Goal: Task Accomplishment & Management: Complete application form

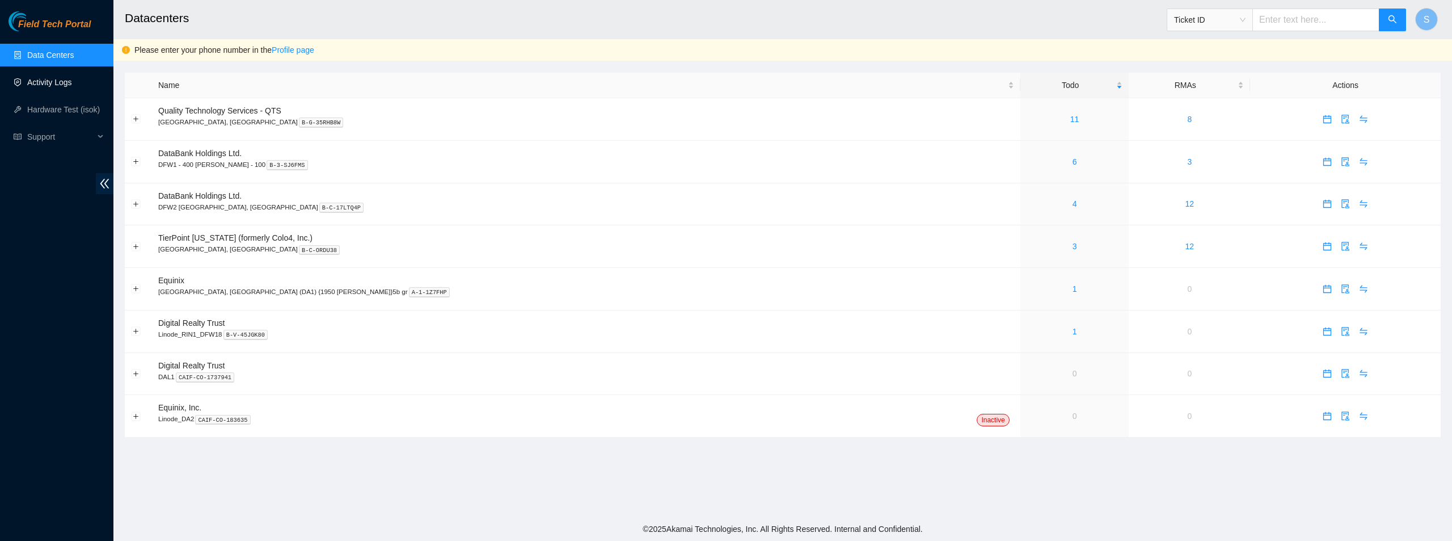
click at [60, 78] on link "Activity Logs" at bounding box center [49, 82] width 45 height 9
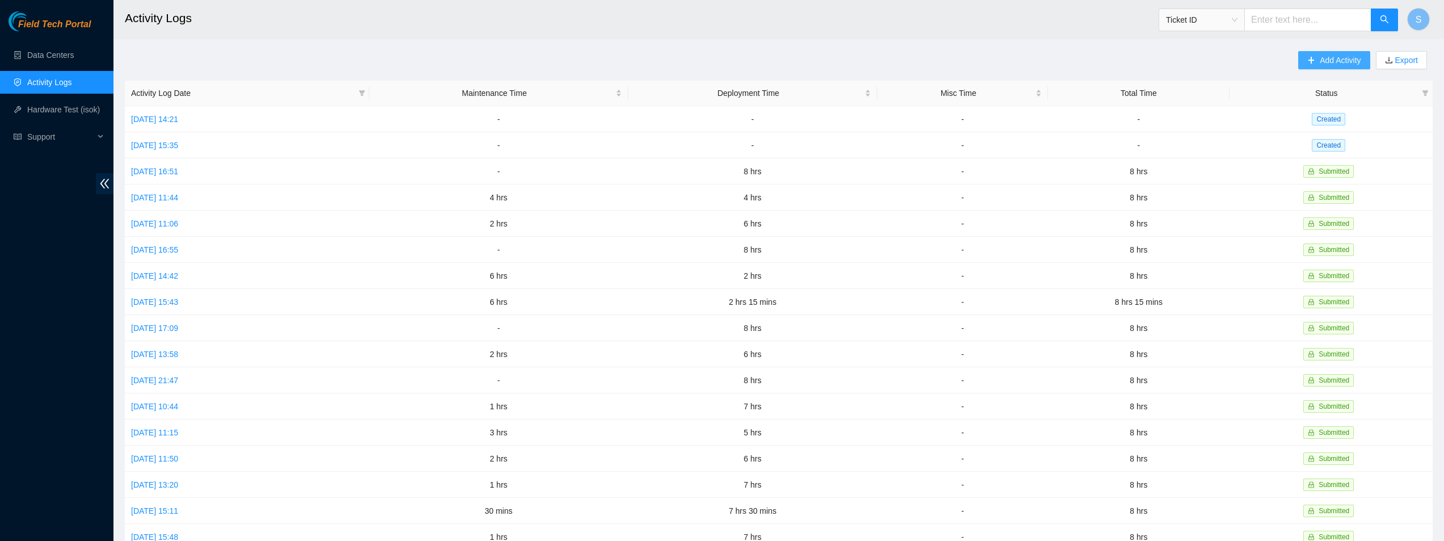
click at [1320, 61] on span "Add Activity" at bounding box center [1340, 60] width 41 height 12
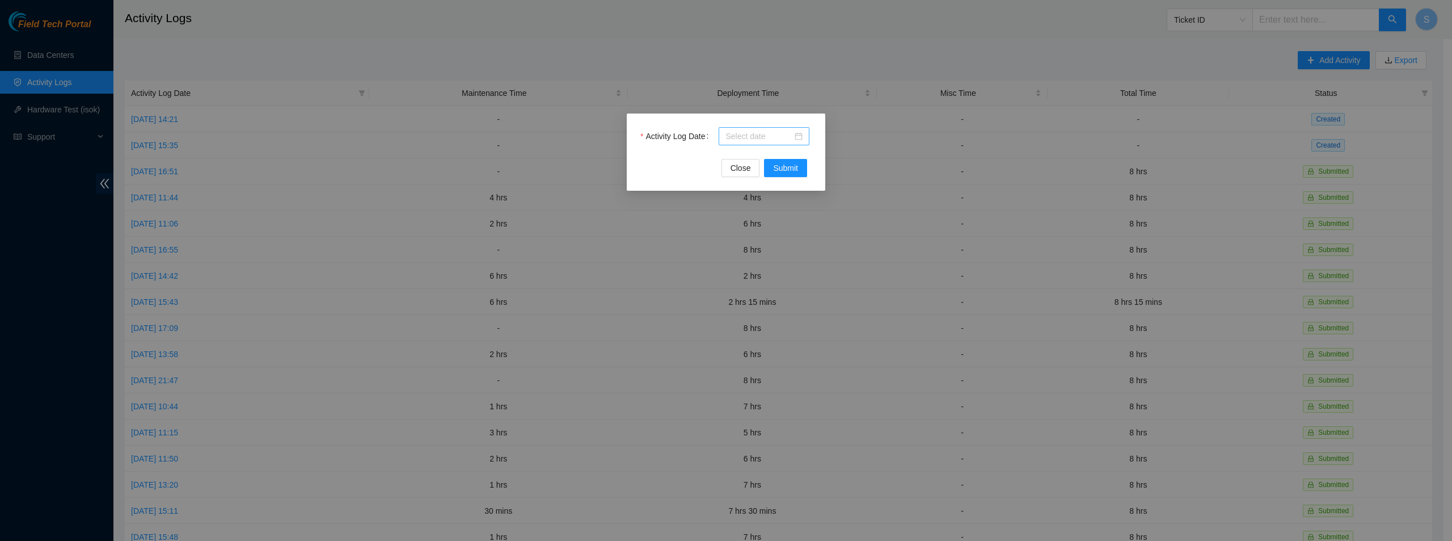
click at [761, 140] on input "Activity Log Date" at bounding box center [759, 136] width 67 height 12
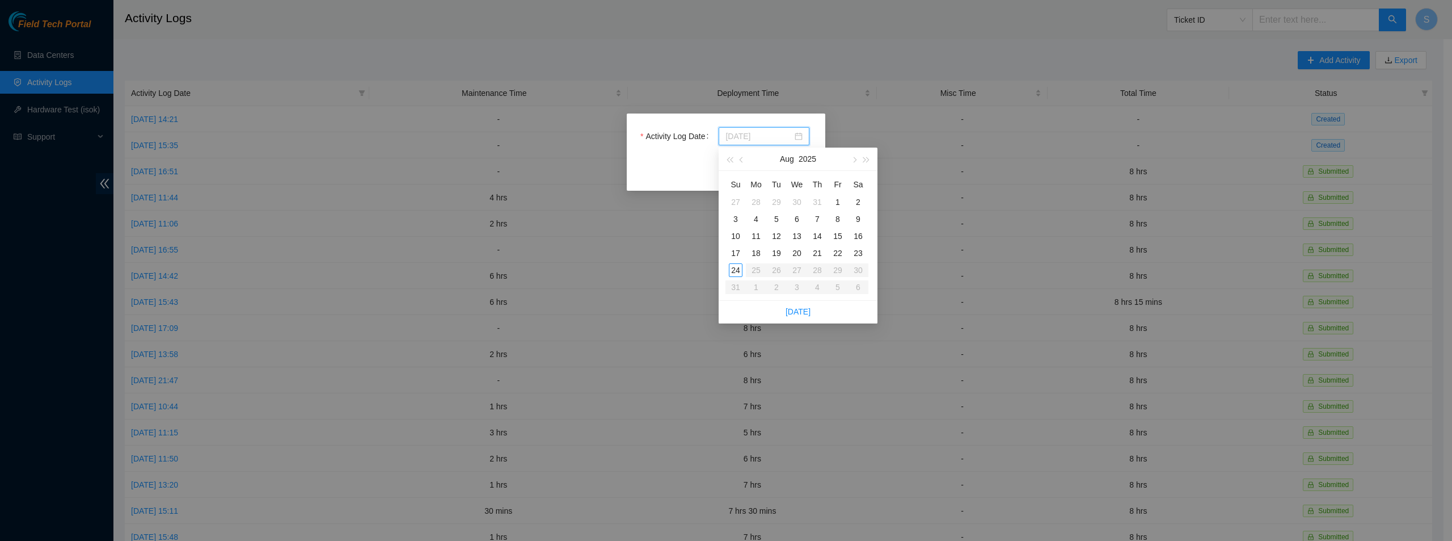
type input "[DATE]"
click at [761, 254] on div "18" at bounding box center [757, 253] width 14 height 14
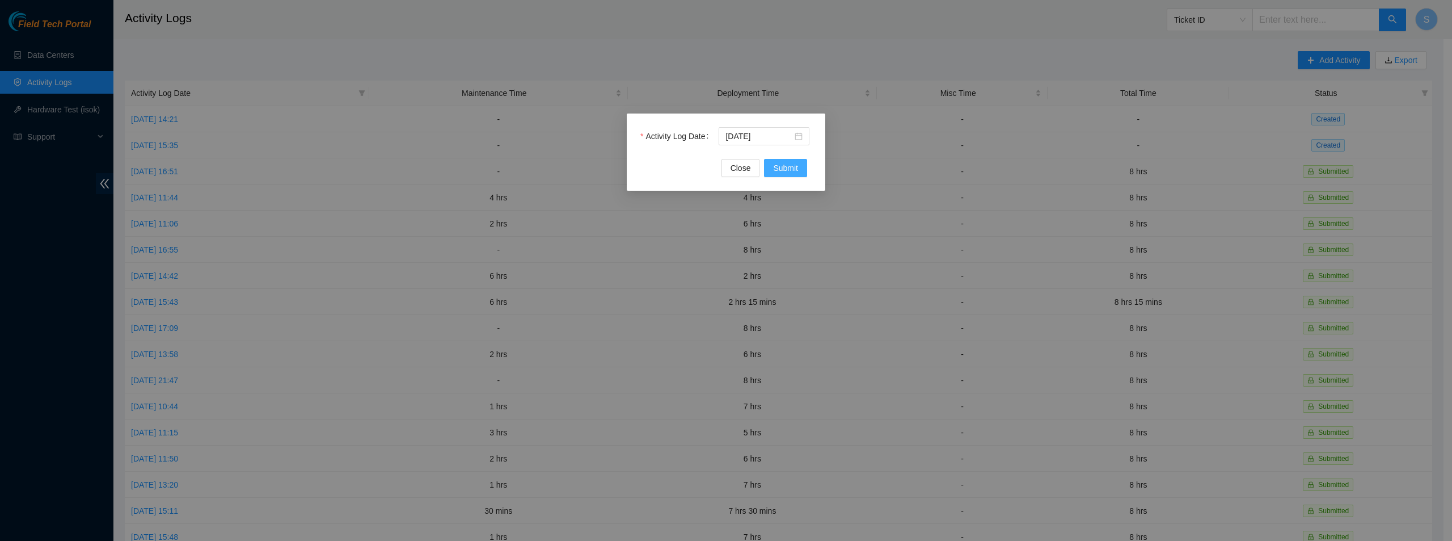
click at [777, 165] on span "Submit" at bounding box center [785, 168] width 25 height 12
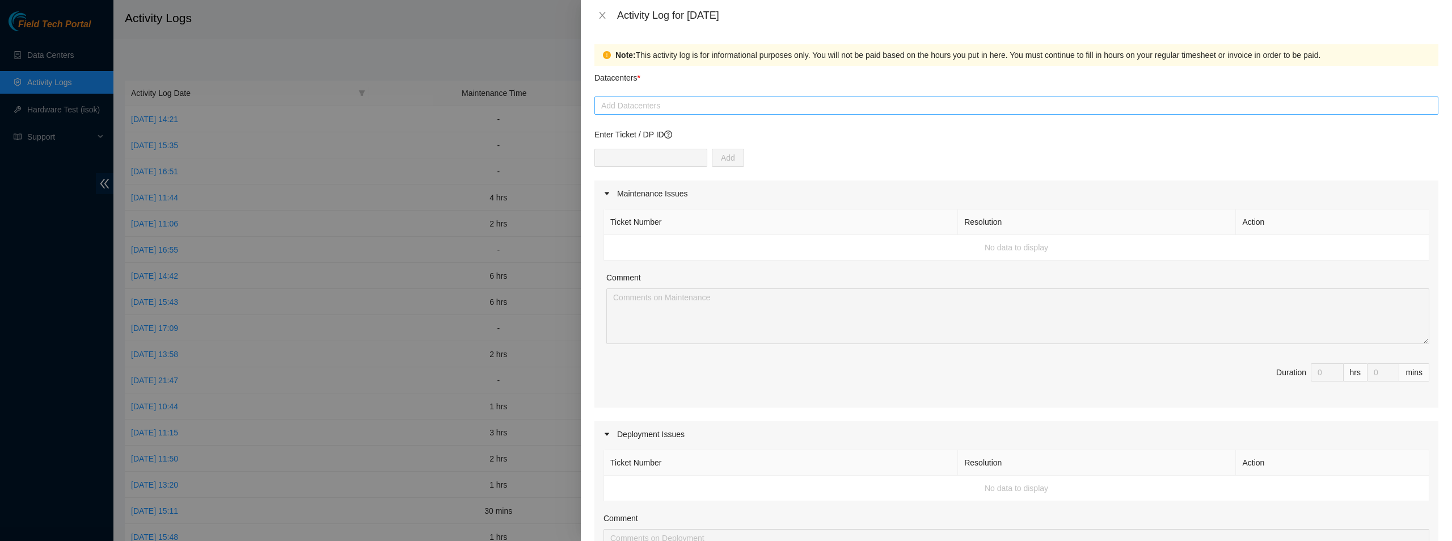
click at [686, 103] on div at bounding box center [1016, 106] width 839 height 14
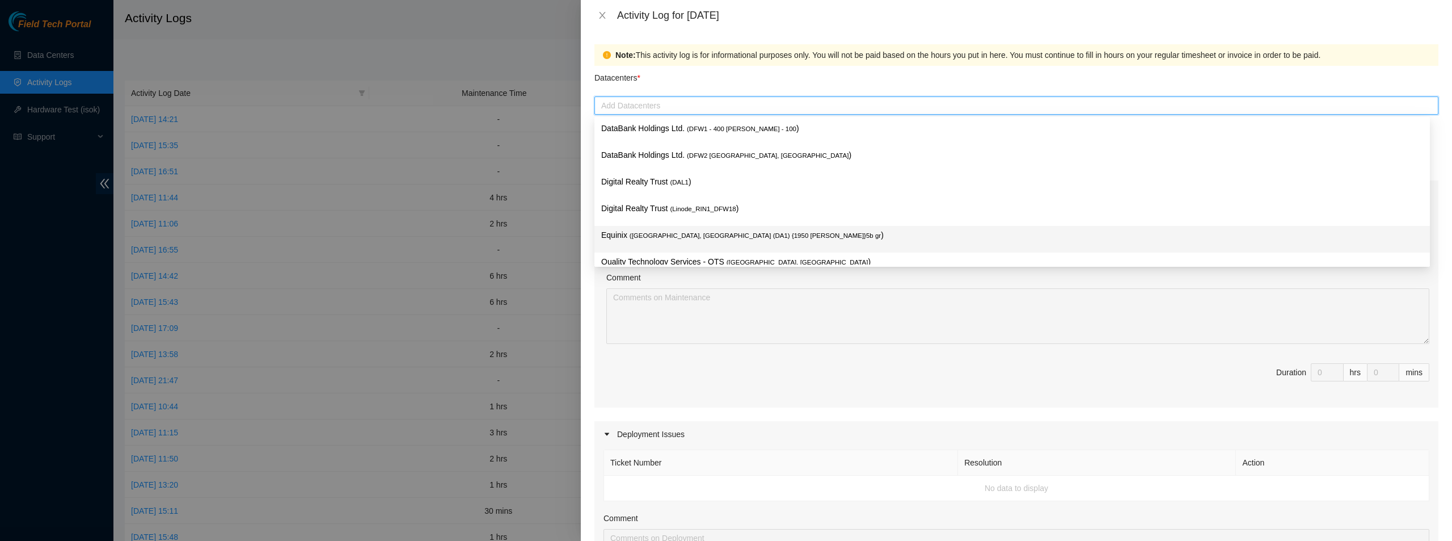
click at [645, 236] on span "( [GEOGRAPHIC_DATA], [GEOGRAPHIC_DATA] (DA1) {1950 [PERSON_NAME]}5b gr" at bounding box center [755, 235] width 251 height 7
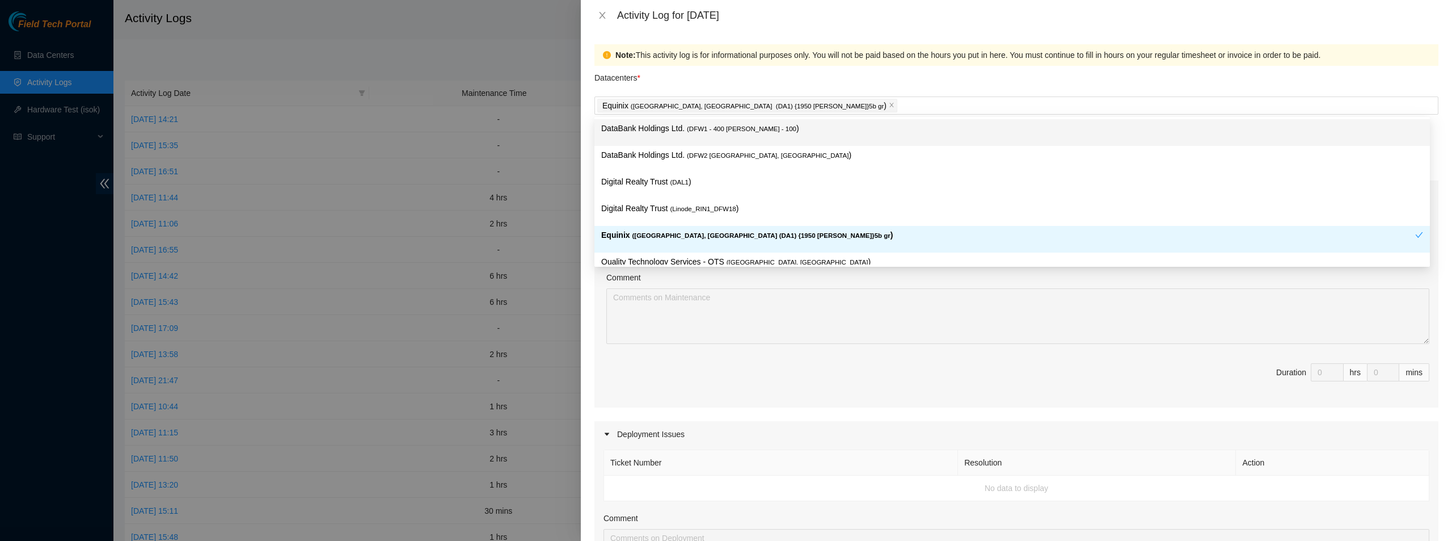
click at [845, 39] on div "Note: This activity log is for informational purposes only. You will not be pai…" at bounding box center [1016, 286] width 871 height 510
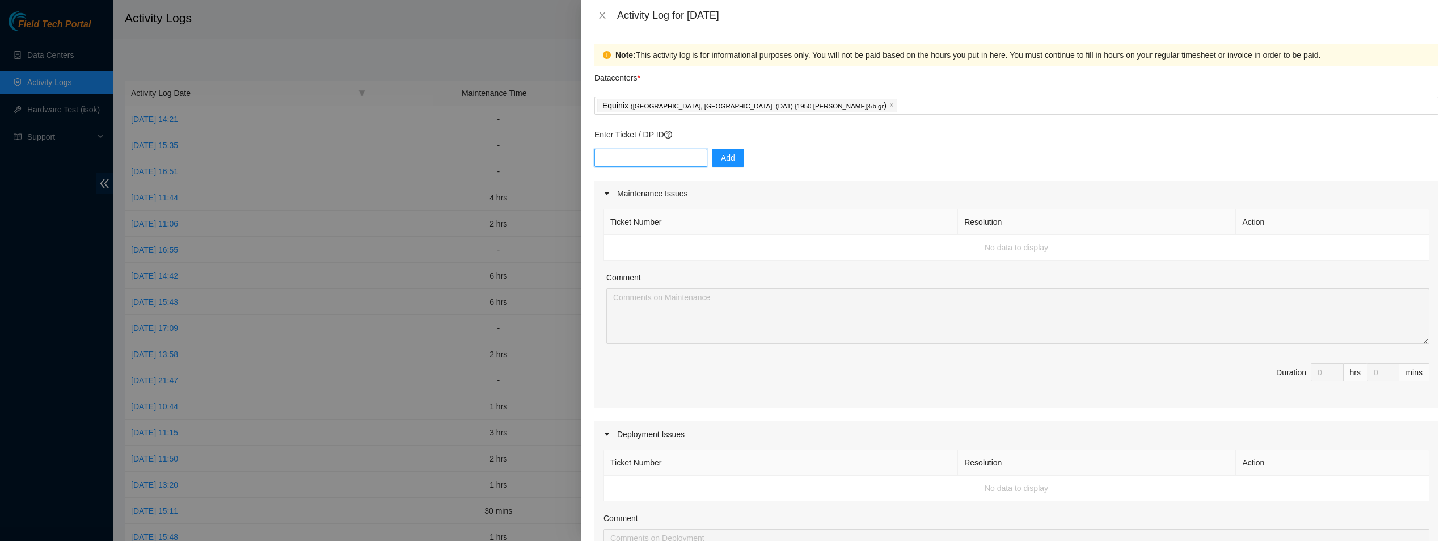
click at [661, 152] on input "text" at bounding box center [651, 158] width 113 height 18
paste input "DP64847"
type input "DP64847"
click at [732, 161] on button "Add" at bounding box center [728, 158] width 32 height 18
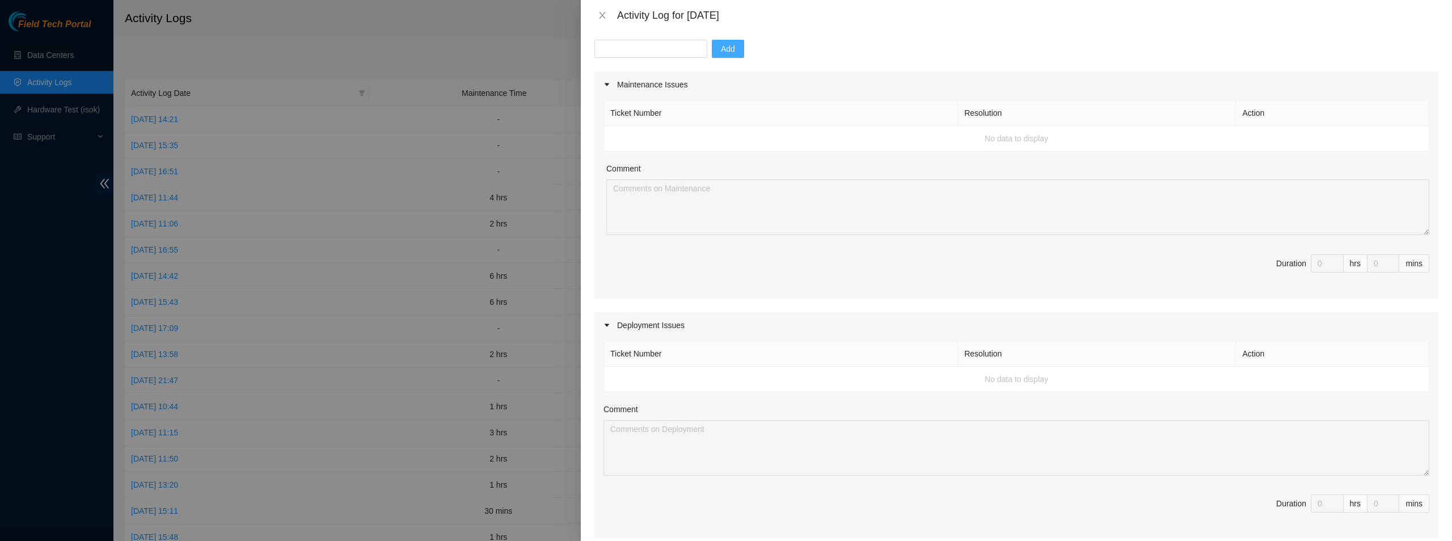
scroll to position [113, 0]
click at [663, 319] on div "Deployment Issues" at bounding box center [1017, 321] width 844 height 26
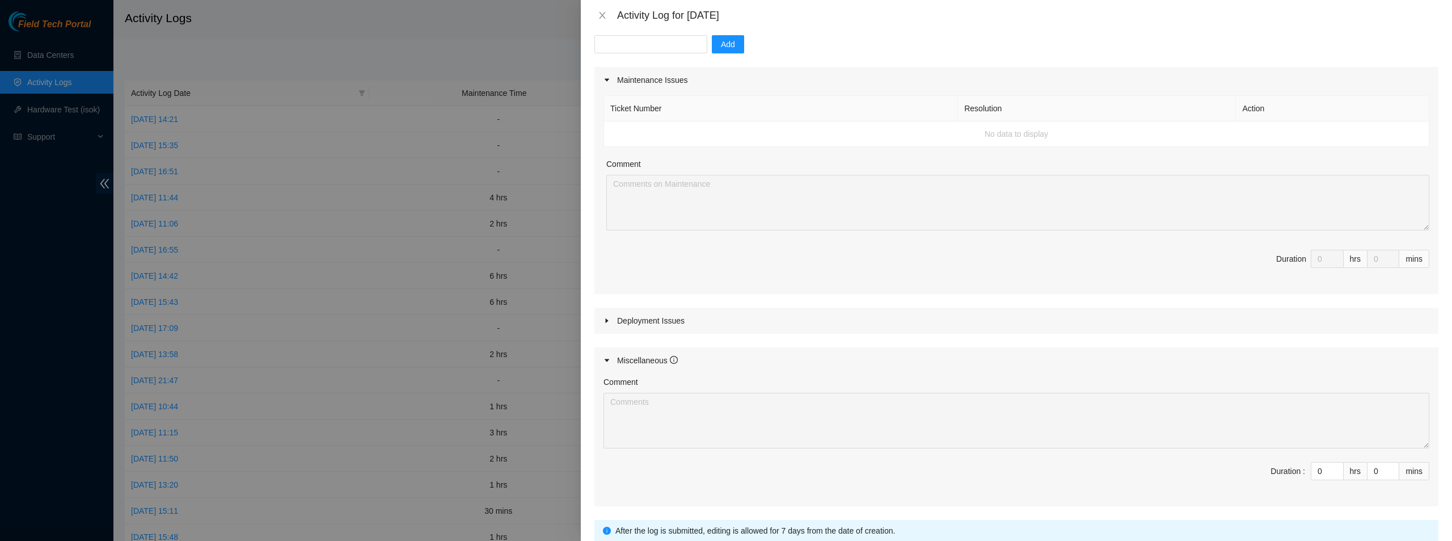
click at [663, 319] on div "Deployment Issues" at bounding box center [1017, 321] width 844 height 26
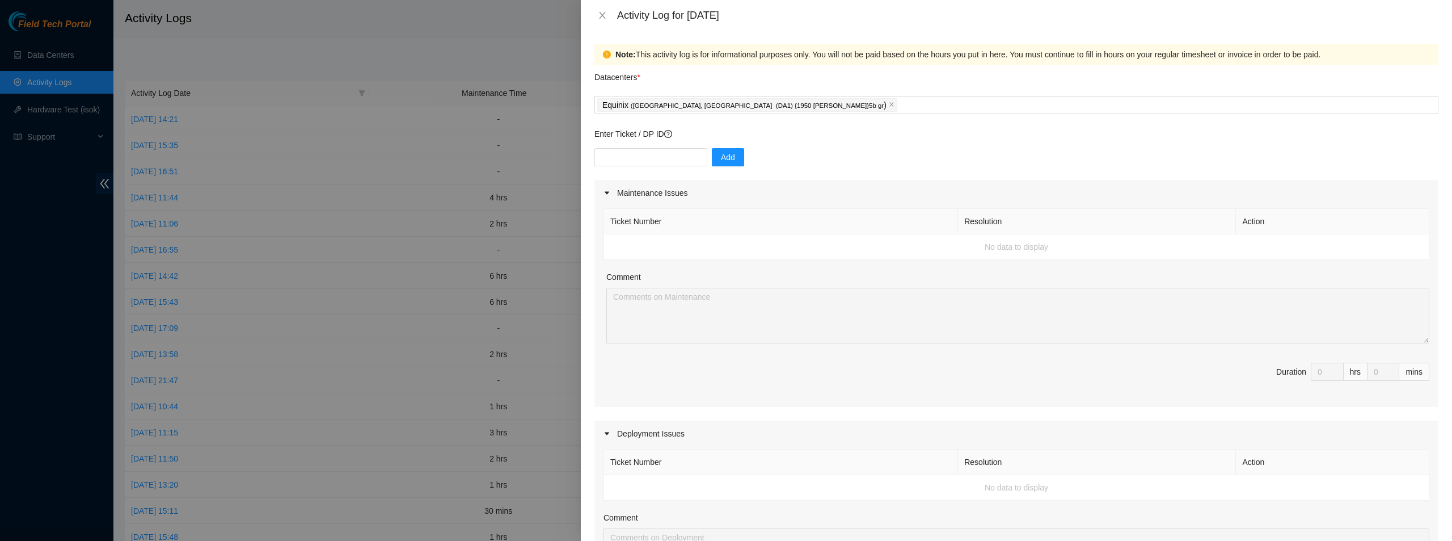
scroll to position [0, 0]
click at [664, 148] on div "Enter Ticket / DP ID Add" at bounding box center [1017, 154] width 844 height 52
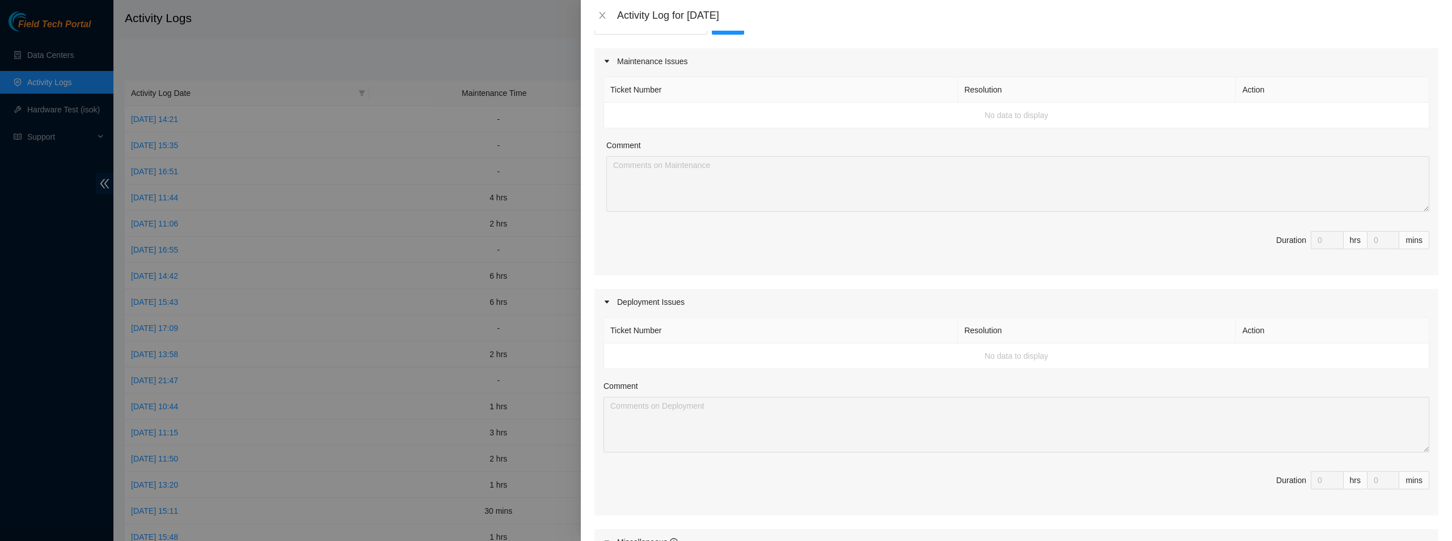
scroll to position [63, 0]
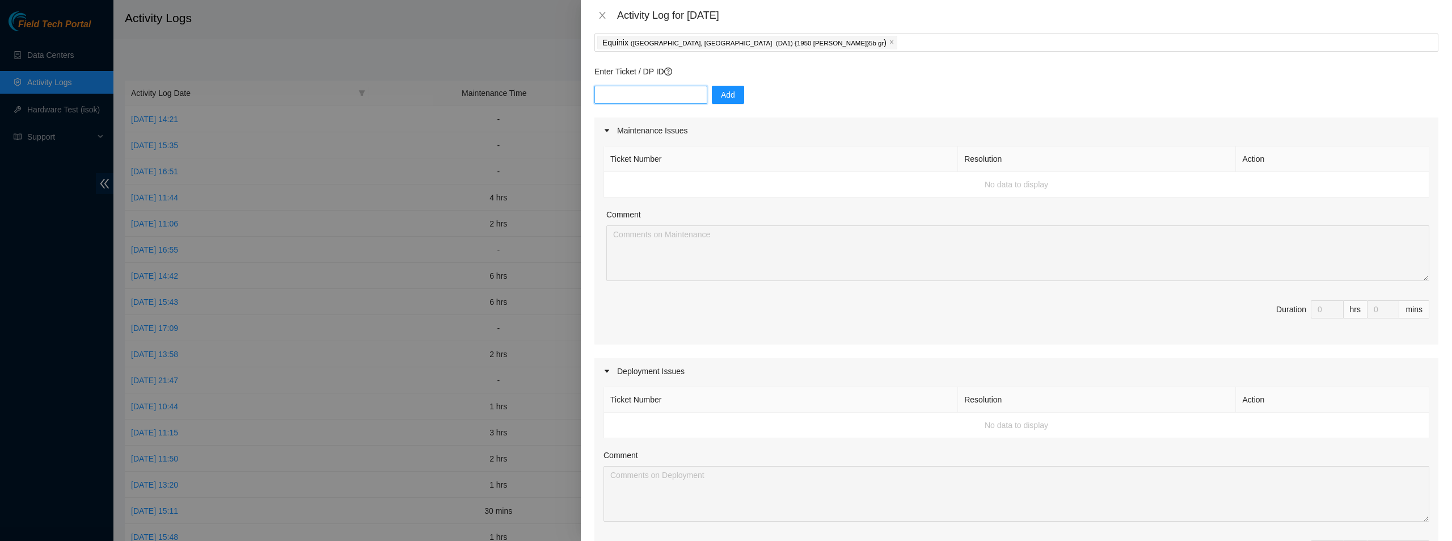
click at [655, 90] on input "text" at bounding box center [651, 95] width 113 height 18
type input "dp64851"
click at [727, 89] on button "Add" at bounding box center [728, 95] width 32 height 18
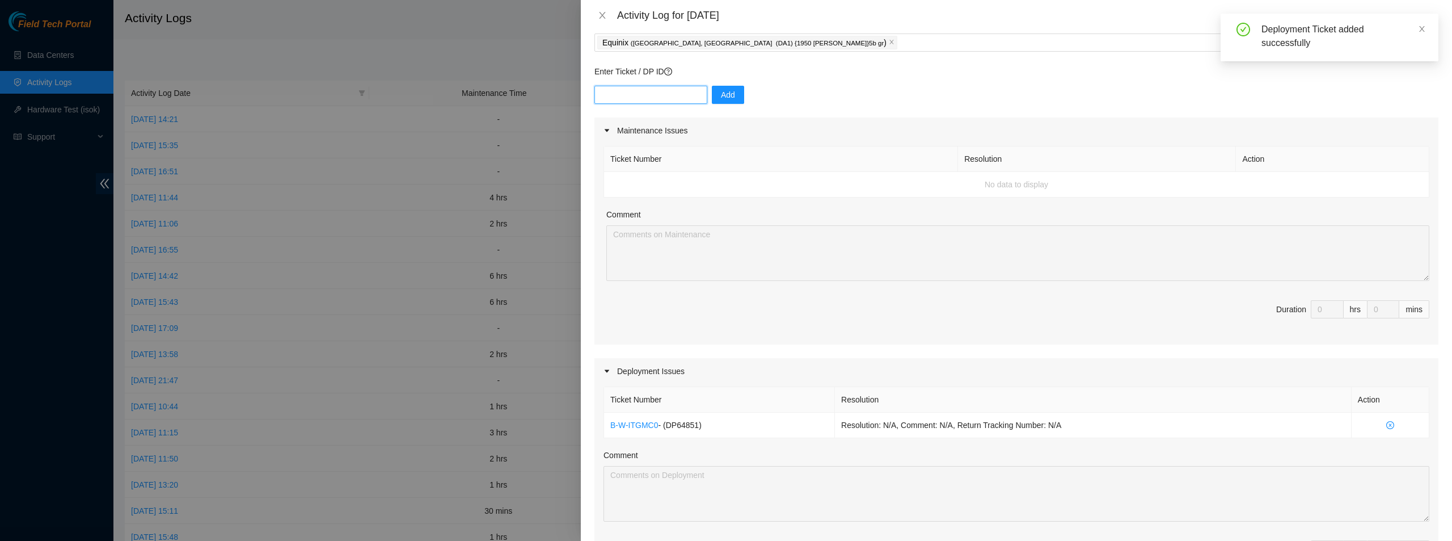
click at [628, 99] on input "text" at bounding box center [651, 95] width 113 height 18
drag, startPoint x: 623, startPoint y: 98, endPoint x: 571, endPoint y: 100, distance: 52.3
click at [571, 100] on div "Activity Log for [DATE] Note: This activity log is for informational purposes o…" at bounding box center [726, 270] width 1452 height 541
click at [640, 89] on input "dp64852" at bounding box center [651, 95] width 113 height 18
type input "dp64851"
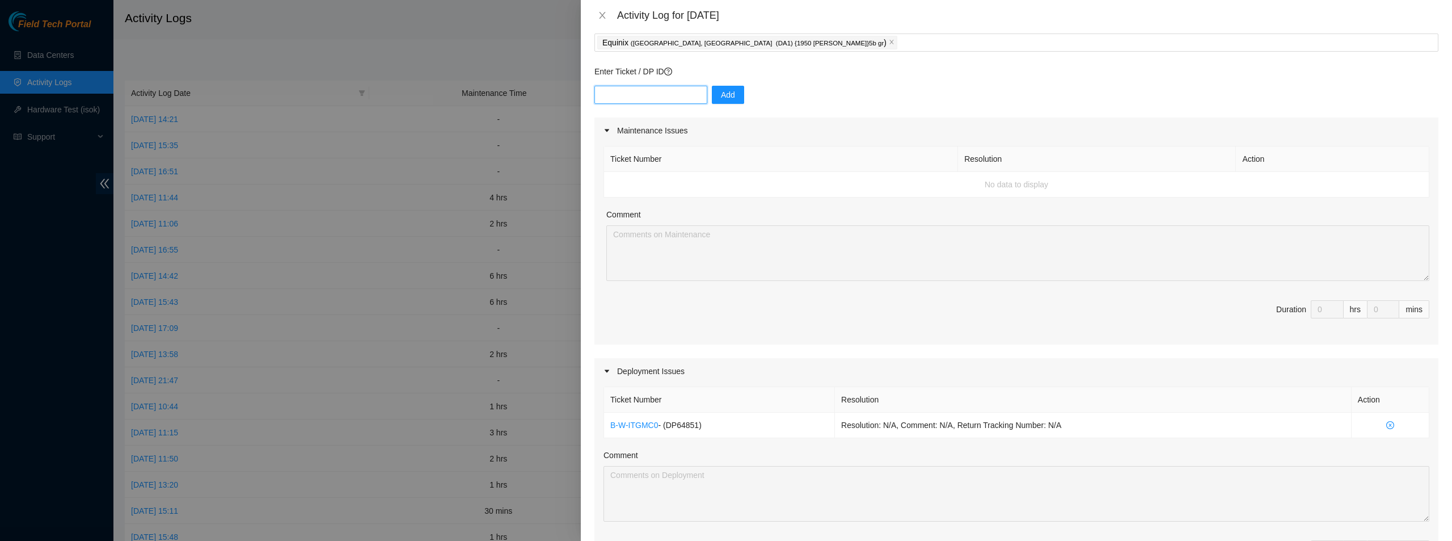
paste input "dp64851"
type input "dp64852"
click at [636, 98] on input "text" at bounding box center [651, 95] width 113 height 18
paste input "dp64851"
type input "dp64853"
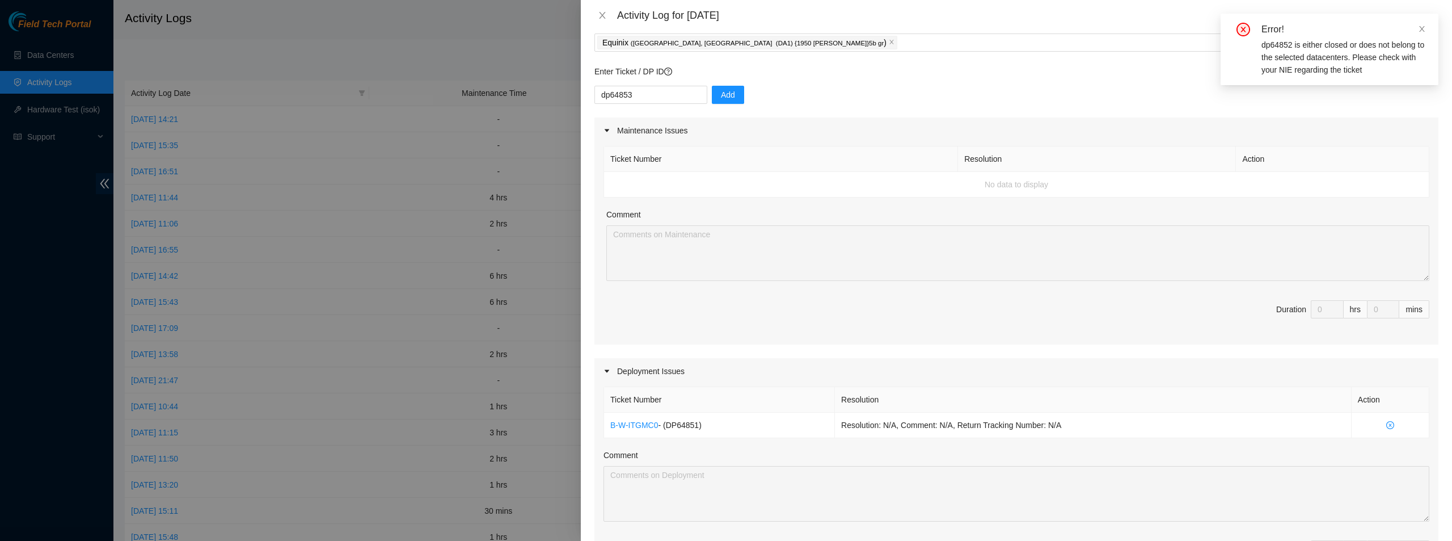
click at [736, 95] on div "dp64853 Add" at bounding box center [1017, 102] width 844 height 32
click at [734, 95] on button "Add" at bounding box center [728, 95] width 32 height 18
click at [642, 91] on input "text" at bounding box center [651, 95] width 113 height 18
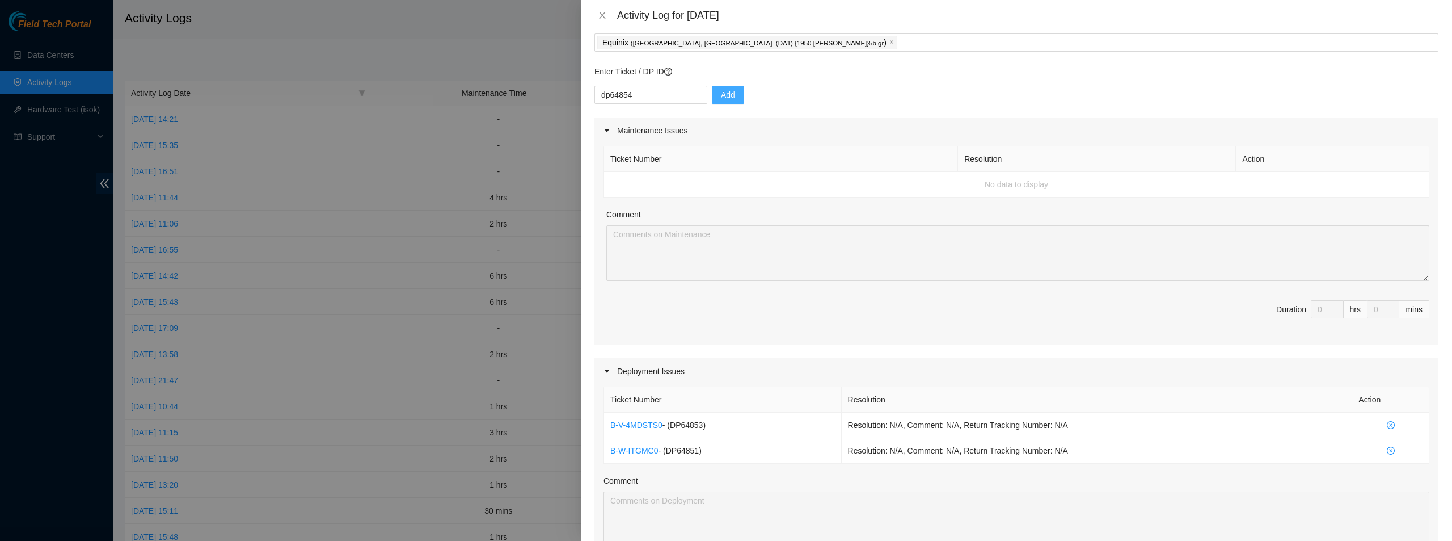
type input "dp64854"
click at [725, 96] on span "Add" at bounding box center [728, 95] width 14 height 12
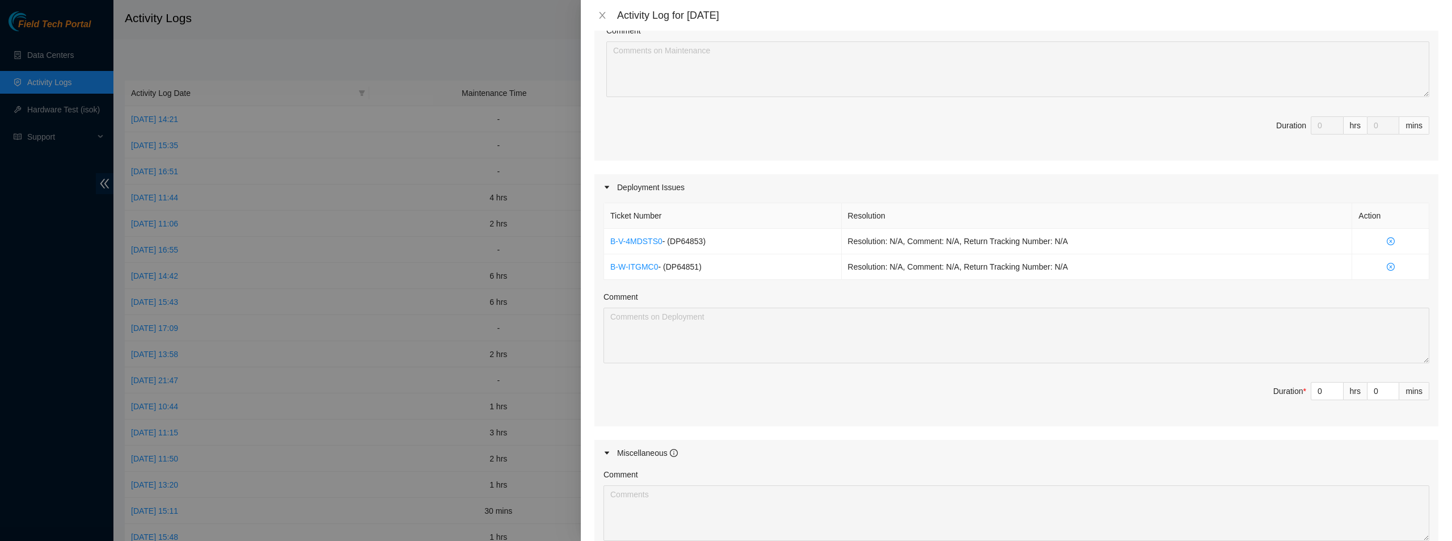
scroll to position [290, 0]
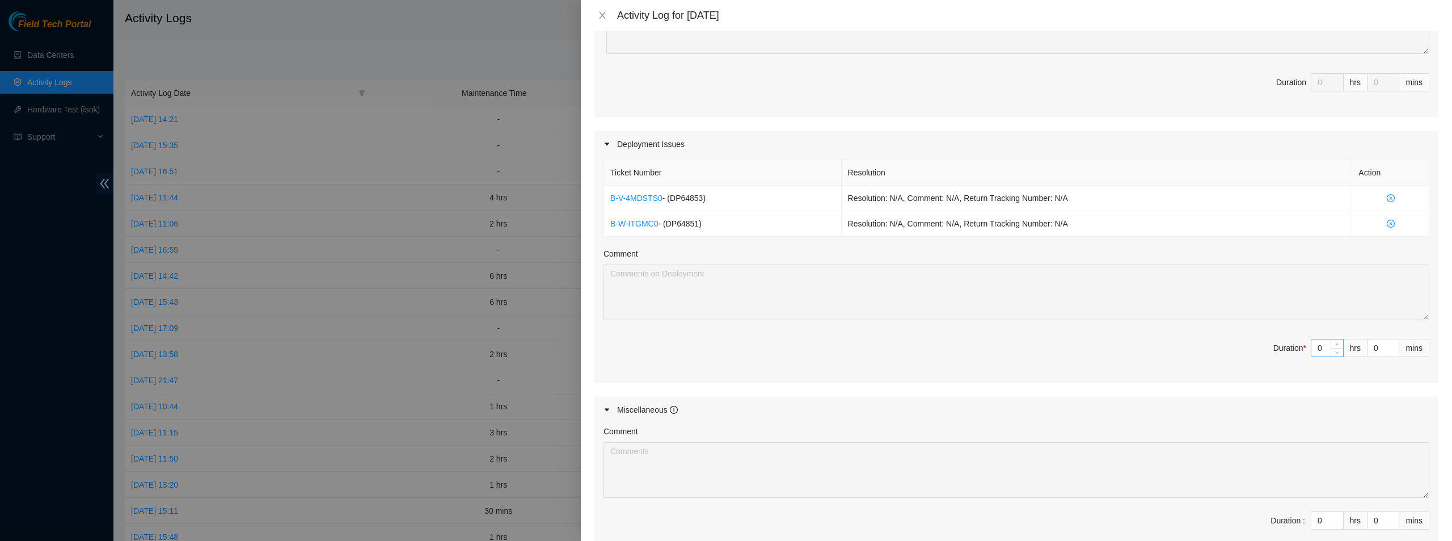
click at [1336, 341] on div "0" at bounding box center [1327, 348] width 33 height 18
type input "1"
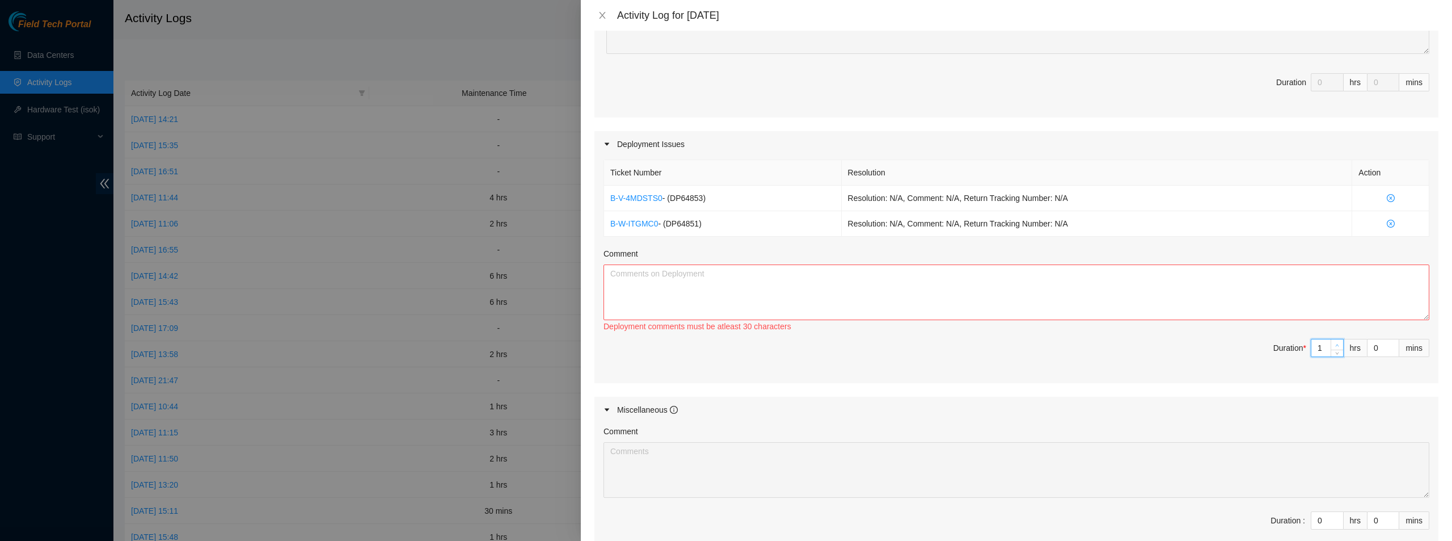
click at [1333, 343] on span "Increase Value" at bounding box center [1337, 344] width 12 height 10
type input "2"
click at [1334, 343] on span "up" at bounding box center [1337, 345] width 7 height 7
type input "3"
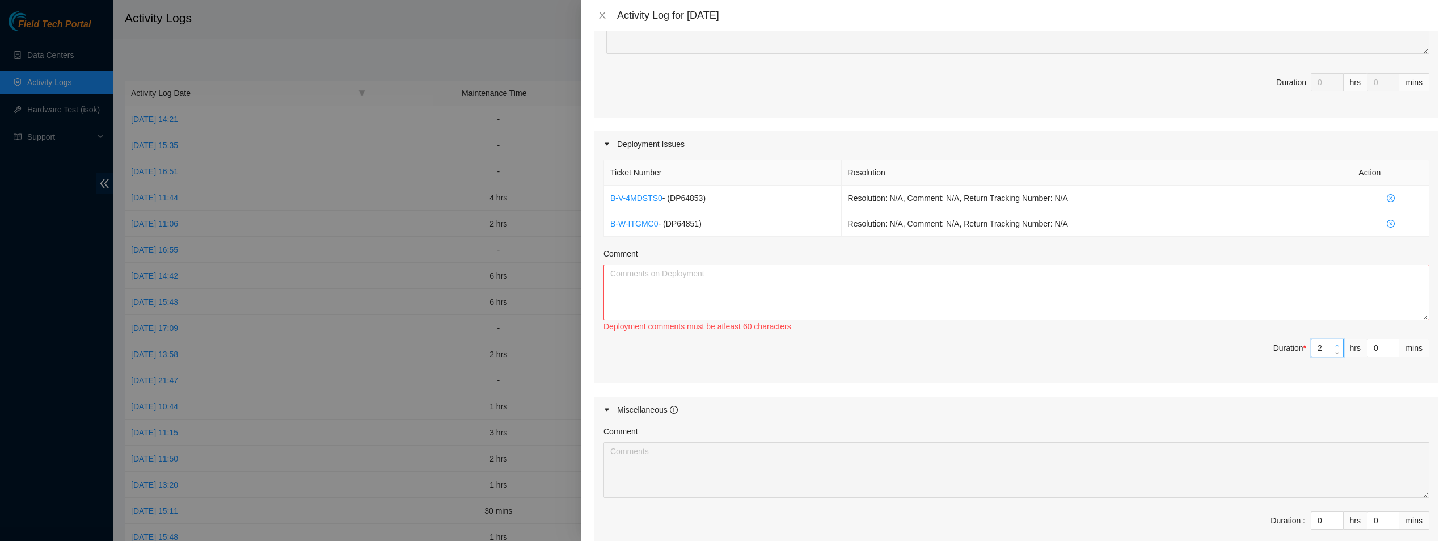
type input "3"
click at [1334, 343] on span "up" at bounding box center [1337, 345] width 7 height 7
type input "4"
click at [1334, 343] on span "up" at bounding box center [1337, 345] width 7 height 7
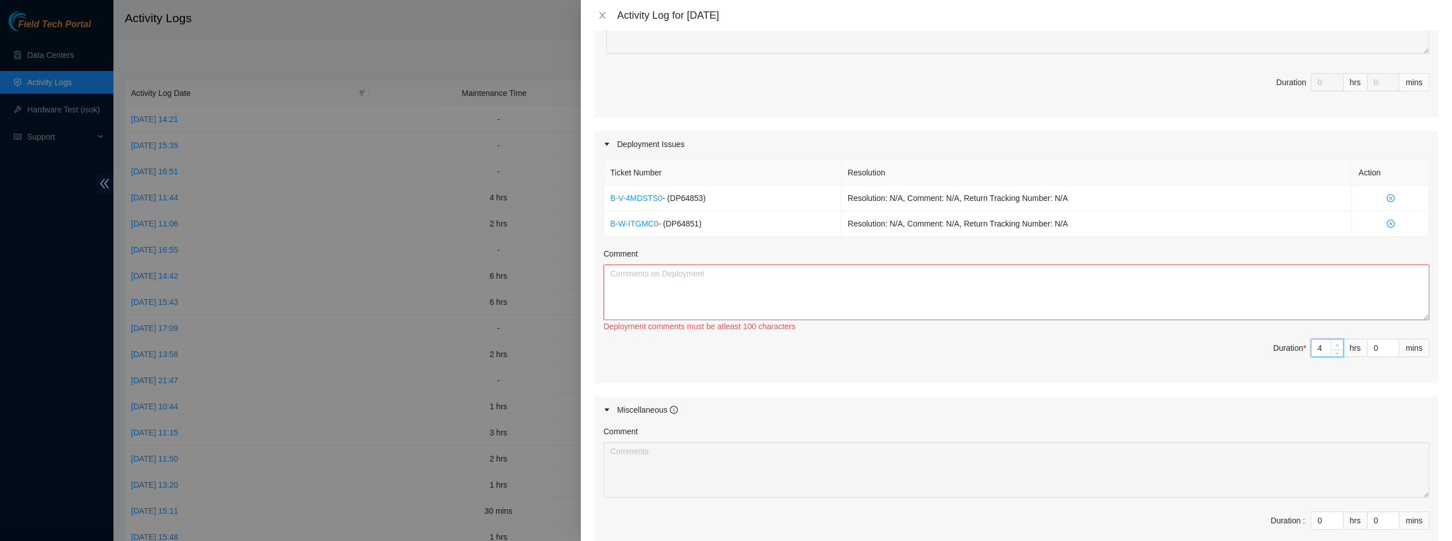
type input "5"
click at [1334, 343] on span "up" at bounding box center [1337, 345] width 7 height 7
type input "6"
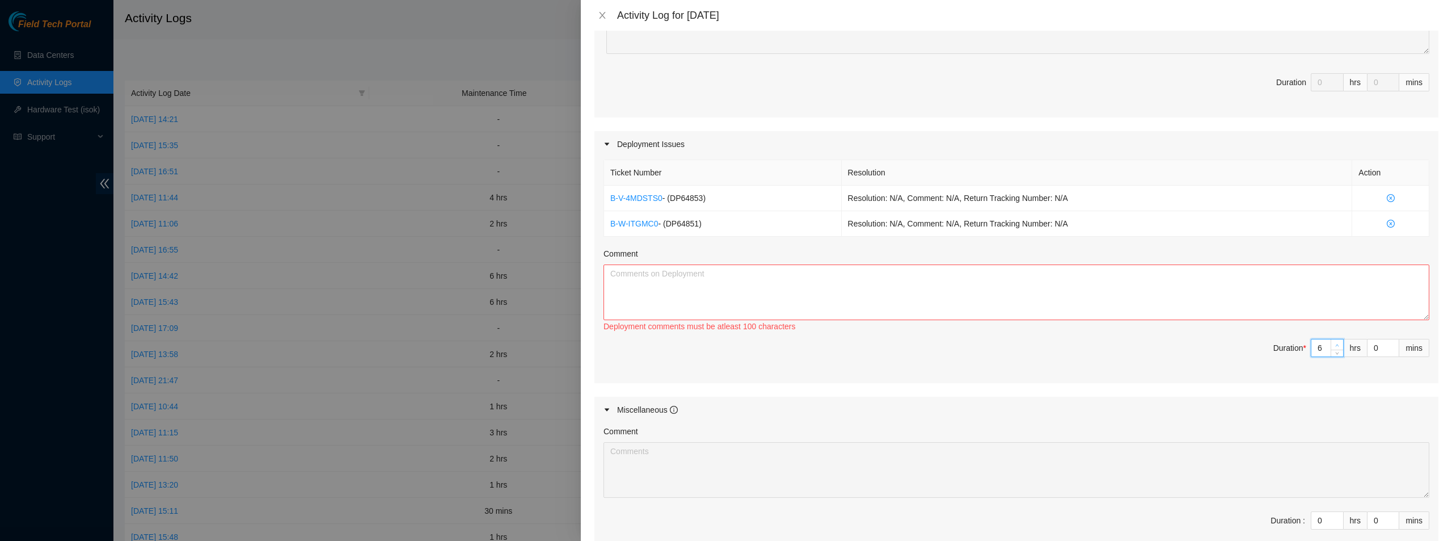
click at [1334, 343] on span "up" at bounding box center [1337, 345] width 7 height 7
click at [1151, 272] on textarea "Comment" at bounding box center [1017, 292] width 826 height 56
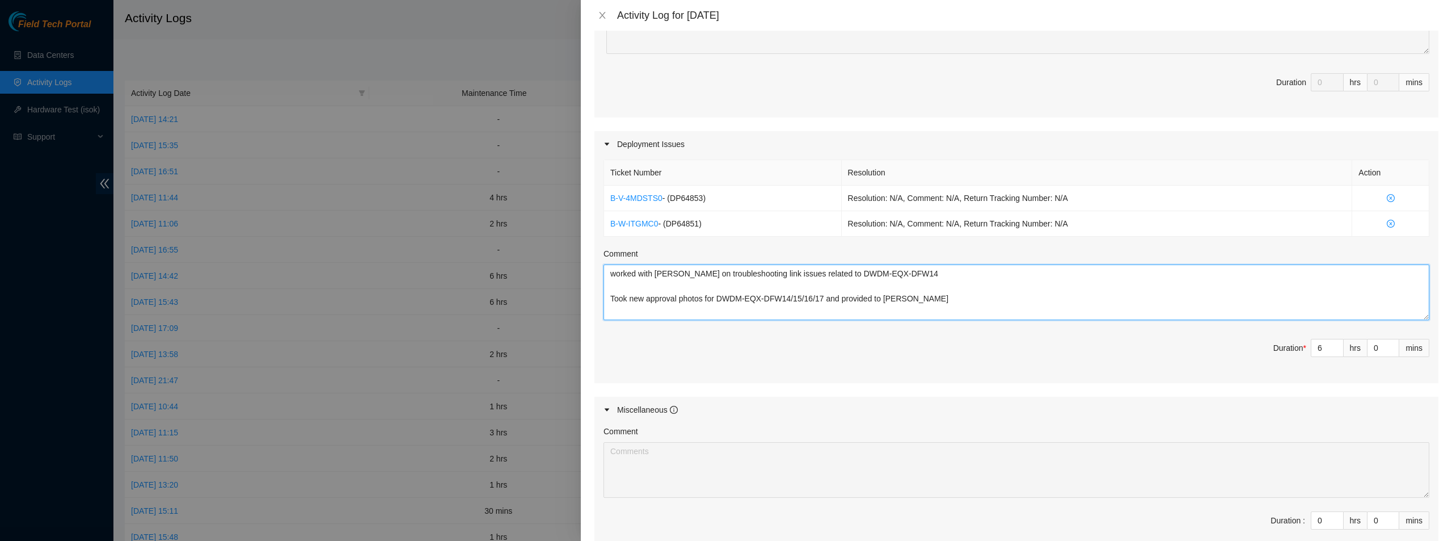
click at [906, 276] on textarea "worked with [PERSON_NAME] on troubleshooting link issues related to DWDM-EQX-DF…" at bounding box center [1017, 292] width 826 height 56
type textarea "worked with [PERSON_NAME] on troubleshooting link issues related to DWDM-EQX-DF…"
type input "1"
type input "7"
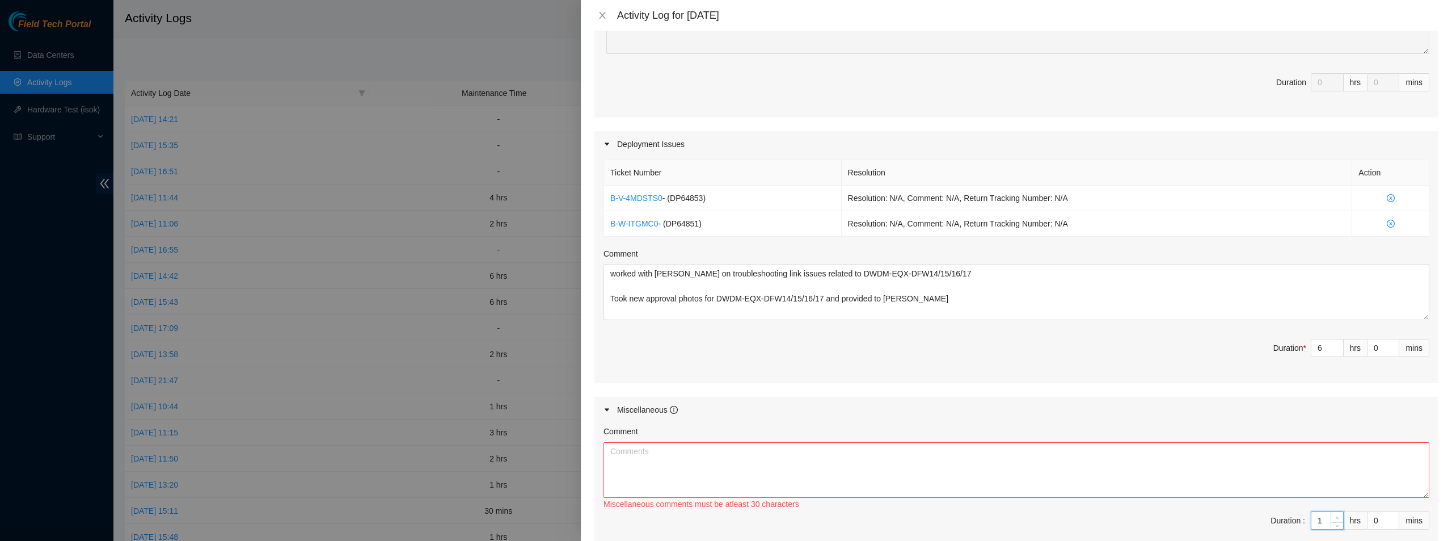
click at [1336, 516] on icon "up" at bounding box center [1338, 518] width 4 height 4
type input "2"
type input "8"
click at [1336, 516] on icon "up" at bounding box center [1338, 518] width 4 height 4
click at [1220, 455] on textarea "Comment" at bounding box center [1017, 470] width 826 height 56
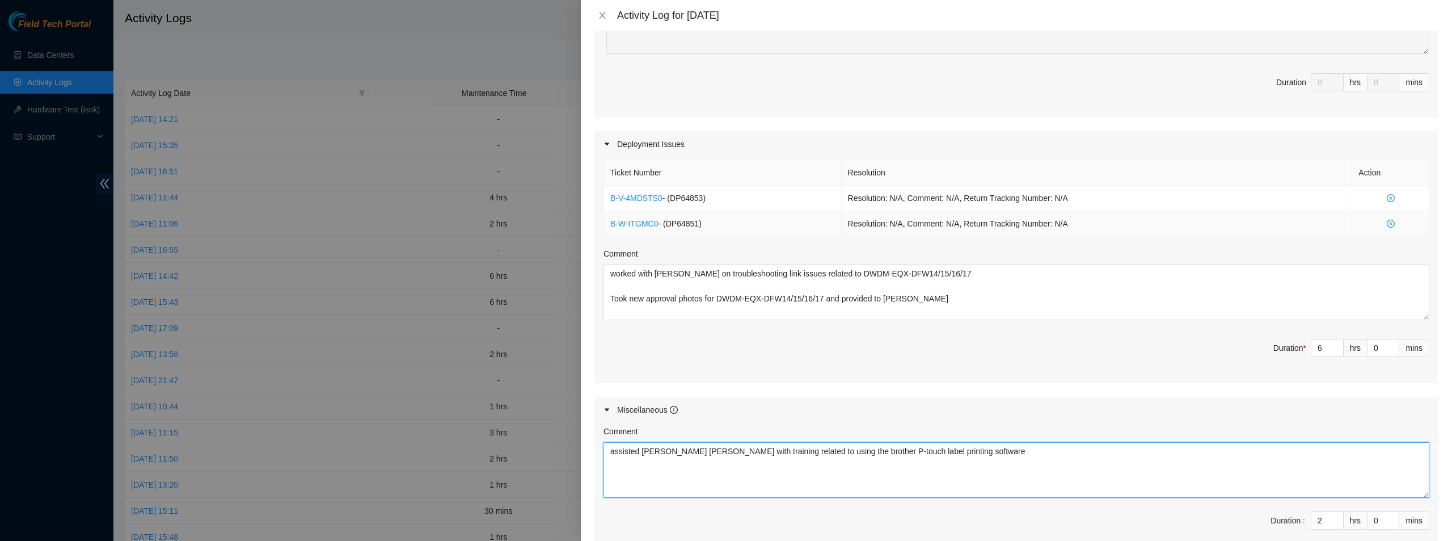
type textarea "assisted [PERSON_NAME] [PERSON_NAME] with training related to using the brother…"
drag, startPoint x: 697, startPoint y: 223, endPoint x: 666, endPoint y: 221, distance: 31.3
click at [666, 221] on span "- ( DP64851 )" at bounding box center [680, 223] width 43 height 9
copy span "DP64851"
click at [961, 307] on textarea "worked with [PERSON_NAME] on troubleshooting link issues related to DWDM-EQX-DF…" at bounding box center [1017, 292] width 826 height 56
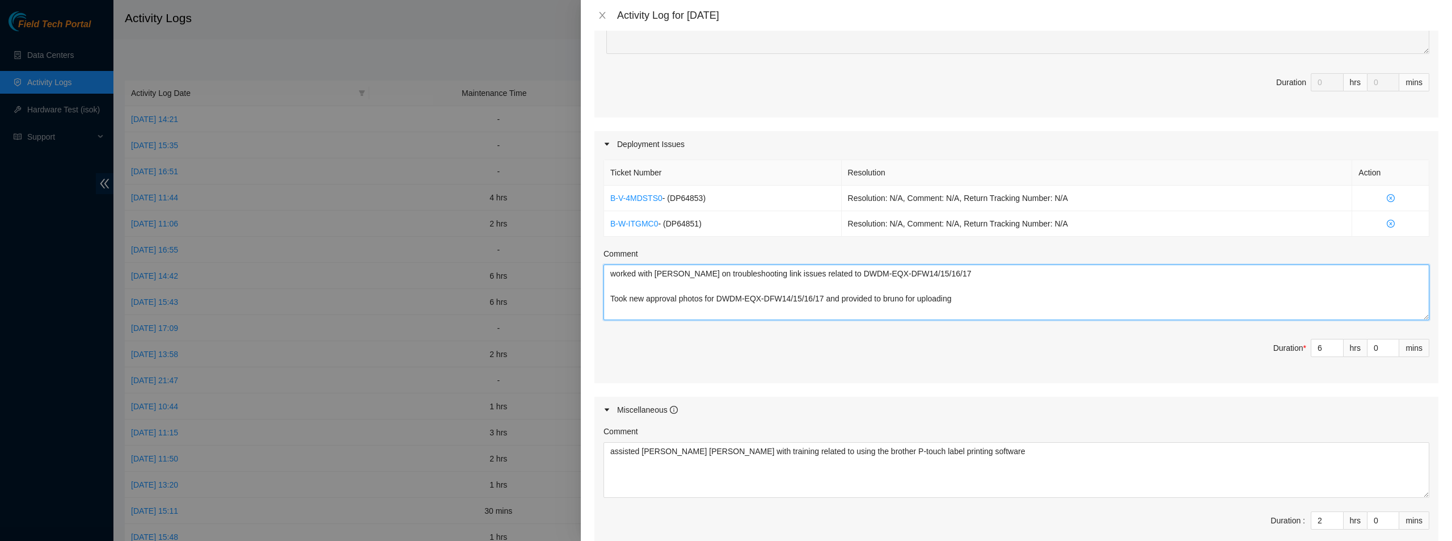
type textarea "worked with [PERSON_NAME] on troubleshooting link issues related to DWDM-EQX-DF…"
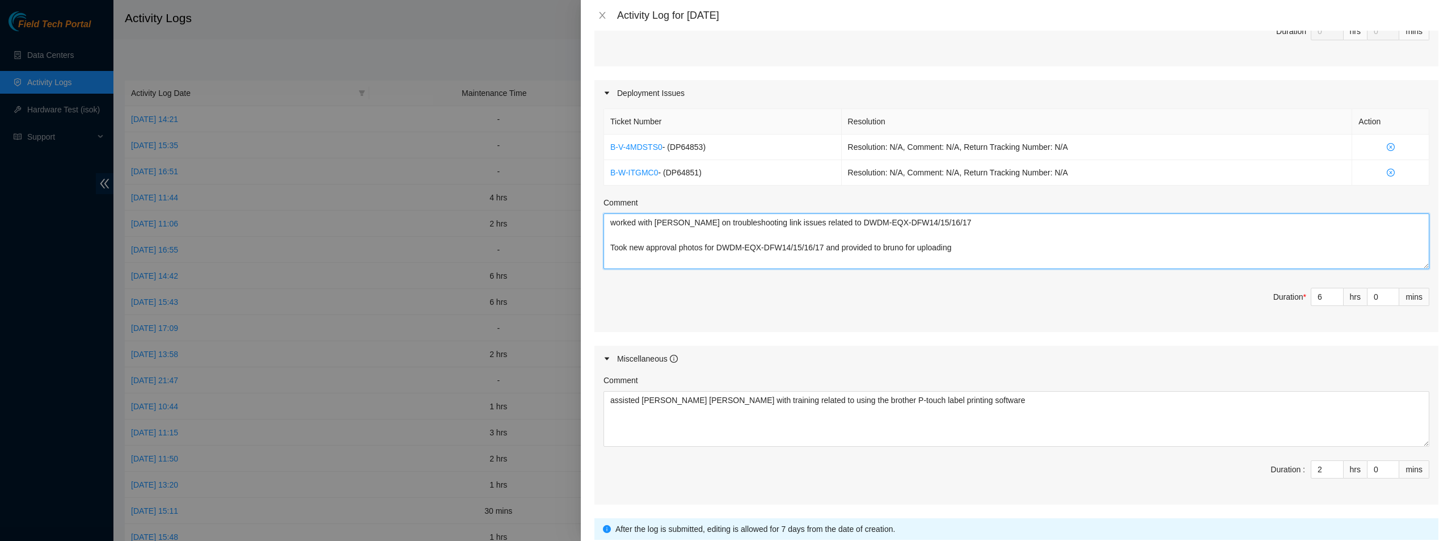
scroll to position [429, 0]
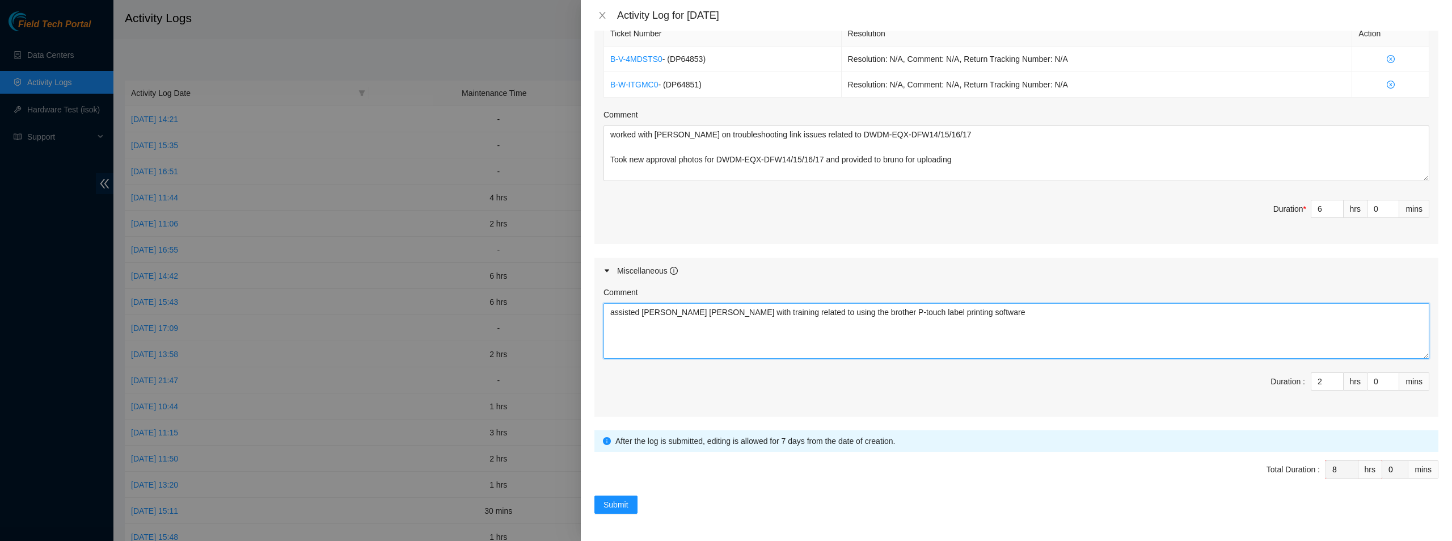
click at [991, 314] on textarea "assisted [PERSON_NAME] [PERSON_NAME] with training related to using the brother…" at bounding box center [1017, 331] width 826 height 56
click at [660, 312] on textarea "assisted [PERSON_NAME] [PERSON_NAME] with training related to using the brother…" at bounding box center [1017, 331] width 826 height 56
type textarea "assisted [PERSON_NAME] with training related to using the brother P-touch label…"
click at [1064, 381] on span "Duration : 2 hrs 0 mins" at bounding box center [1017, 388] width 826 height 32
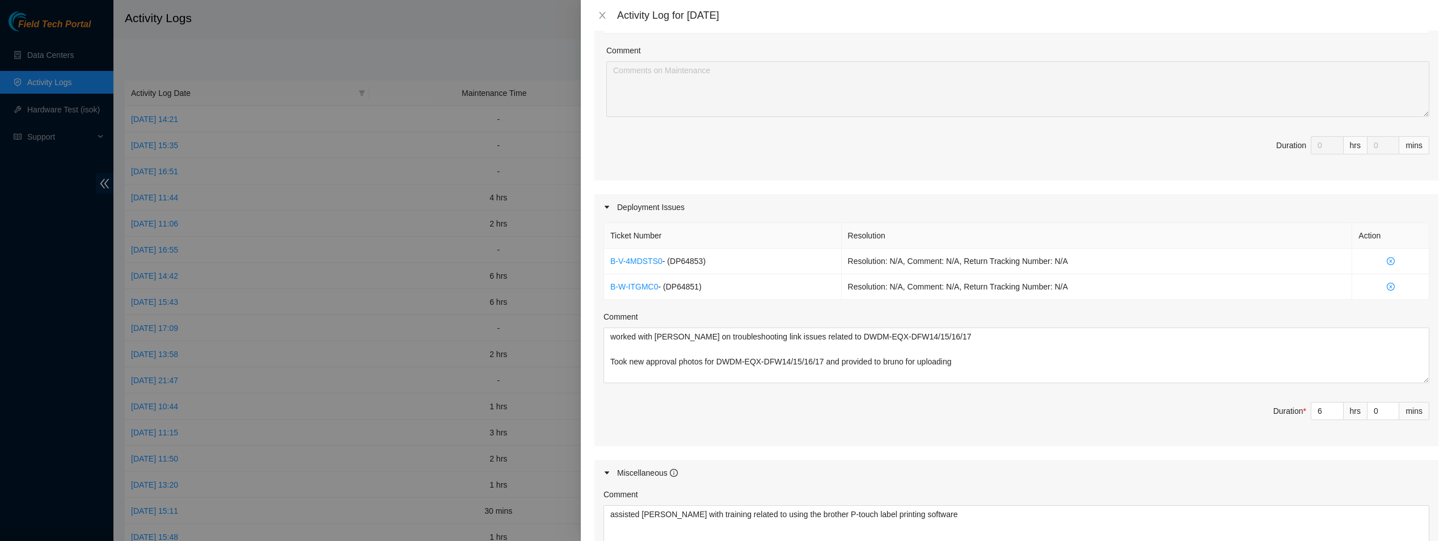
scroll to position [397, 0]
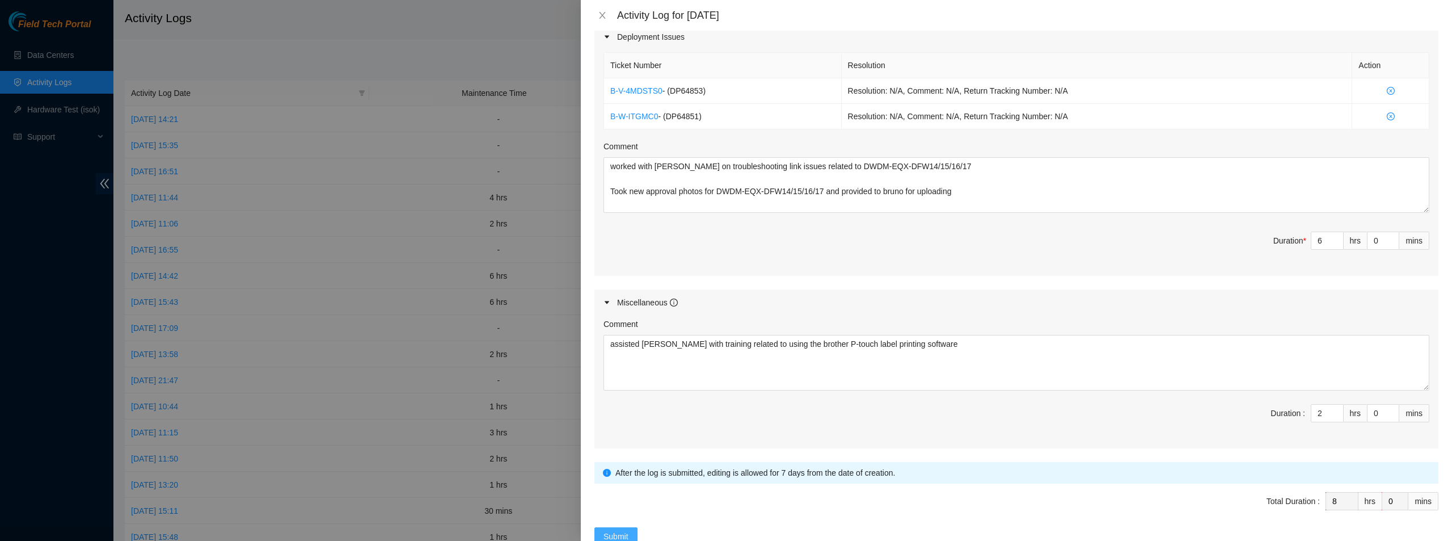
click at [617, 535] on span "Submit" at bounding box center [616, 536] width 25 height 12
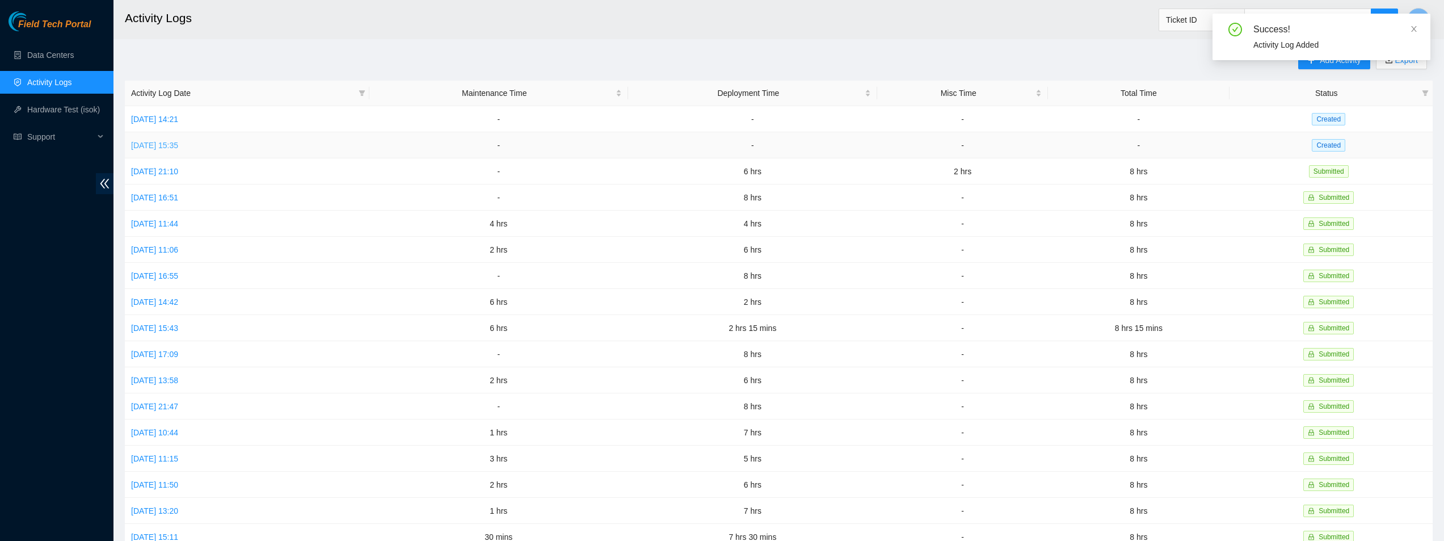
click at [170, 141] on link "[DATE] 15:35" at bounding box center [154, 145] width 47 height 9
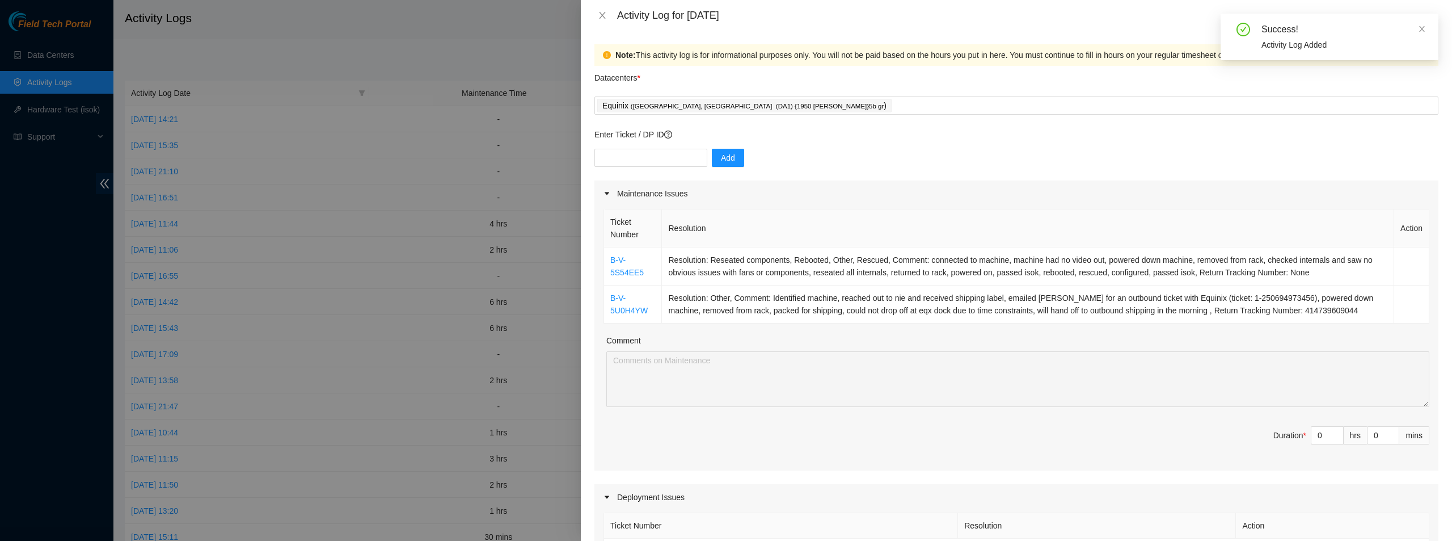
scroll to position [113, 0]
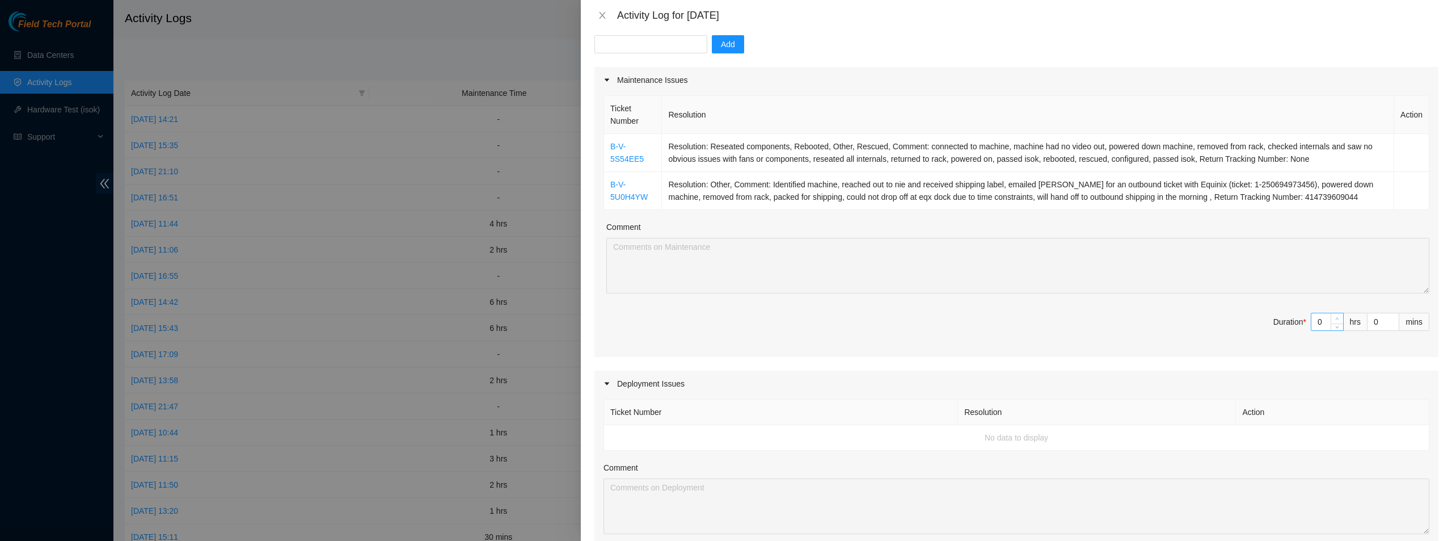
type input "1"
click at [1336, 318] on icon "up" at bounding box center [1337, 319] width 3 height 2
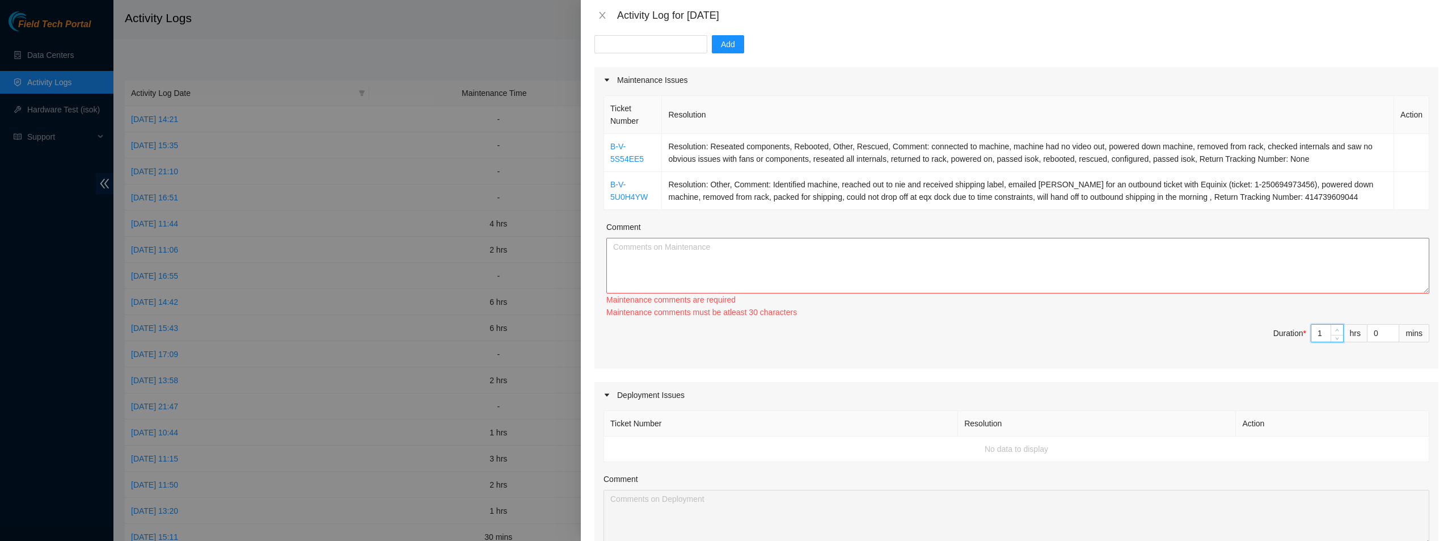
click at [1329, 318] on div "Ticket Number Resolution Action B-V-5S54EE5 Resolution: Reseated components, Re…" at bounding box center [1017, 230] width 844 height 275
type input "2"
click at [1336, 331] on icon "up" at bounding box center [1338, 330] width 4 height 4
type input "3"
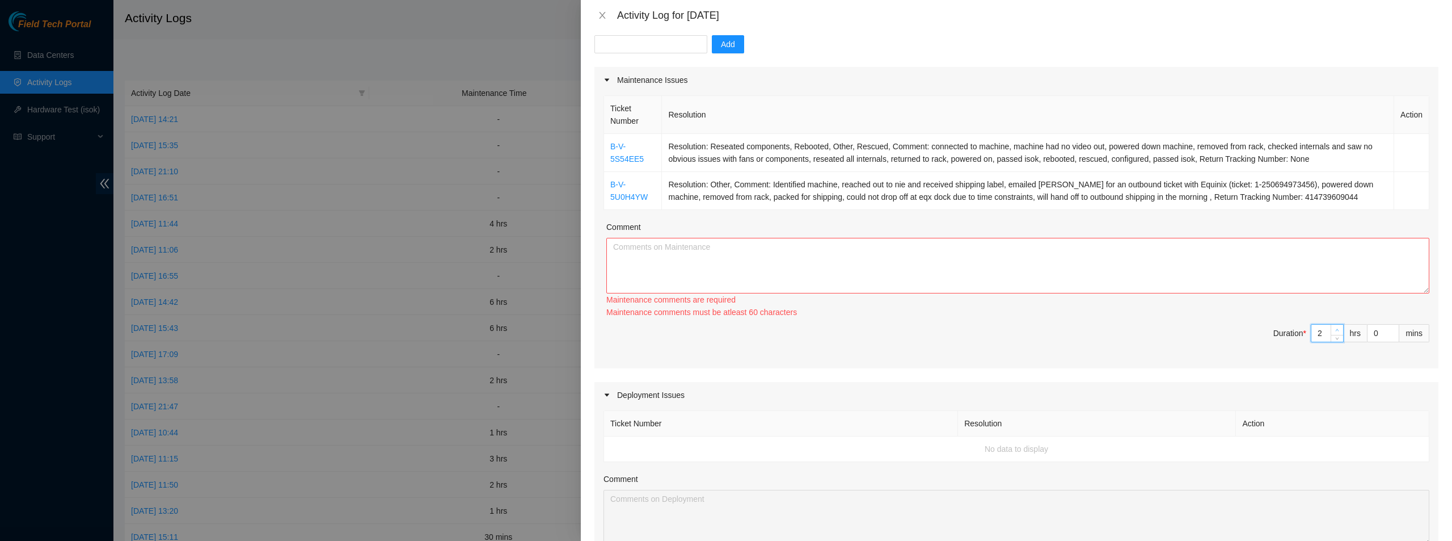
type input "3"
click at [1336, 331] on icon "up" at bounding box center [1338, 330] width 4 height 4
type input "4"
click at [1336, 331] on icon "up" at bounding box center [1338, 330] width 4 height 4
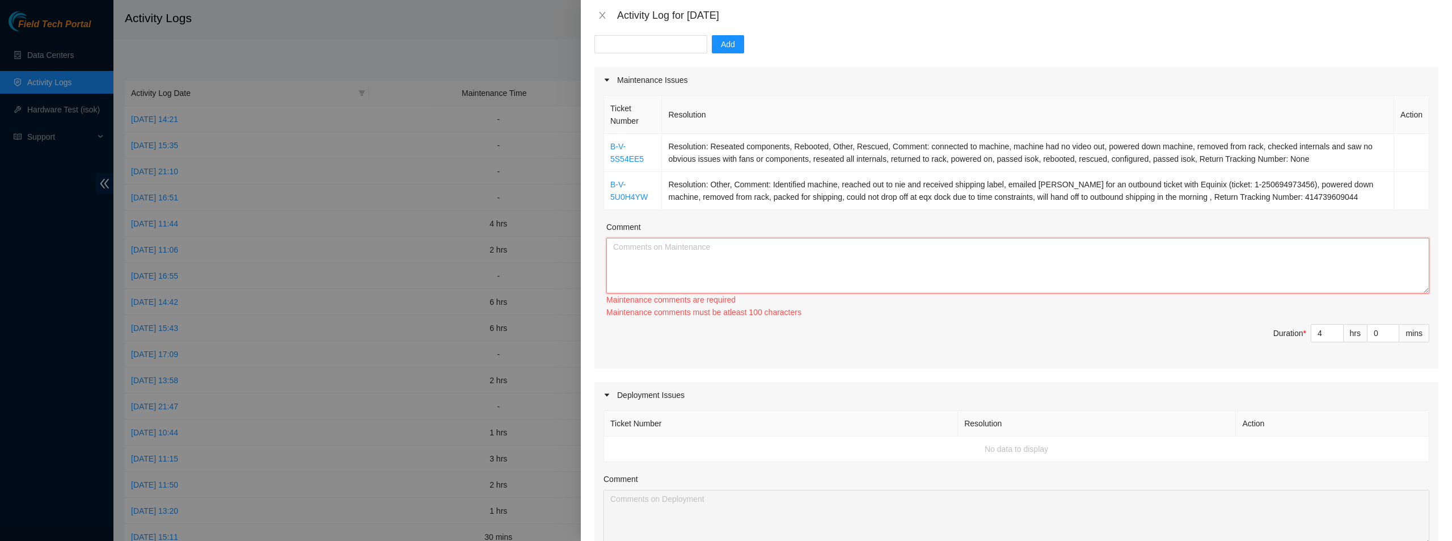
click at [894, 251] on textarea "Comment" at bounding box center [1018, 266] width 823 height 56
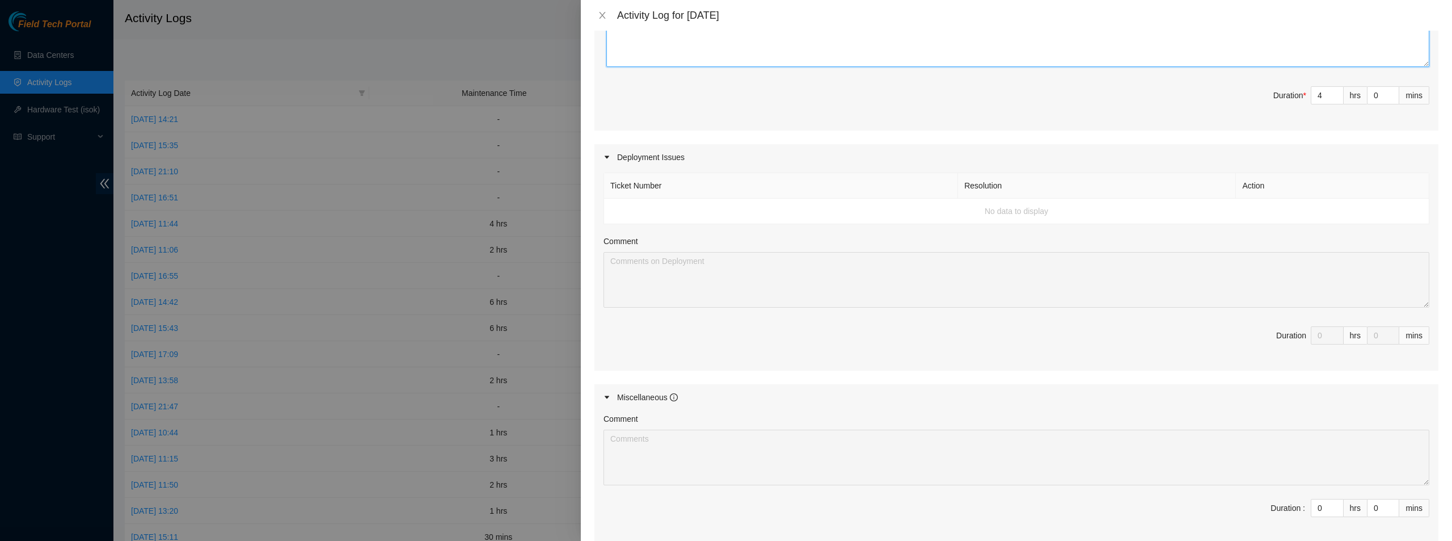
scroll to position [340, 0]
type textarea "identified machines, rebooted hardware, unracked hardware, reseated internal co…"
type input "1"
type input "5"
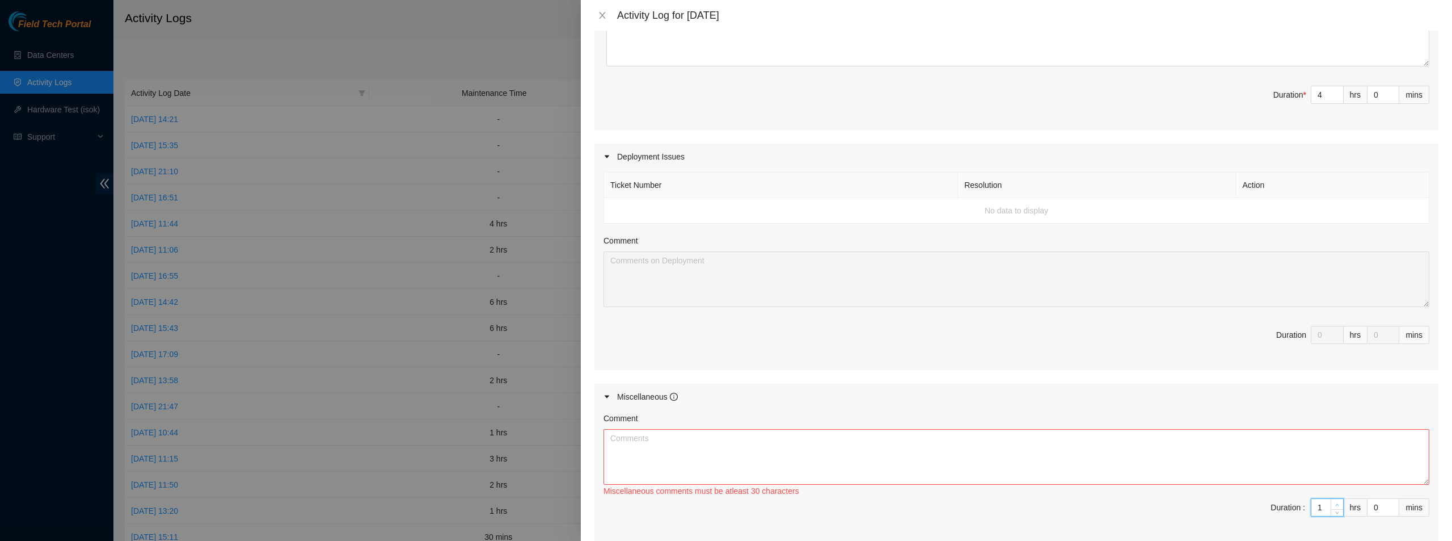
click at [1334, 501] on span "up" at bounding box center [1337, 504] width 7 height 7
type input "2"
type input "6"
click at [1334, 501] on span "up" at bounding box center [1337, 504] width 7 height 7
type input "3"
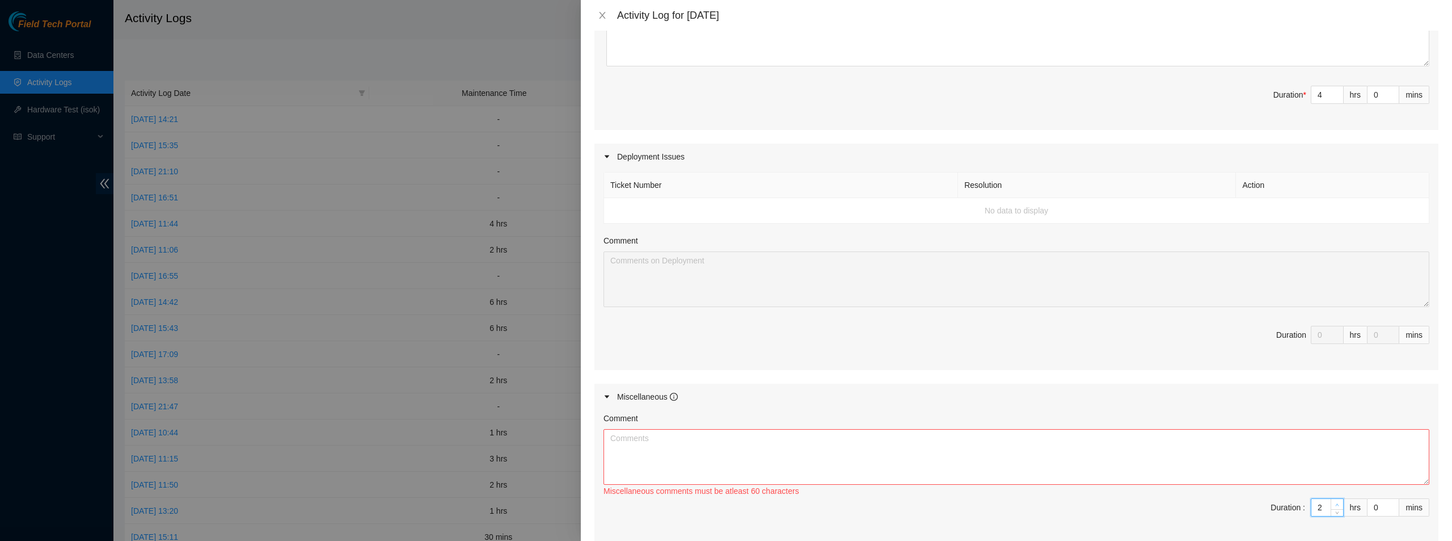
type input "7"
click at [1334, 501] on span "up" at bounding box center [1337, 504] width 7 height 7
type input "4"
type input "8"
click at [1334, 501] on span "up" at bounding box center [1337, 504] width 7 height 7
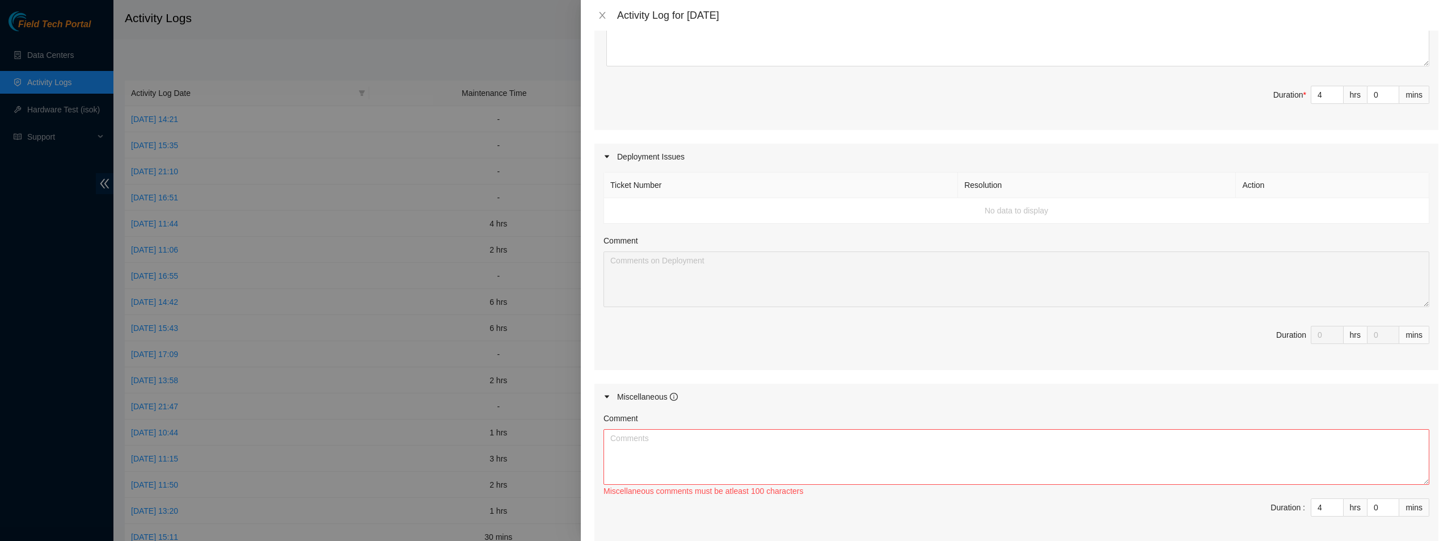
click at [1109, 427] on div "Comment" at bounding box center [1017, 420] width 826 height 17
click at [1093, 445] on textarea "Comment" at bounding box center [1017, 457] width 826 height 56
type textarea "d"
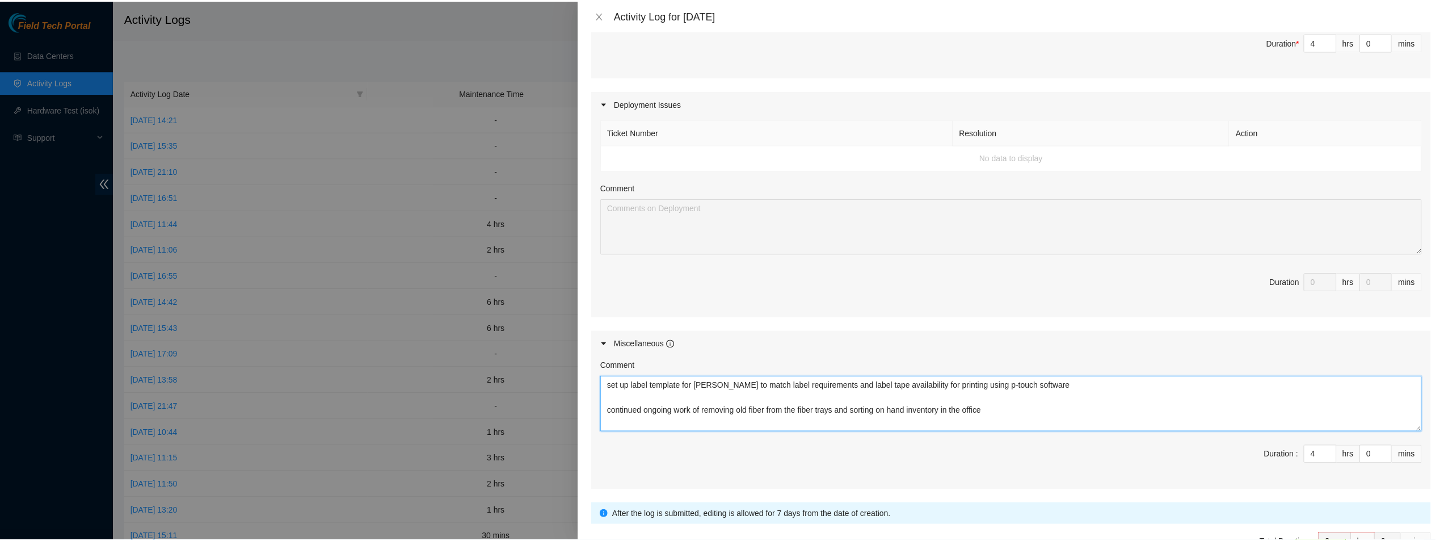
scroll to position [466, 0]
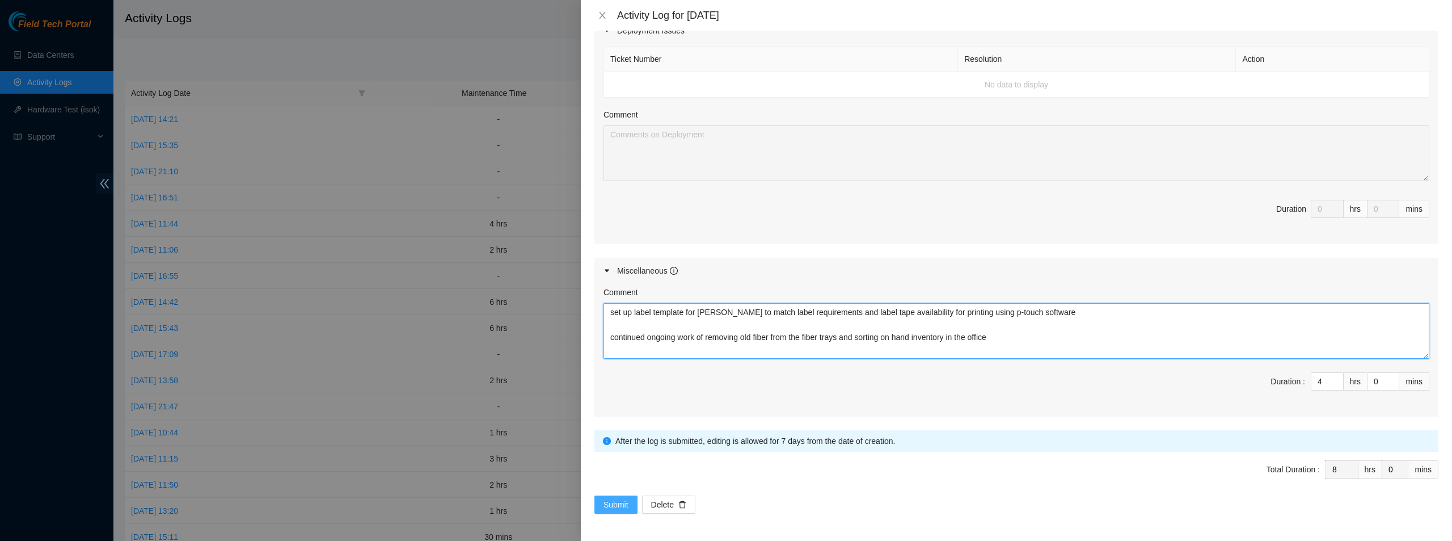
type textarea "set up label template for [PERSON_NAME] to match label requirements and label t…"
click at [626, 507] on span "Submit" at bounding box center [616, 504] width 25 height 12
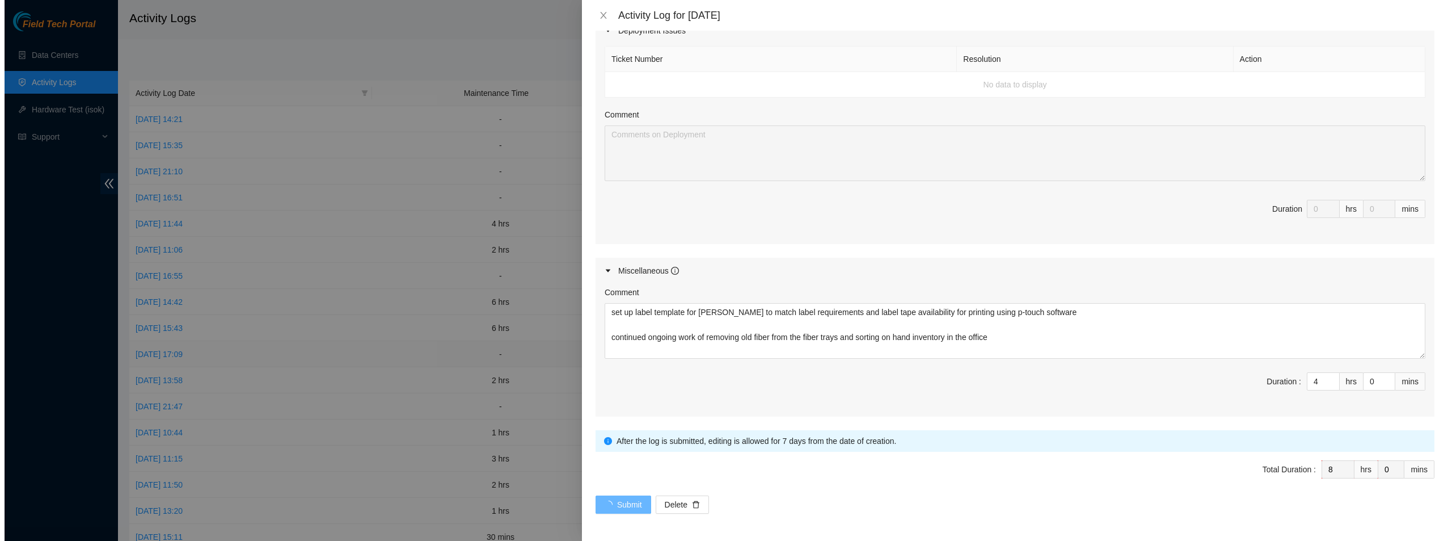
scroll to position [0, 0]
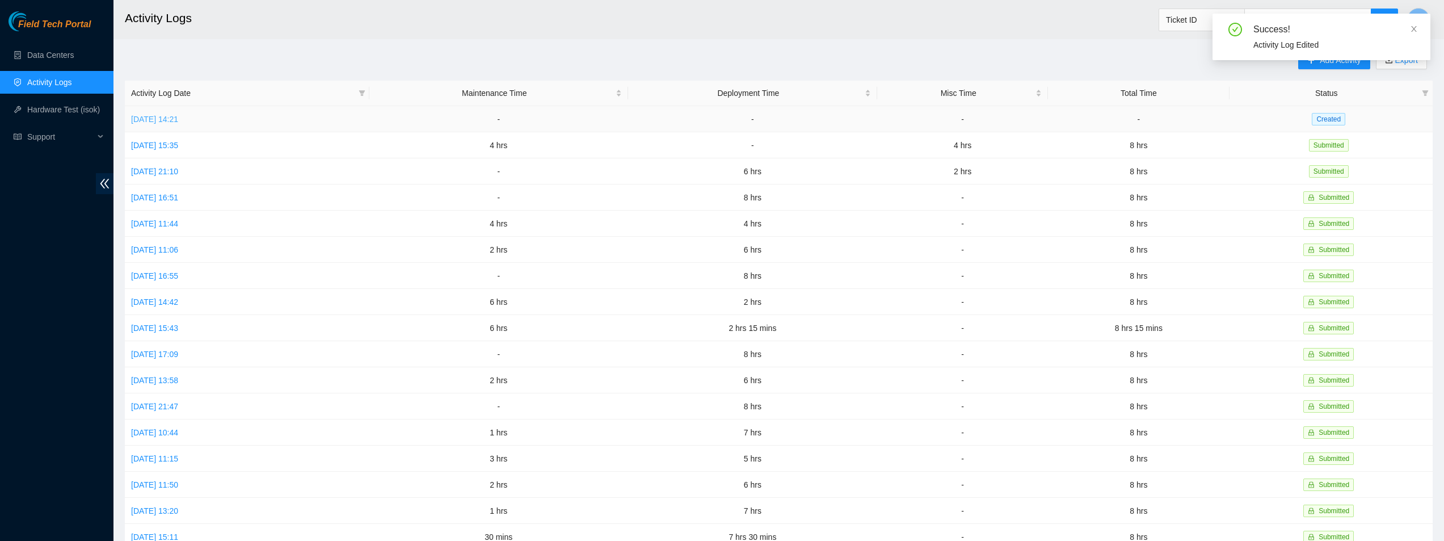
click at [178, 118] on link "[DATE] 14:21" at bounding box center [154, 119] width 47 height 9
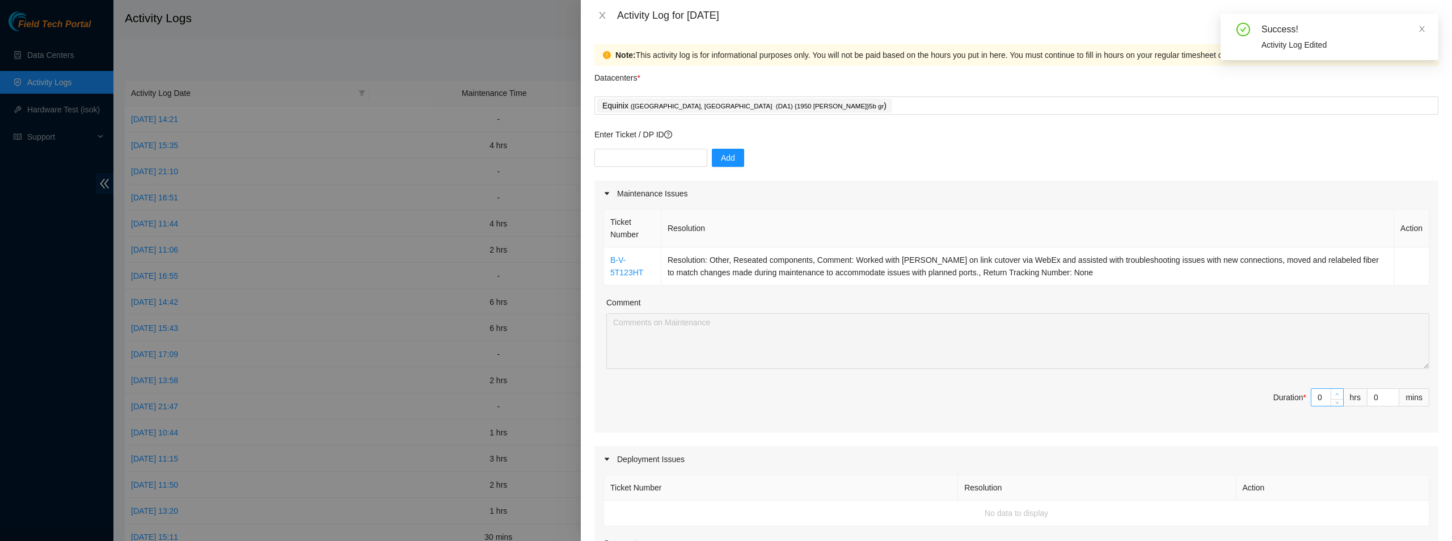
type input "1"
click at [1334, 392] on span "Increase Value" at bounding box center [1337, 394] width 12 height 10
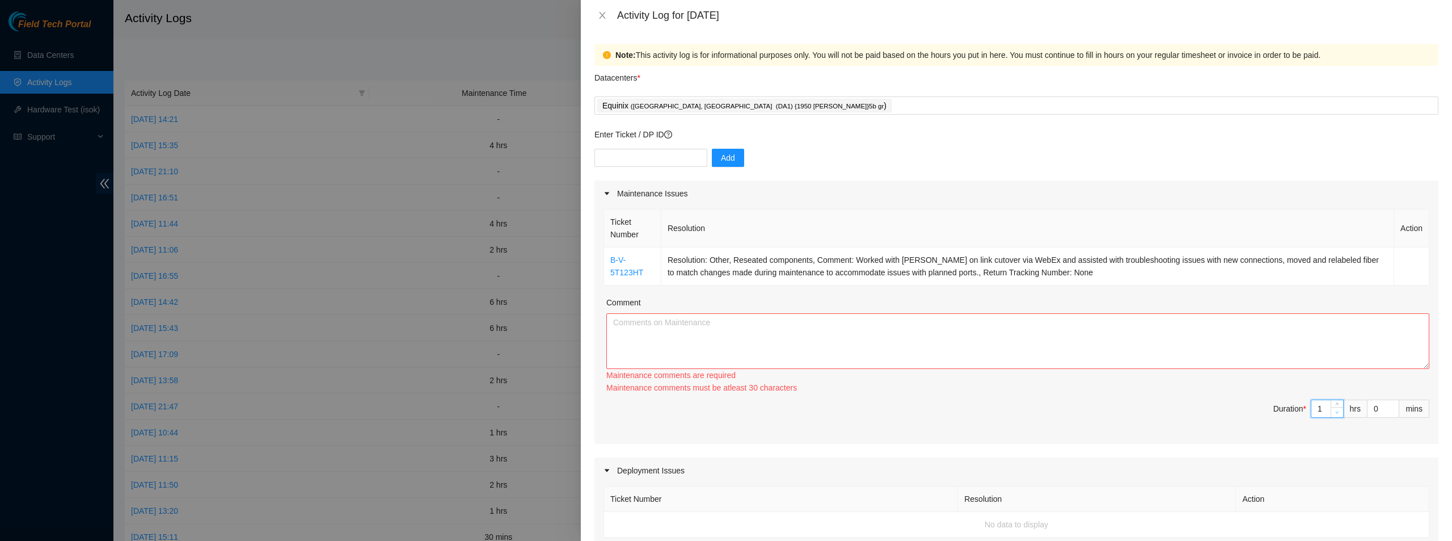
type input "0"
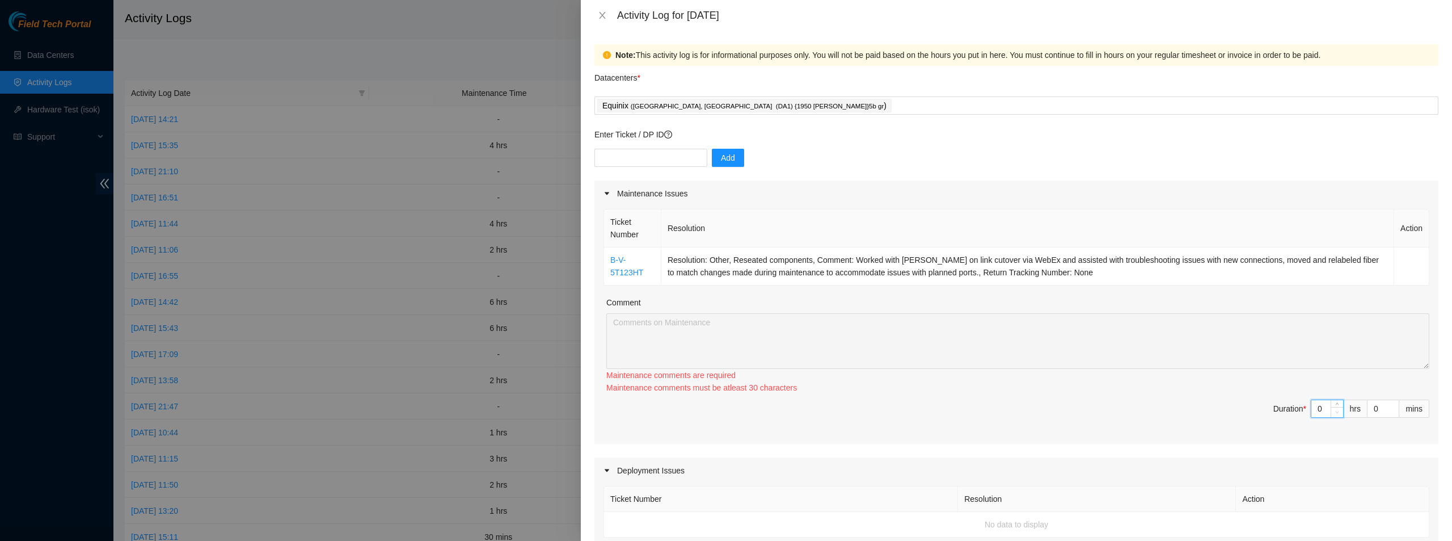
click at [1336, 411] on icon "down" at bounding box center [1337, 412] width 3 height 2
type input "1"
click at [1331, 389] on span "Increase Value" at bounding box center [1337, 394] width 12 height 10
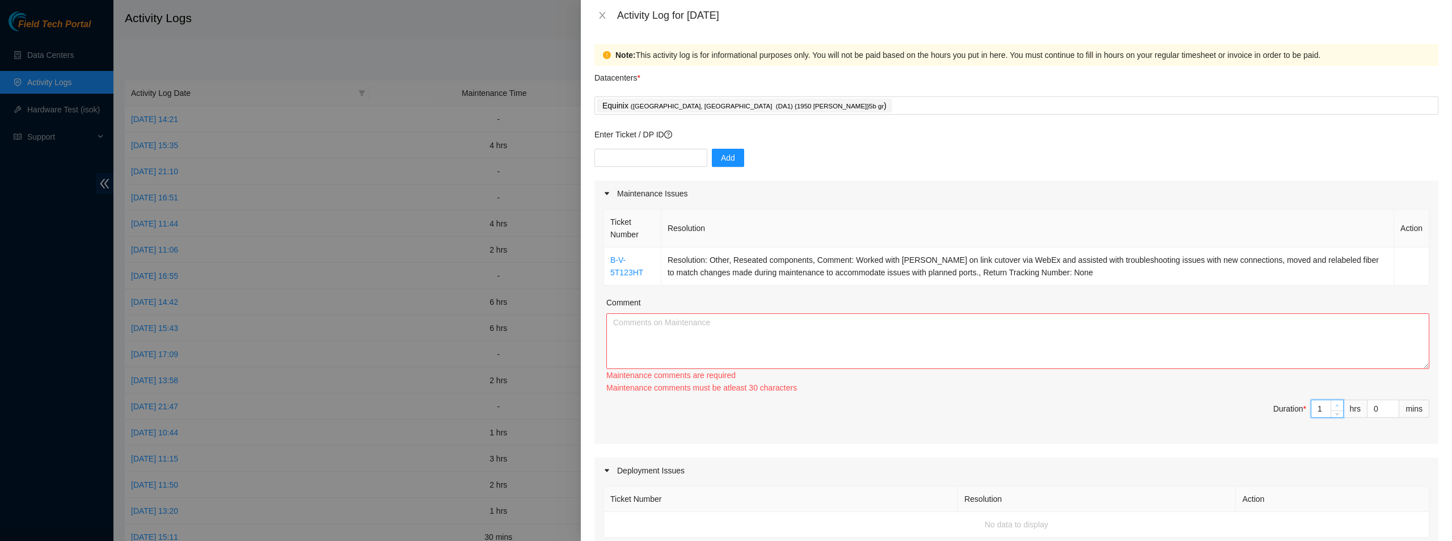
type input "2"
click at [1334, 402] on span "up" at bounding box center [1337, 405] width 7 height 7
type input "3"
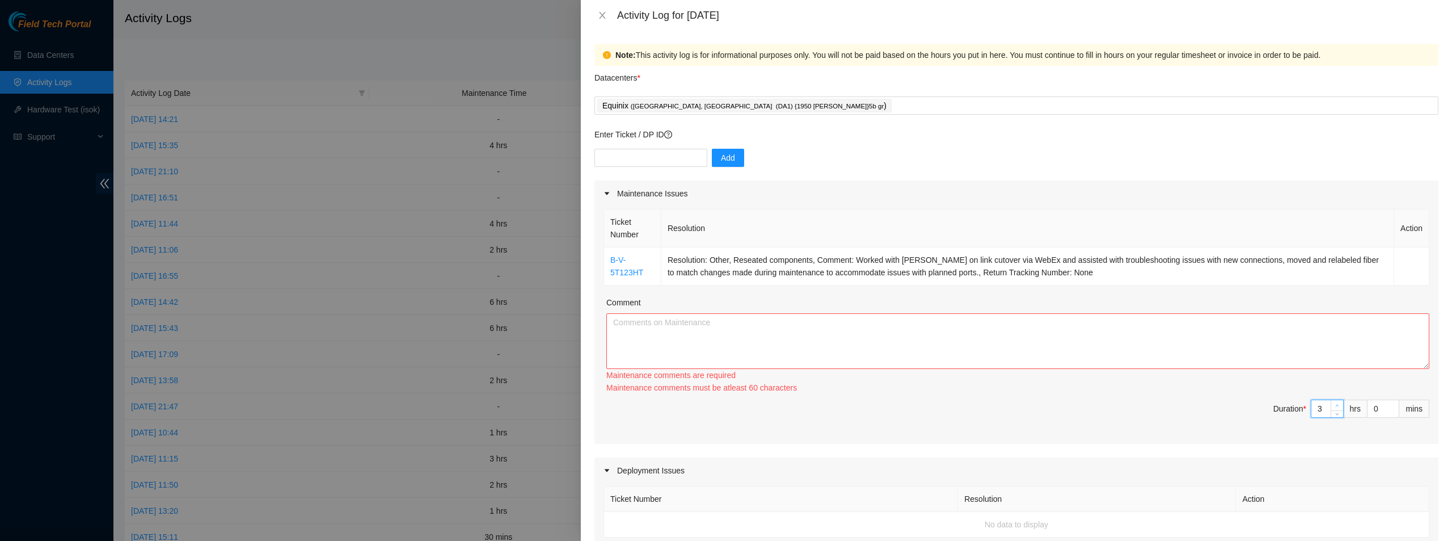
click at [1334, 402] on span "up" at bounding box center [1337, 405] width 7 height 7
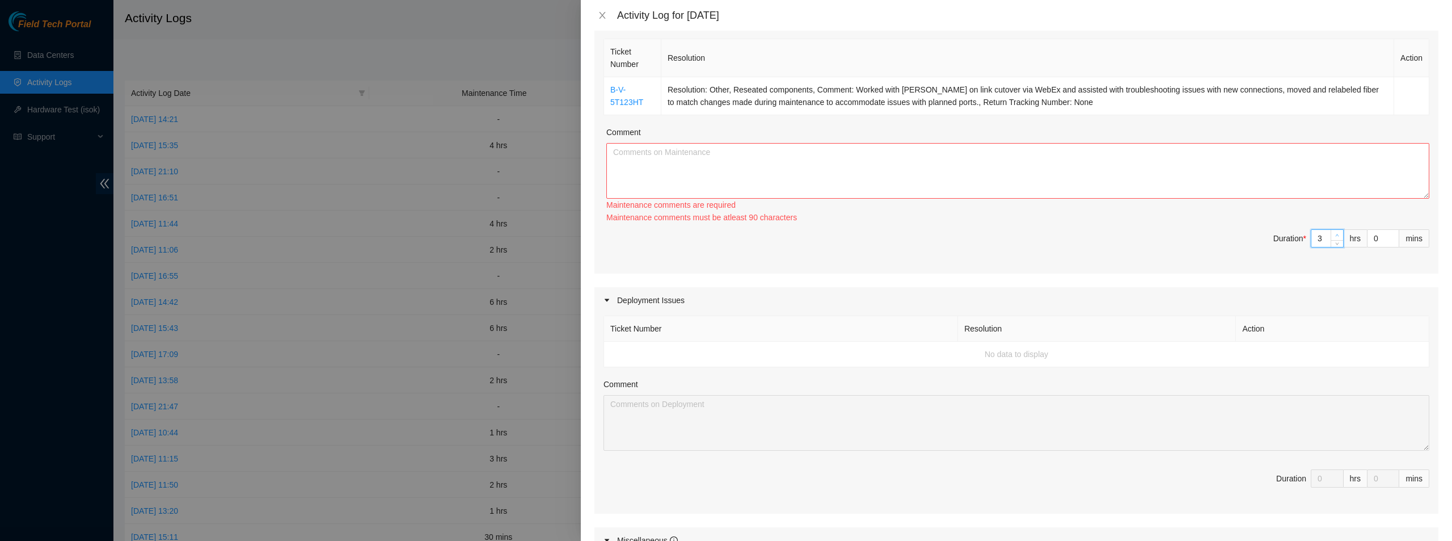
type input "4"
click at [1331, 234] on span "Increase Value" at bounding box center [1337, 235] width 12 height 10
click at [1073, 180] on textarea "Comment" at bounding box center [1018, 171] width 823 height 56
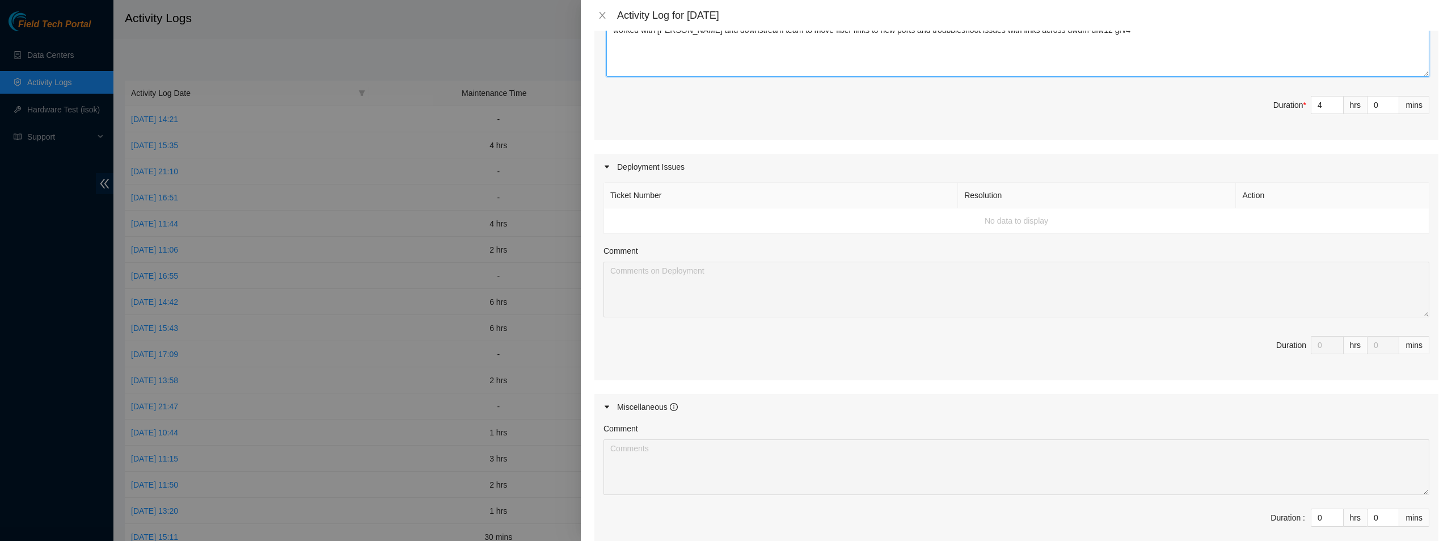
scroll to position [428, 0]
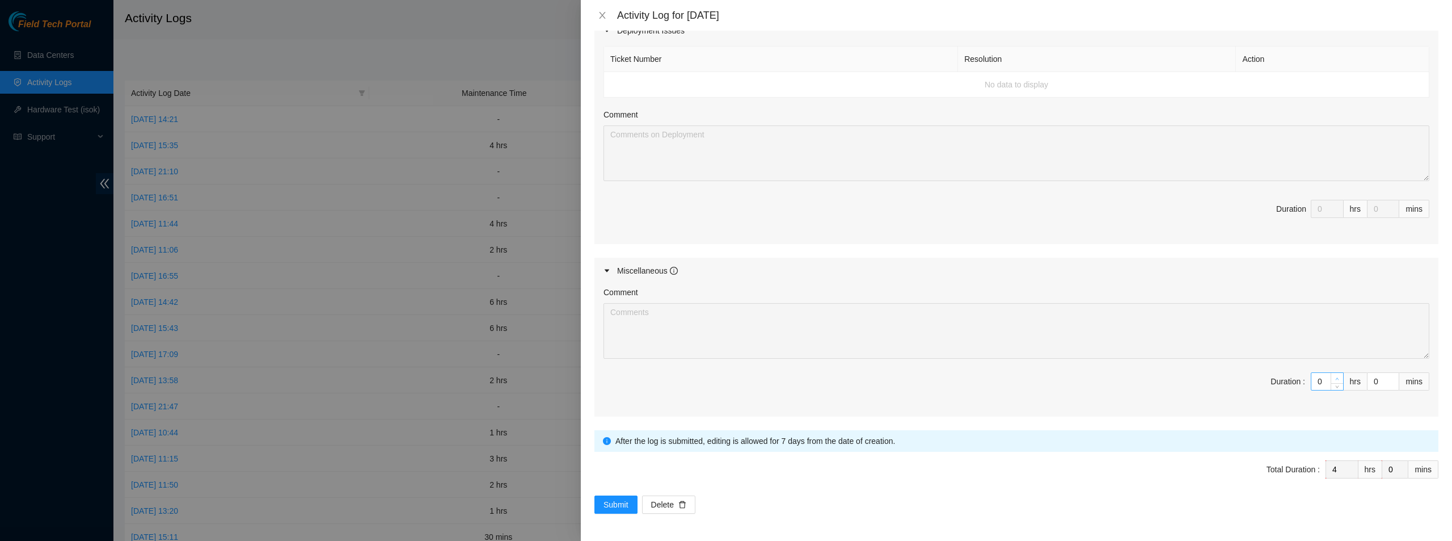
type textarea "worked with [PERSON_NAME] and downstream team to move fiber links to new ports …"
type input "1"
type input "5"
click at [1334, 378] on span "up" at bounding box center [1337, 378] width 7 height 7
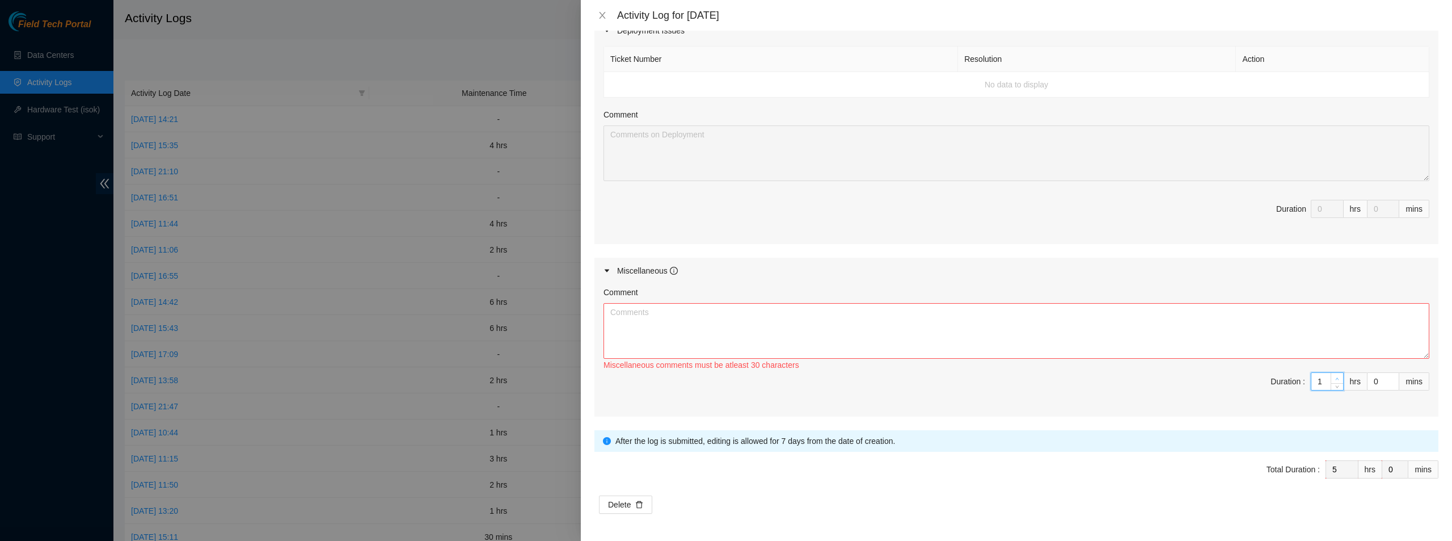
type input "2"
type input "6"
click at [1334, 378] on span "up" at bounding box center [1337, 378] width 7 height 7
type input "3"
type input "7"
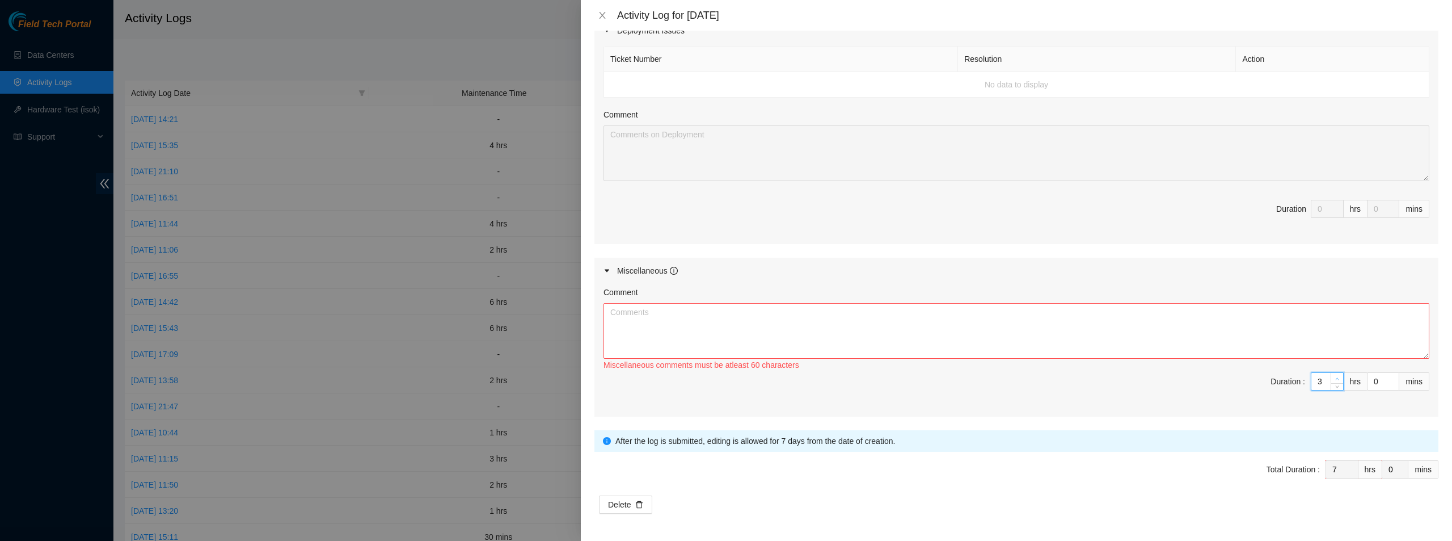
click at [1334, 378] on span "up" at bounding box center [1337, 378] width 7 height 7
type input "4"
type input "8"
click at [1334, 378] on span "up" at bounding box center [1337, 378] width 7 height 7
type input "3"
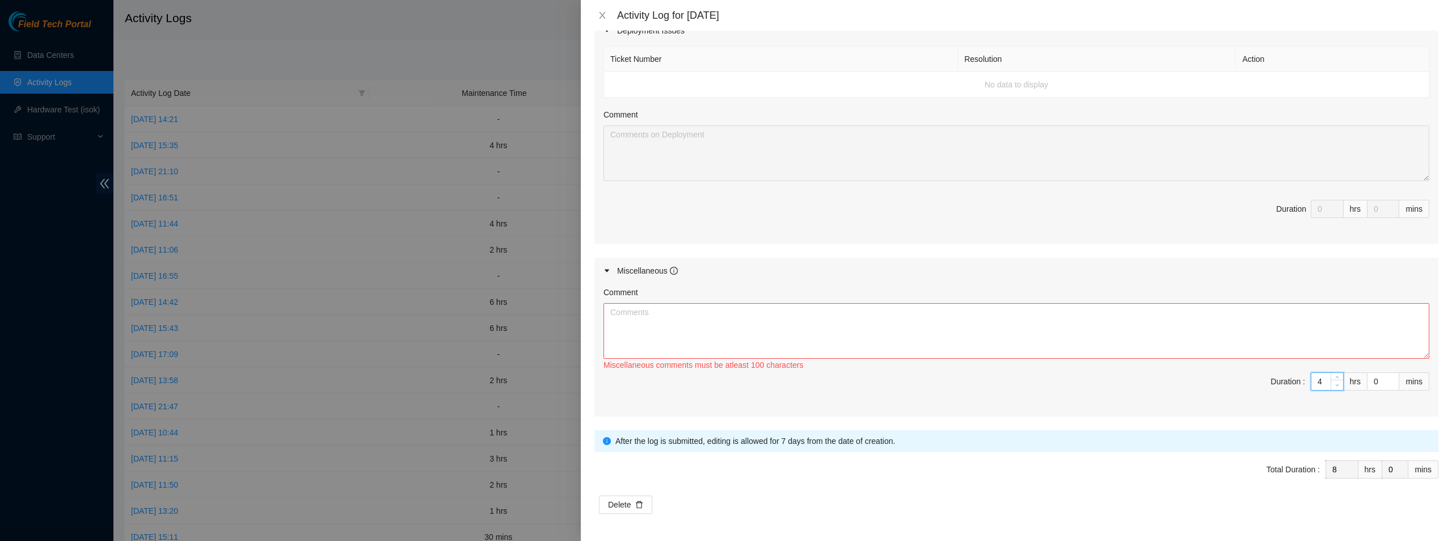
type input "7"
click at [1334, 382] on span "down" at bounding box center [1337, 385] width 7 height 7
type input "2"
type input "6"
click at [1334, 382] on span "down" at bounding box center [1337, 385] width 7 height 7
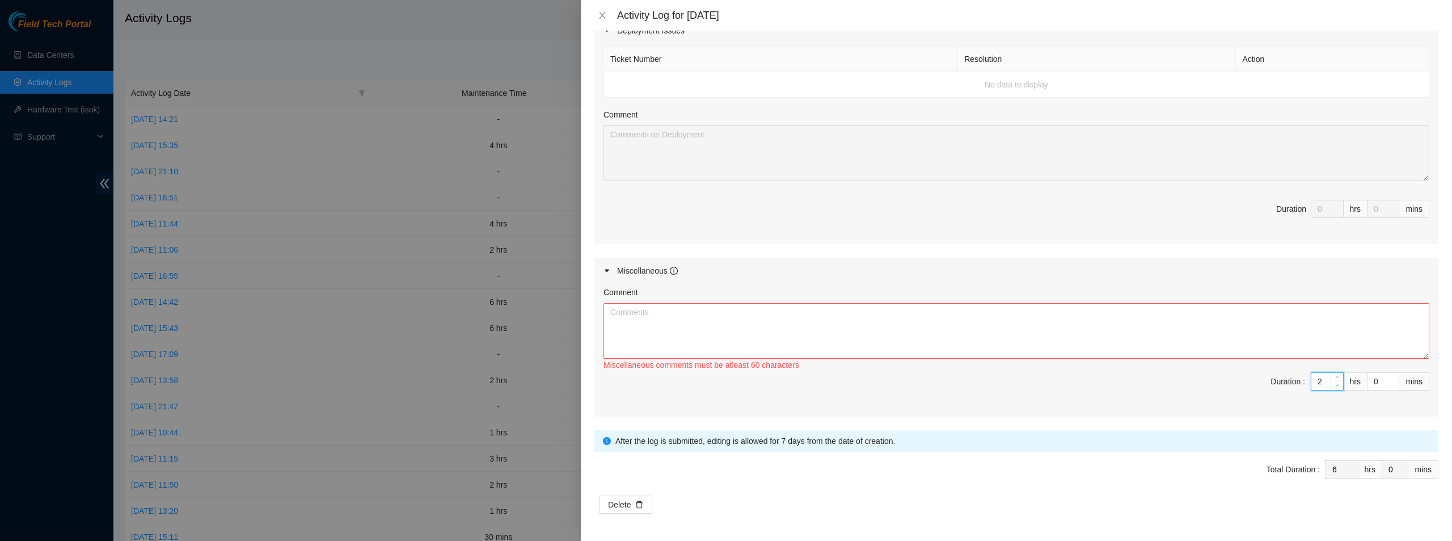
type input "1"
type input "5"
click at [1334, 382] on span "down" at bounding box center [1337, 385] width 7 height 7
type input "0"
type input "4"
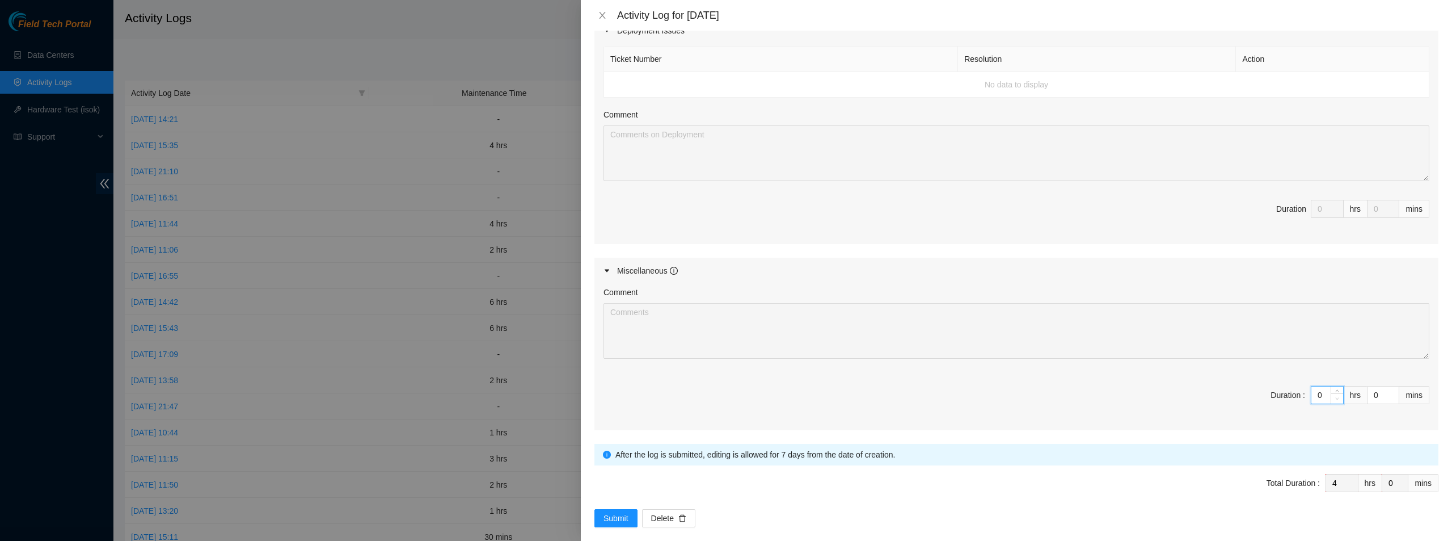
click at [1334, 395] on span "down" at bounding box center [1337, 398] width 7 height 7
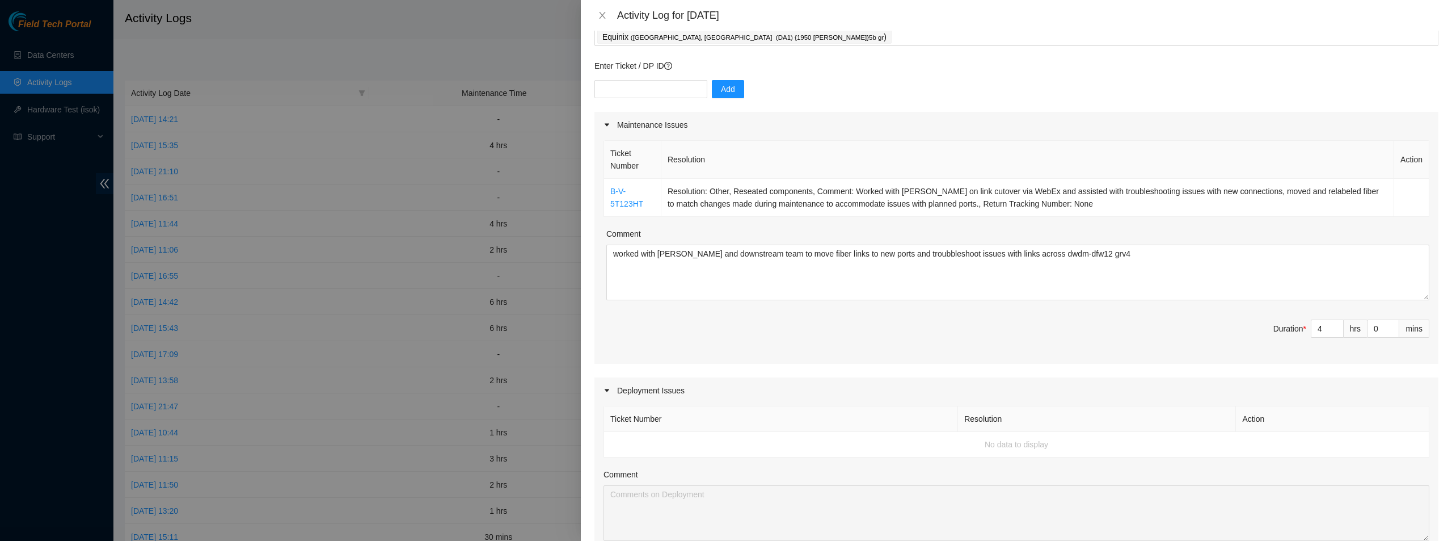
scroll to position [0, 0]
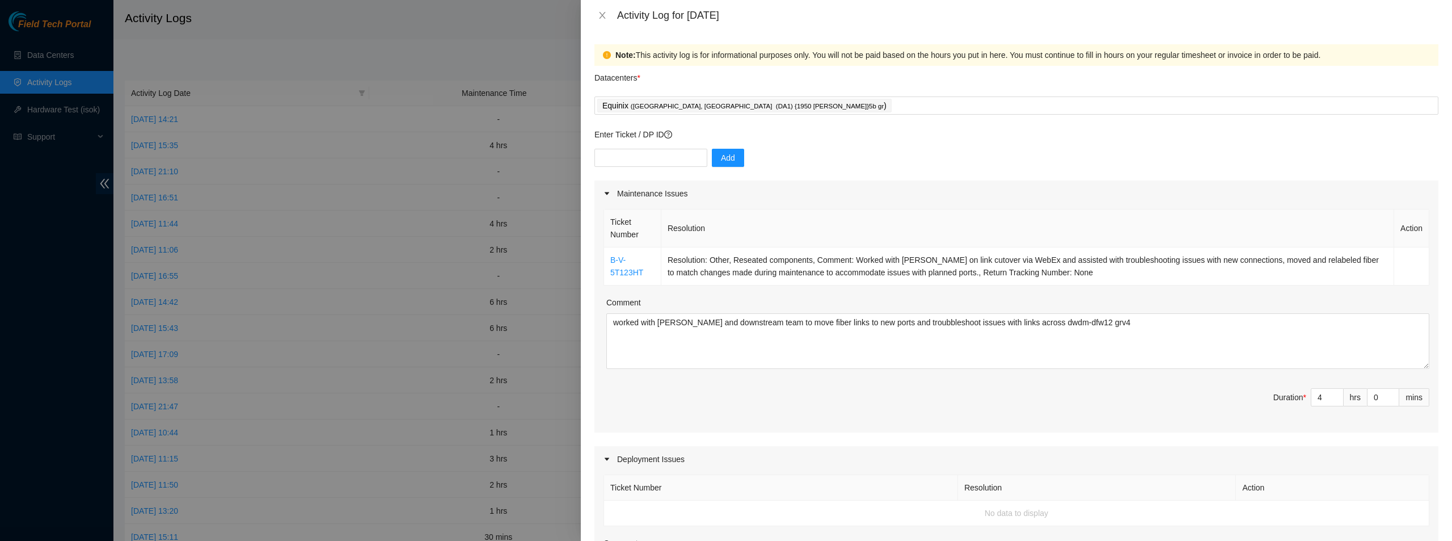
click at [646, 168] on div "Add" at bounding box center [1017, 165] width 844 height 32
click at [649, 162] on input "text" at bounding box center [651, 158] width 113 height 18
paste input "DP64851"
type input "DP64851"
click at [734, 161] on button "Add" at bounding box center [728, 158] width 32 height 18
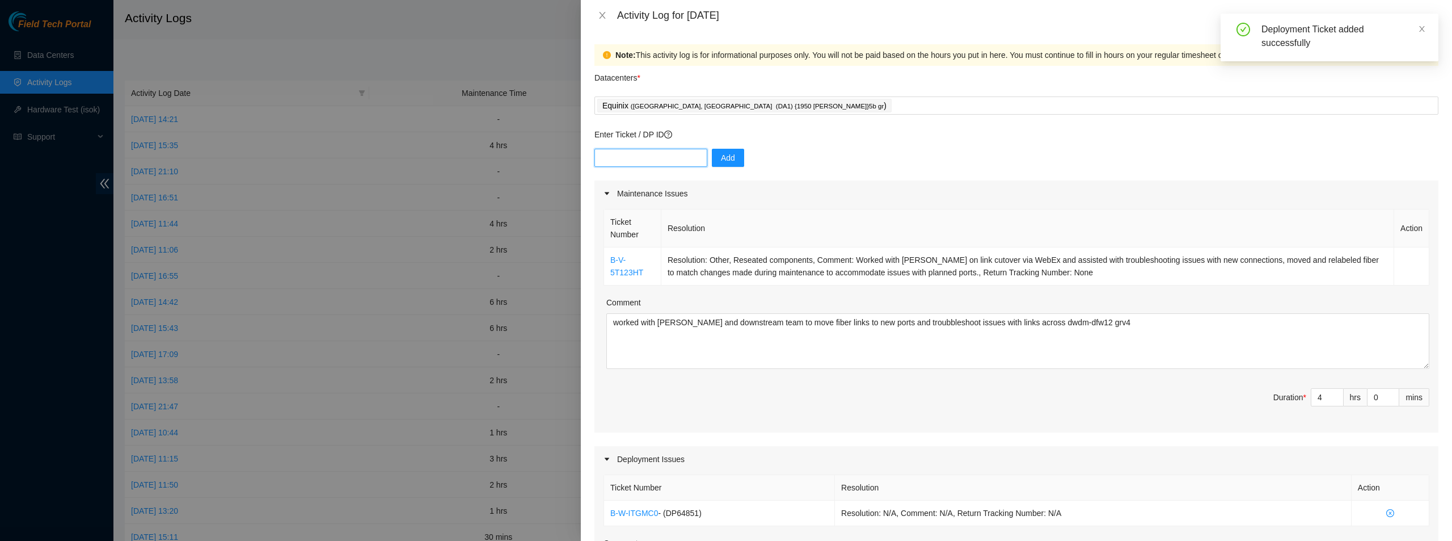
click at [650, 160] on input "text" at bounding box center [651, 158] width 113 height 18
paste input "DP64851"
type input "DP64853"
click at [729, 163] on button "Add" at bounding box center [728, 158] width 32 height 18
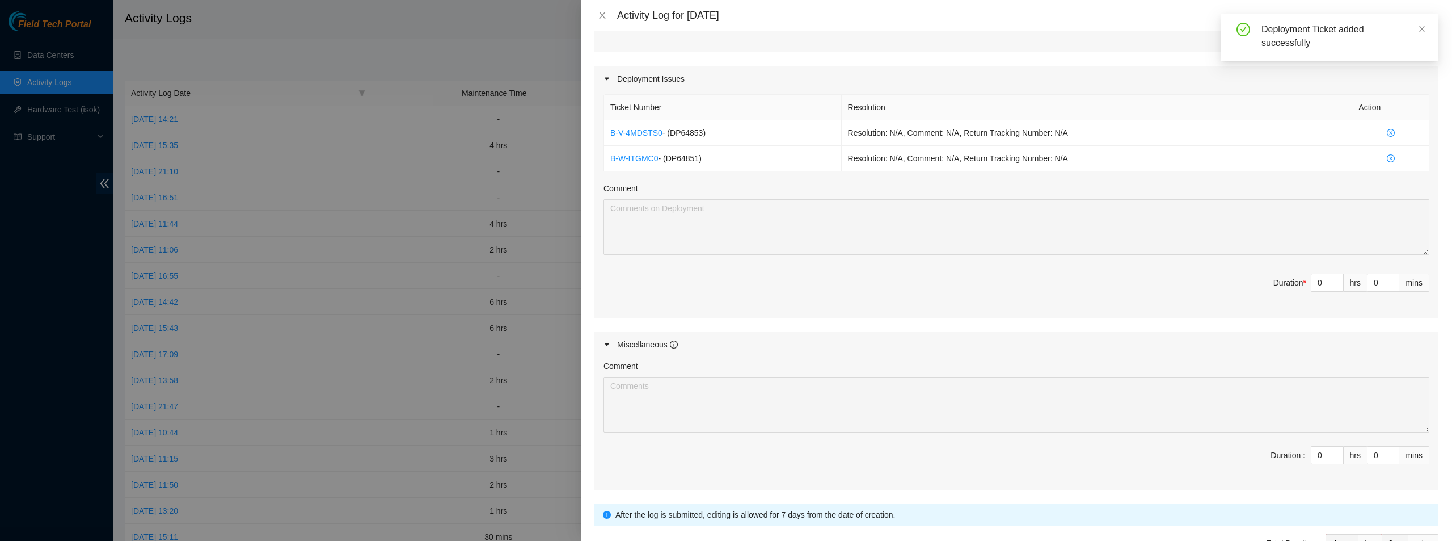
scroll to position [397, 0]
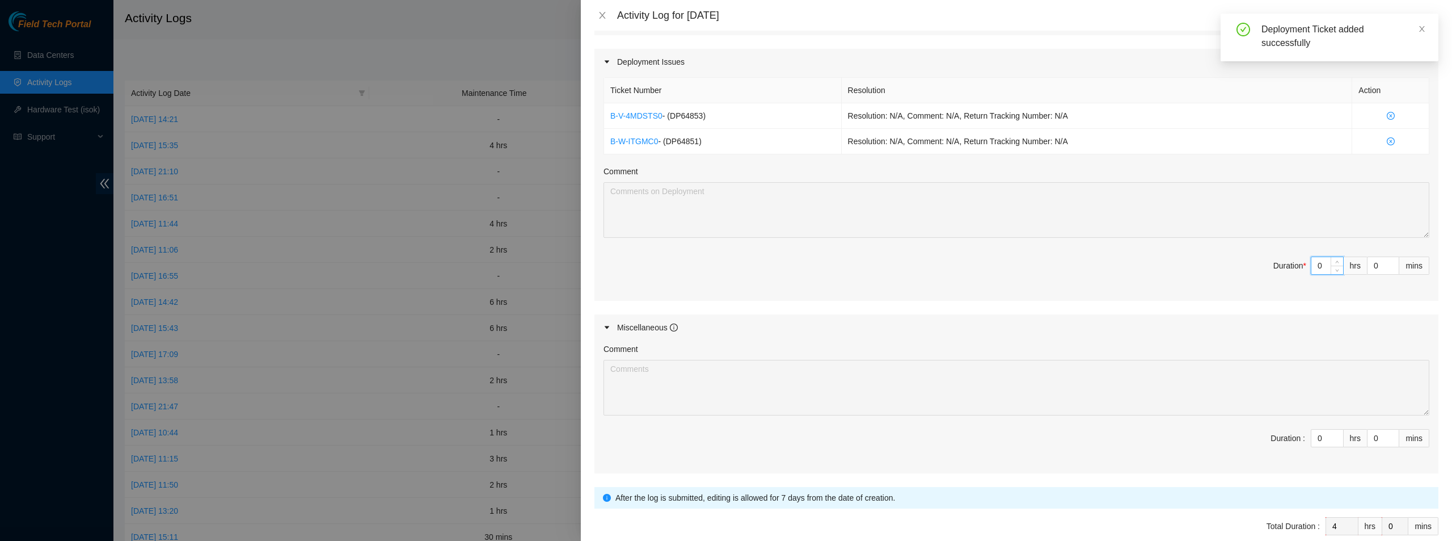
drag, startPoint x: 1317, startPoint y: 267, endPoint x: 1289, endPoint y: 270, distance: 27.9
click at [1289, 270] on span "Duration * 0 hrs 0 mins" at bounding box center [1017, 272] width 826 height 32
type input "1"
type input "5"
click at [1331, 263] on span "Increase Value" at bounding box center [1337, 262] width 12 height 10
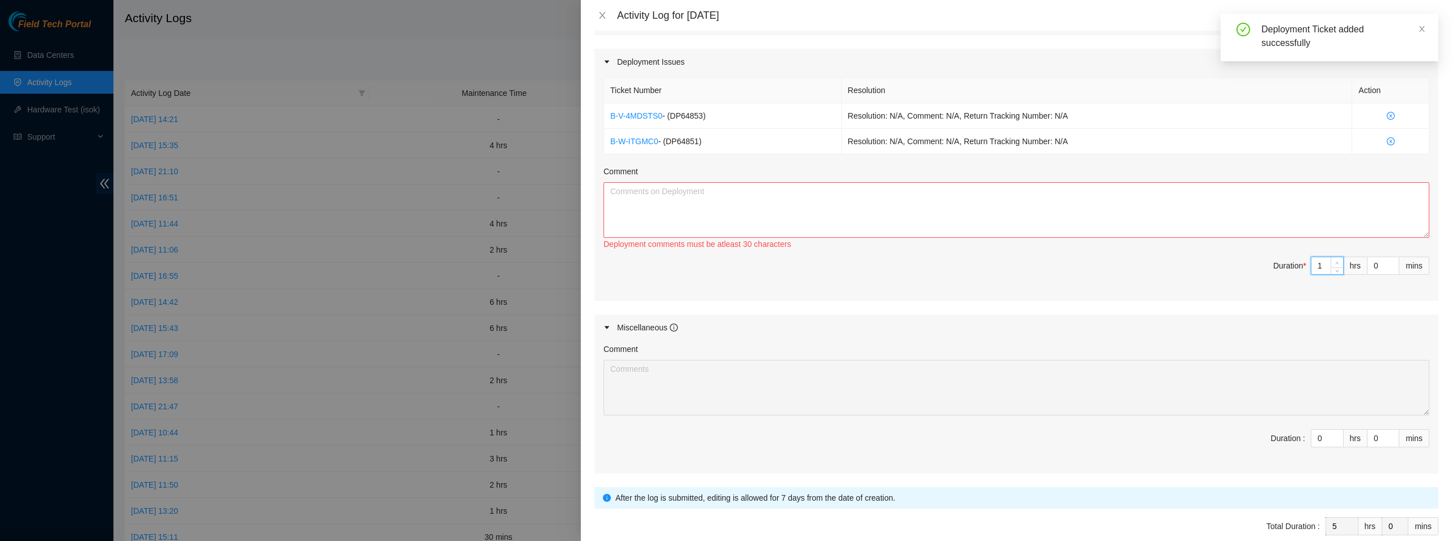
type input "2"
type input "6"
click at [1331, 263] on span "Increase Value" at bounding box center [1337, 262] width 12 height 10
click at [1078, 218] on textarea "Comment" at bounding box center [1017, 210] width 826 height 56
type textarea "worked"
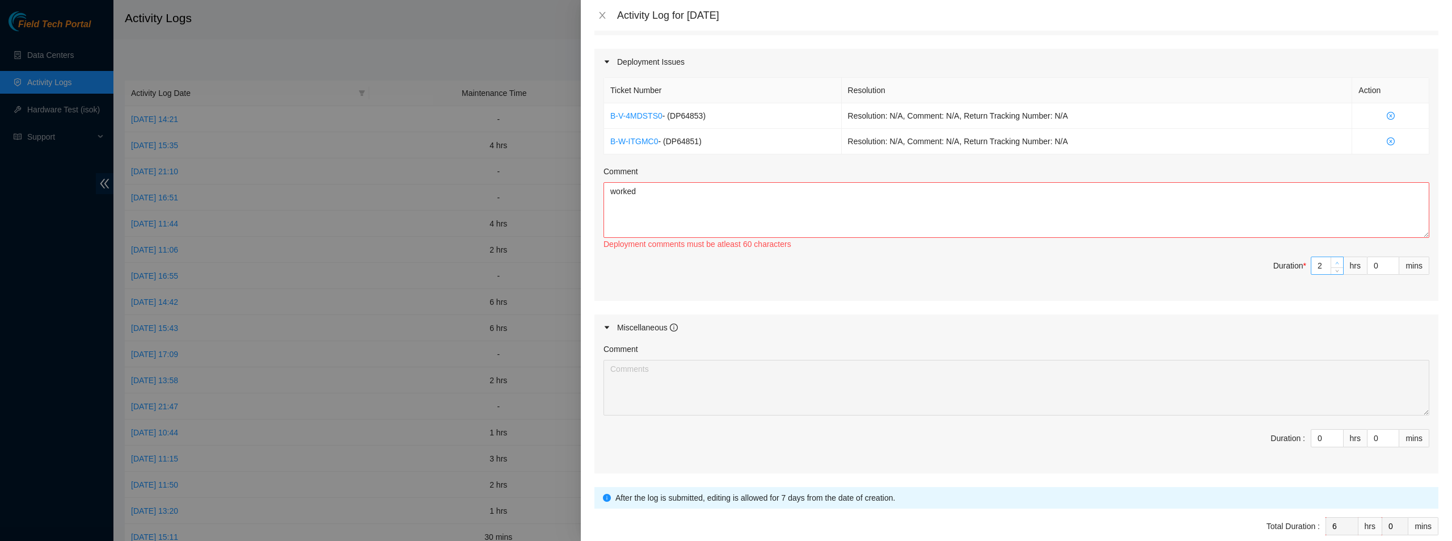
type input "3"
type input "7"
click at [1334, 264] on span "up" at bounding box center [1337, 262] width 7 height 7
click at [1218, 190] on textarea "worked" at bounding box center [1017, 210] width 826 height 56
type textarea "worked with [PERSON_NAME] on running new"
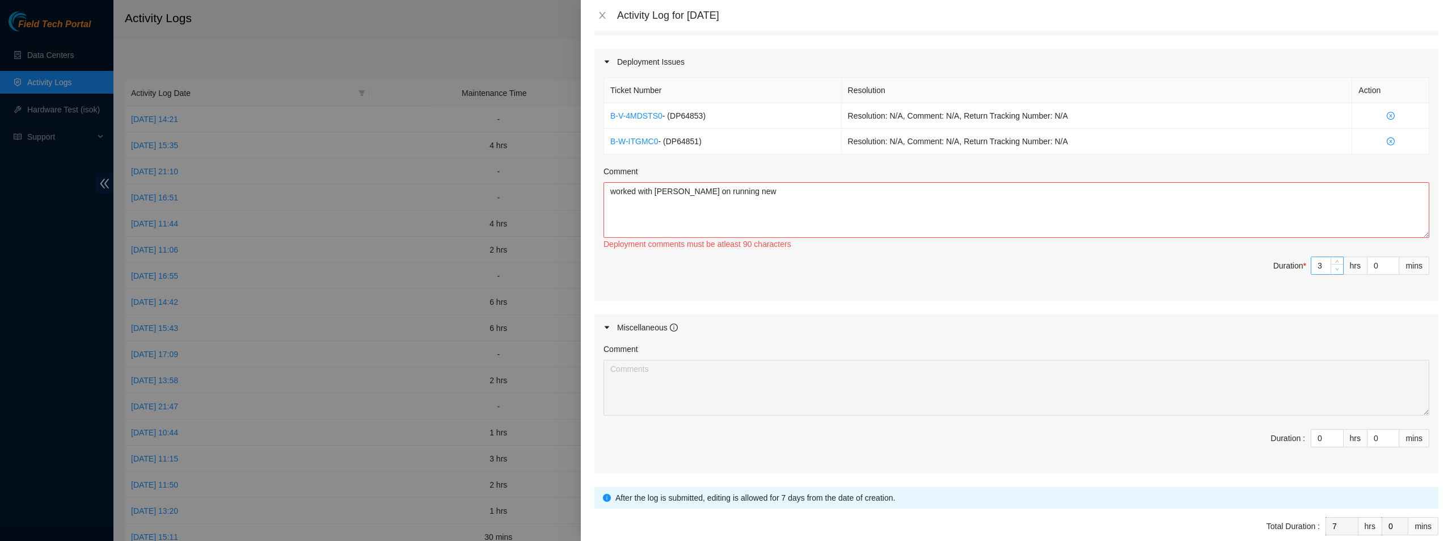
type input "2"
type input "6"
click at [1336, 270] on icon "down" at bounding box center [1338, 269] width 4 height 4
type input "1"
type input "5"
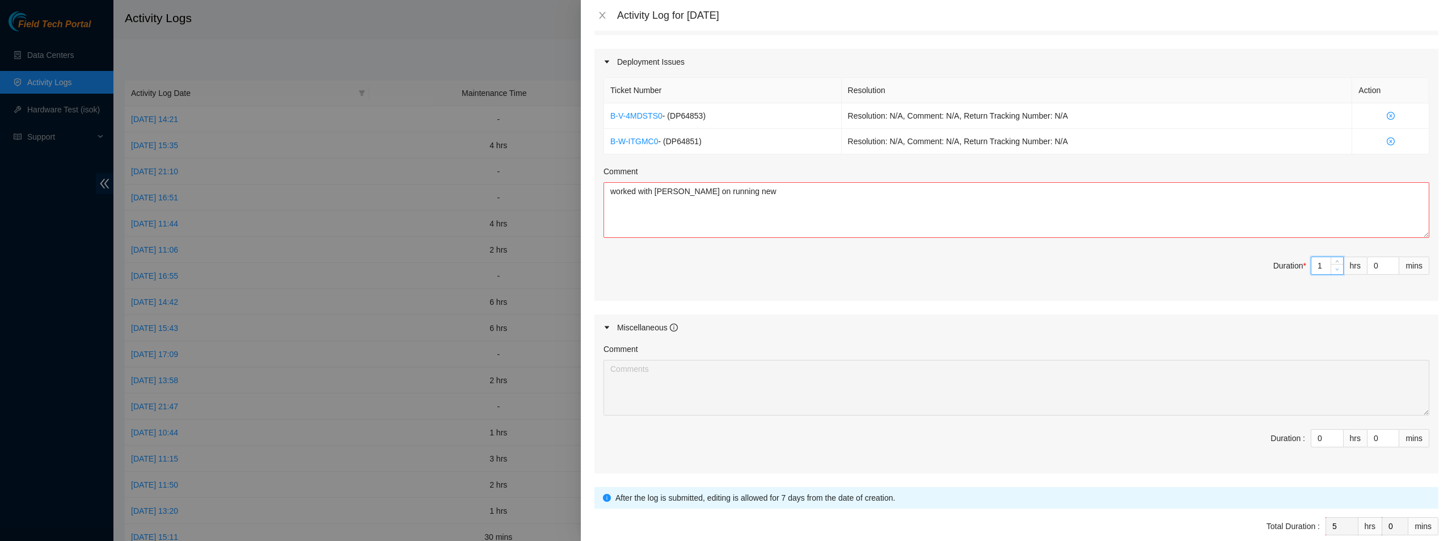
click at [1336, 270] on icon "down" at bounding box center [1338, 269] width 4 height 4
type input "2"
type input "6"
click at [1334, 259] on span "Increase Value" at bounding box center [1337, 262] width 12 height 10
click at [858, 196] on textarea "worked with [PERSON_NAME] on running new" at bounding box center [1017, 210] width 826 height 56
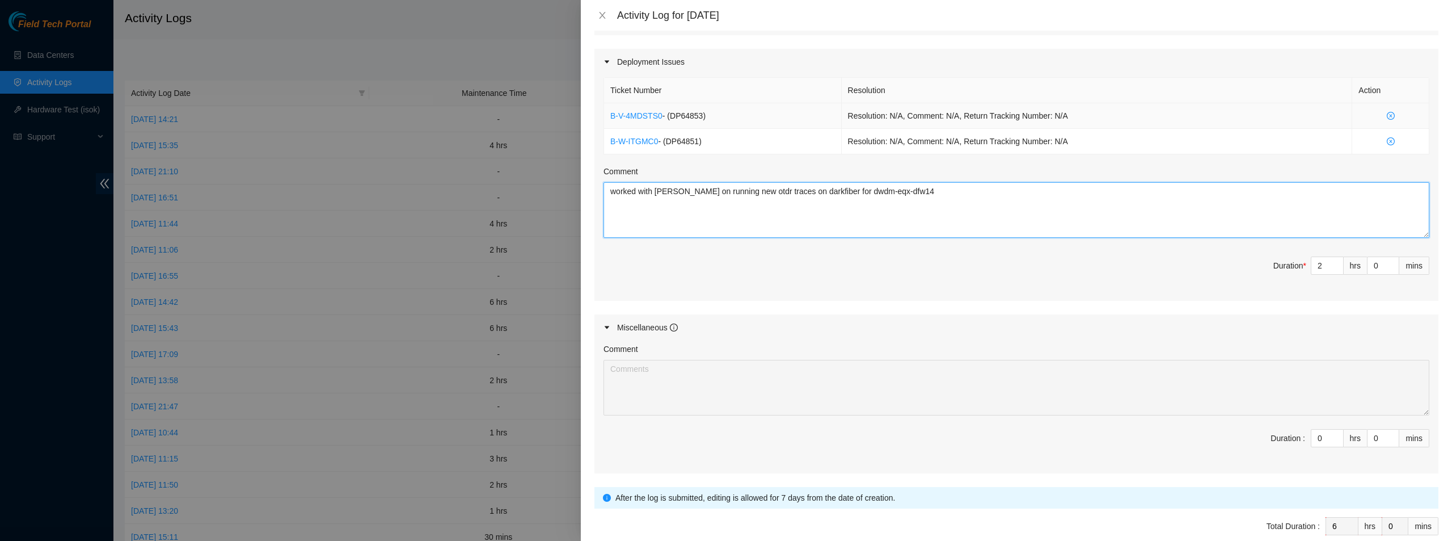
type textarea "worked with [PERSON_NAME] on running new otdr traces on darkfiber for dwdm-eqx-…"
click at [1387, 115] on icon "close-circle" at bounding box center [1391, 116] width 8 height 8
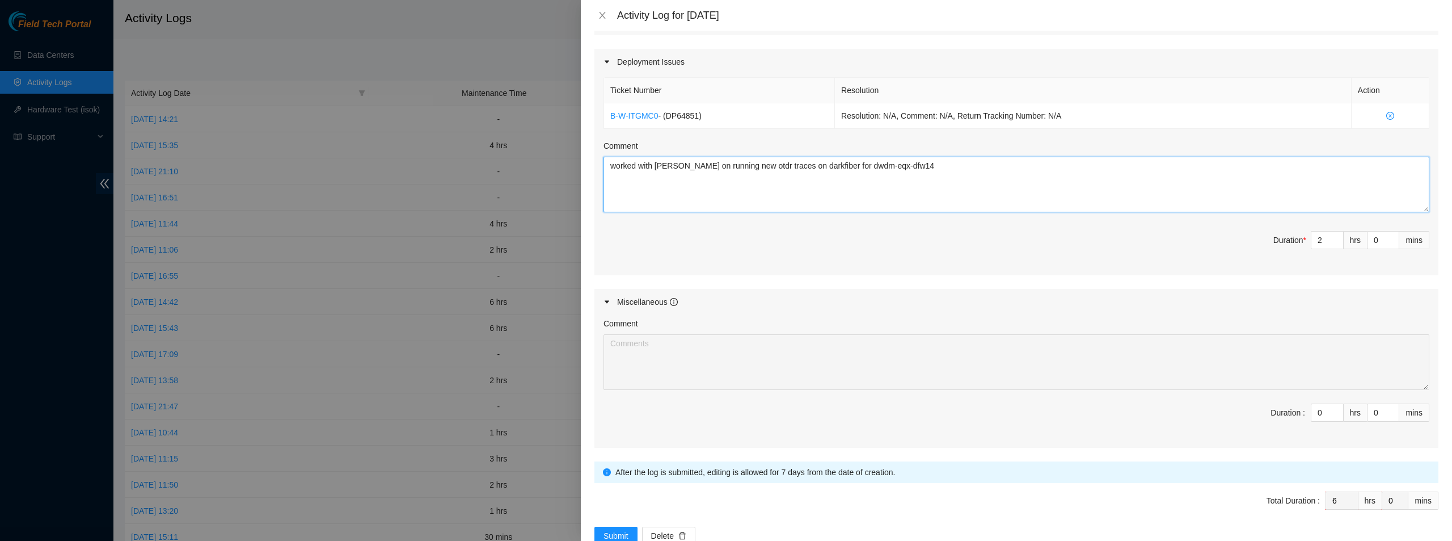
click at [959, 169] on textarea "worked with [PERSON_NAME] on running new otdr traces on darkfiber for dwdm-eqx-…" at bounding box center [1017, 185] width 826 height 56
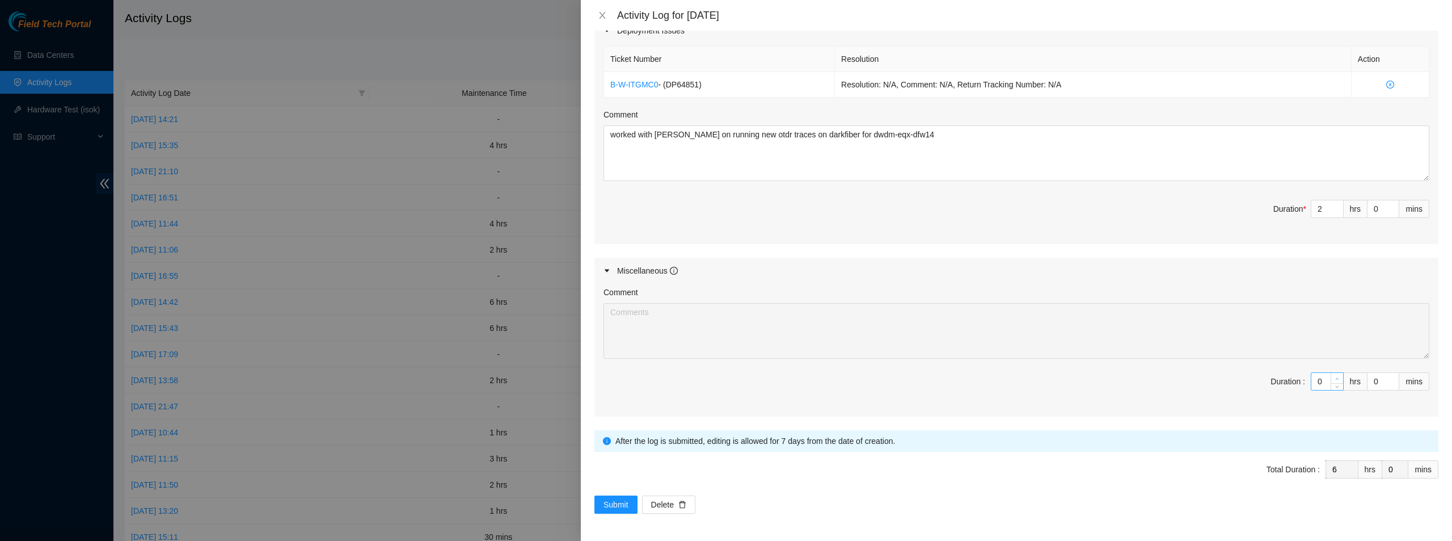
type input "1"
type input "7"
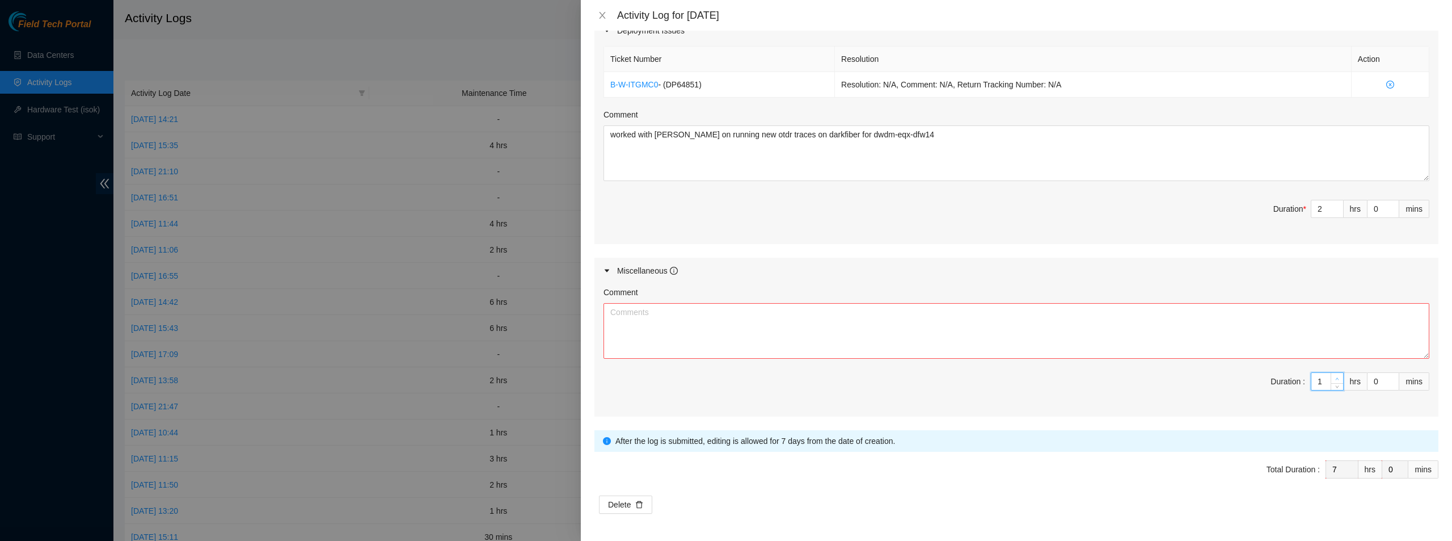
click at [1332, 373] on span "Increase Value" at bounding box center [1337, 378] width 12 height 10
type input "2"
type input "8"
click at [1332, 373] on span "Increase Value" at bounding box center [1337, 378] width 12 height 10
click at [1181, 351] on textarea "Comment" at bounding box center [1017, 331] width 826 height 56
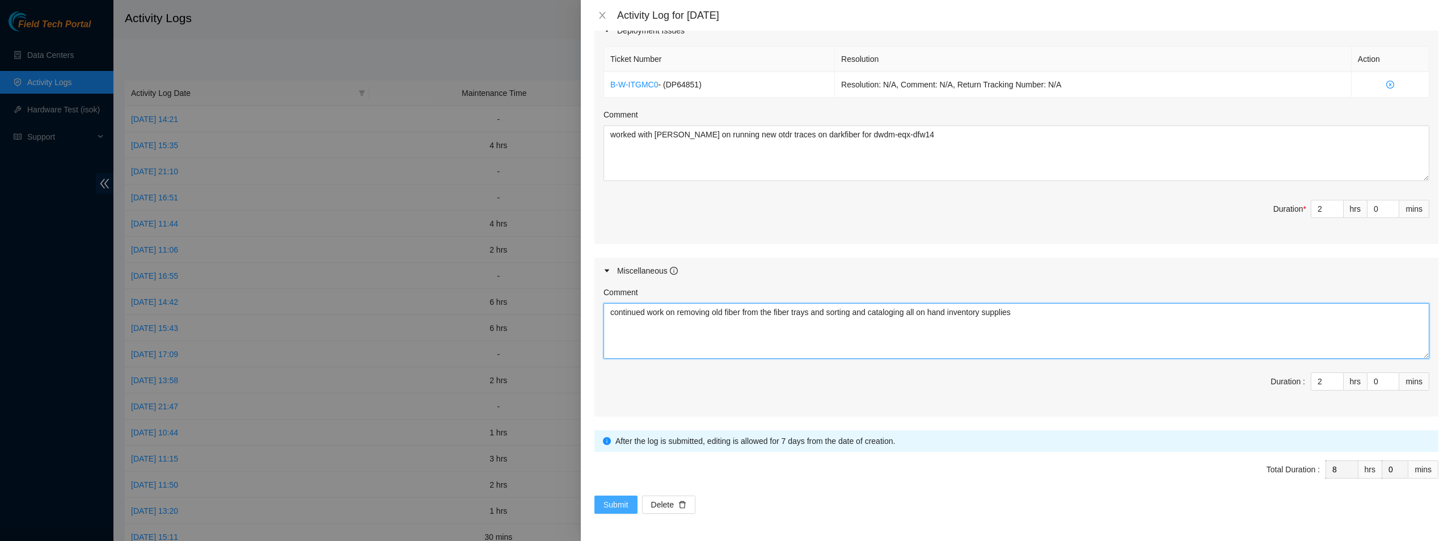
type textarea "continued work on removing old fiber from the fiber trays and sorting and catal…"
click at [614, 511] on button "Submit" at bounding box center [616, 504] width 43 height 18
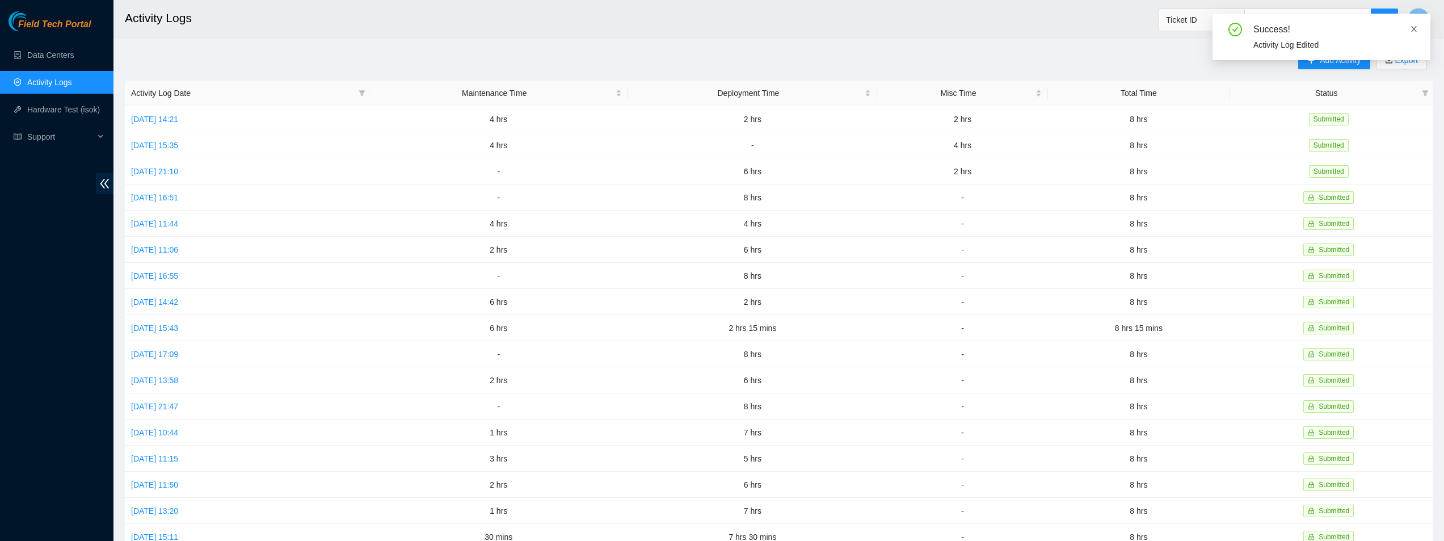
click at [1416, 28] on icon "close" at bounding box center [1414, 29] width 8 height 8
click at [1344, 59] on span "Add Activity" at bounding box center [1340, 60] width 41 height 12
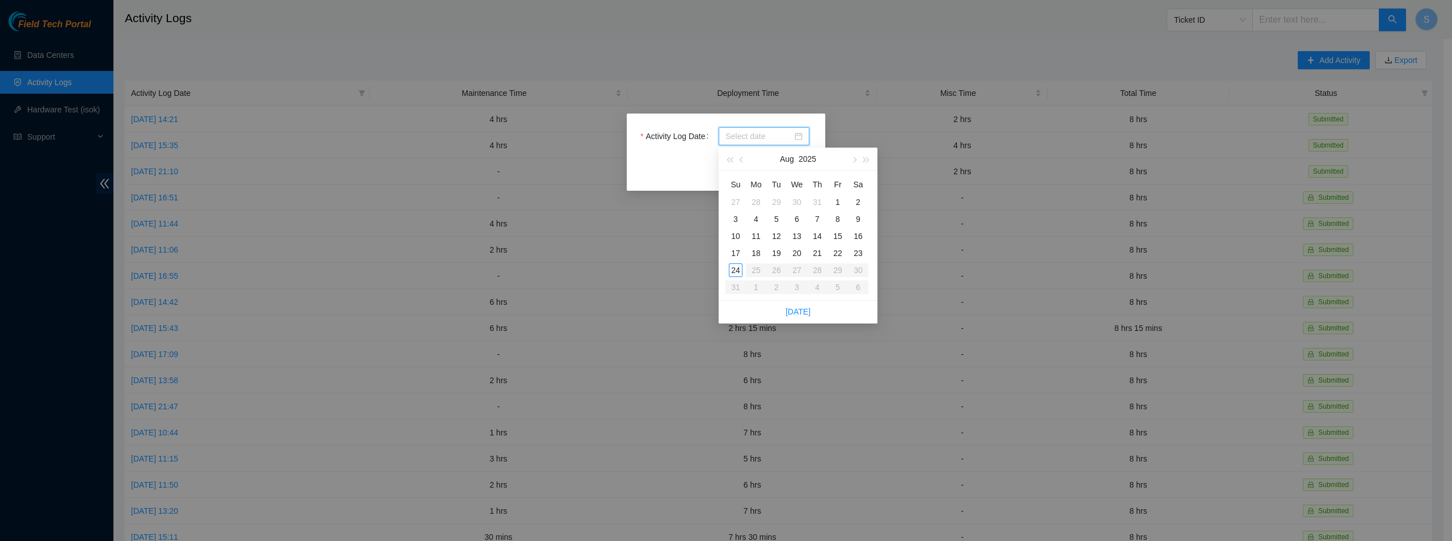
click at [763, 138] on input "Activity Log Date" at bounding box center [759, 136] width 67 height 12
type input "[DATE]"
click at [818, 250] on div "21" at bounding box center [818, 253] width 14 height 14
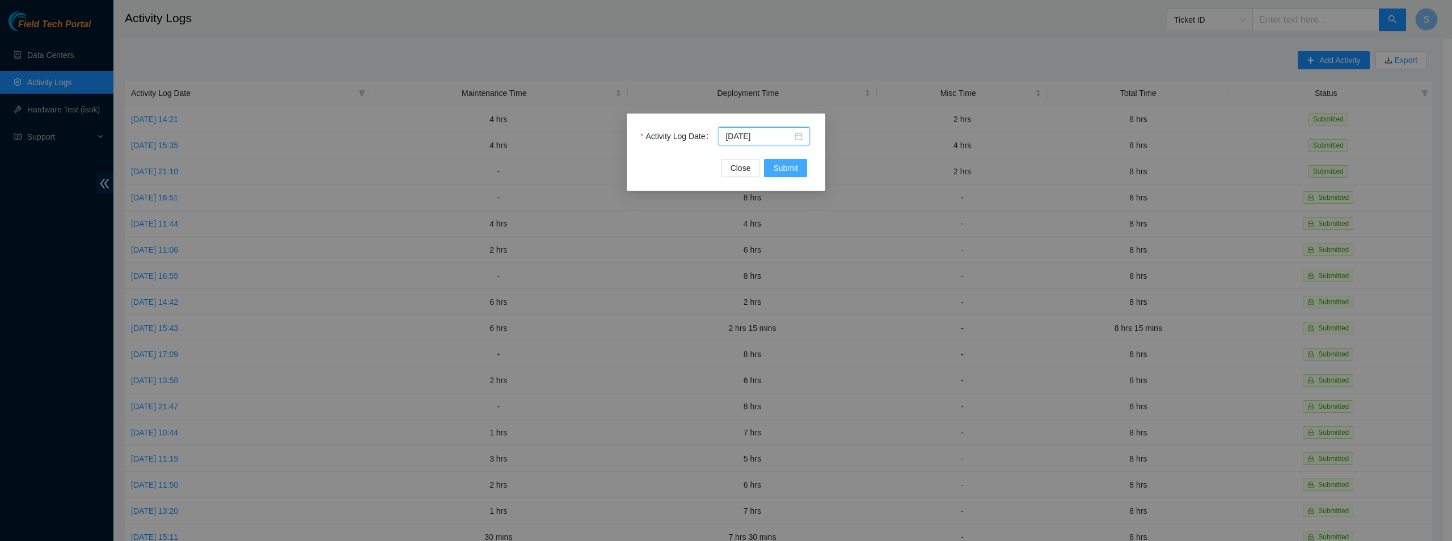
click at [789, 167] on span "Submit" at bounding box center [785, 168] width 25 height 12
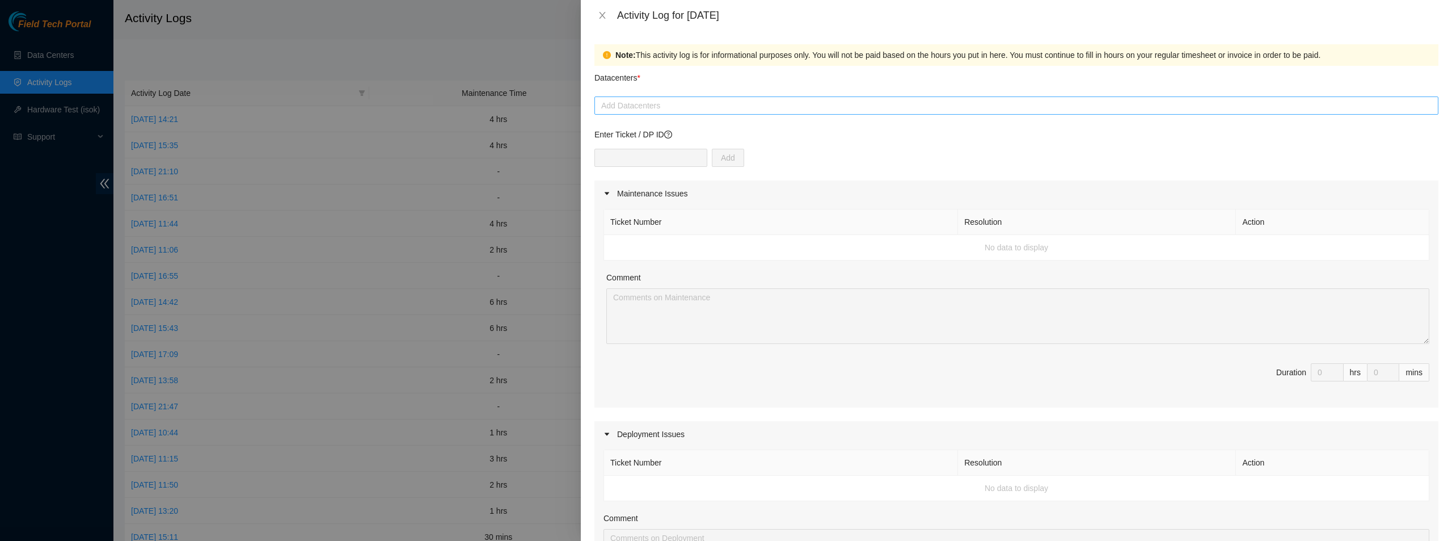
click at [650, 110] on div at bounding box center [1016, 106] width 839 height 14
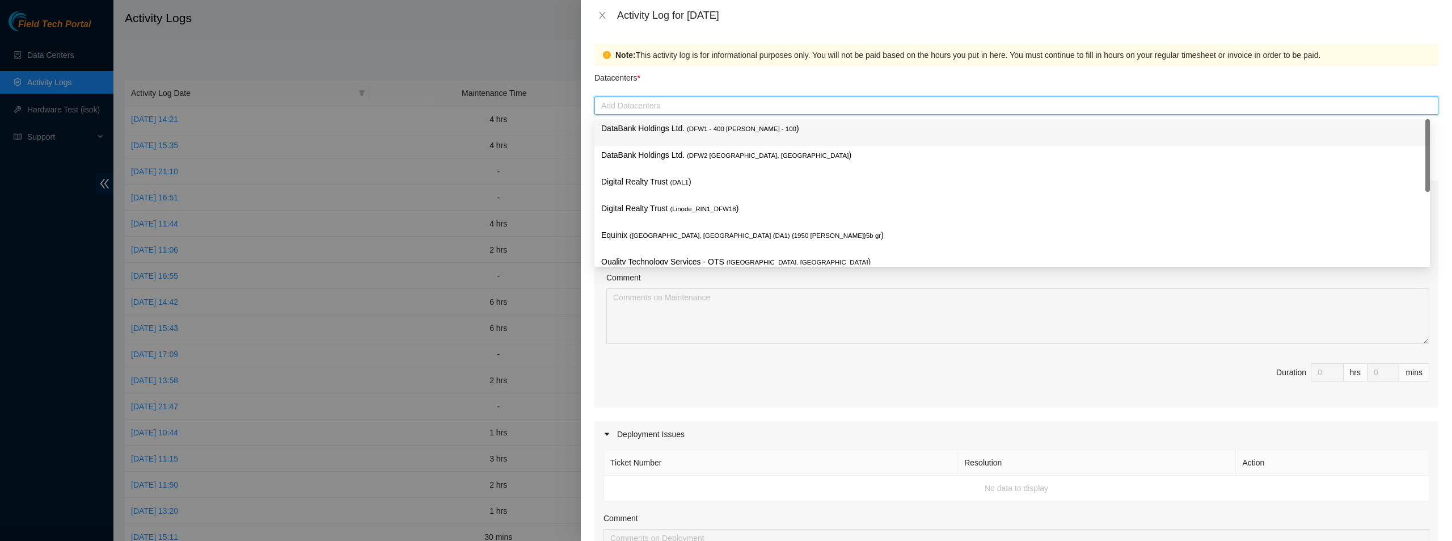
type input "e"
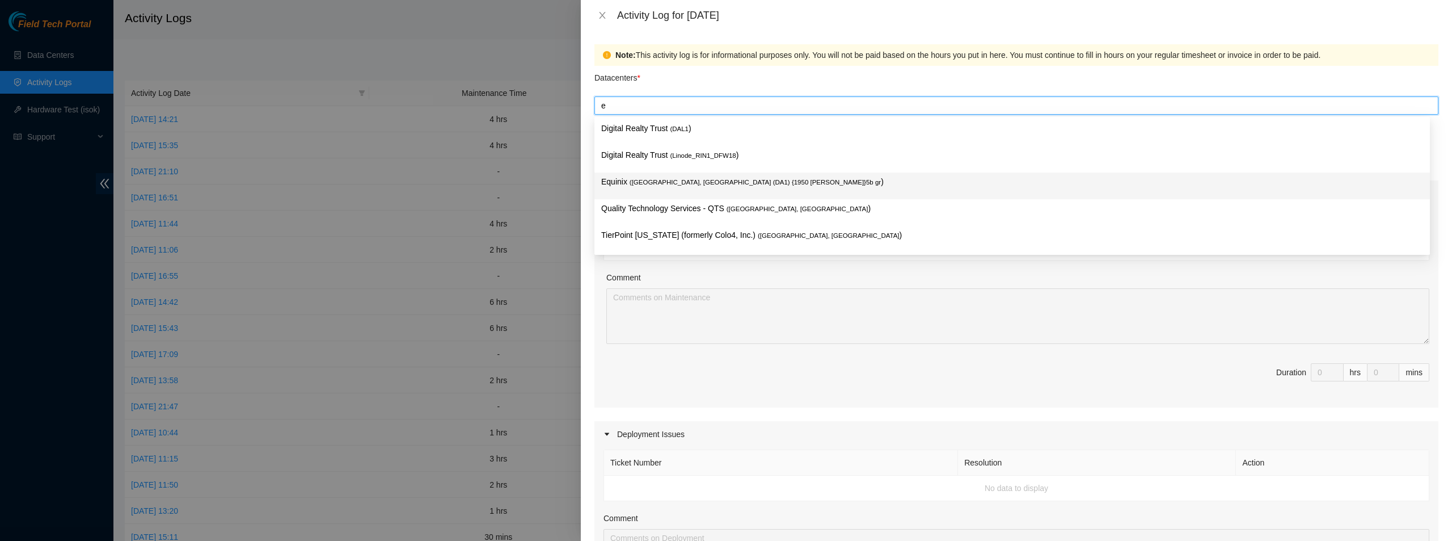
click at [679, 184] on span "( [GEOGRAPHIC_DATA], [GEOGRAPHIC_DATA] (DA1) {1950 [PERSON_NAME]}5b gr" at bounding box center [755, 182] width 251 height 7
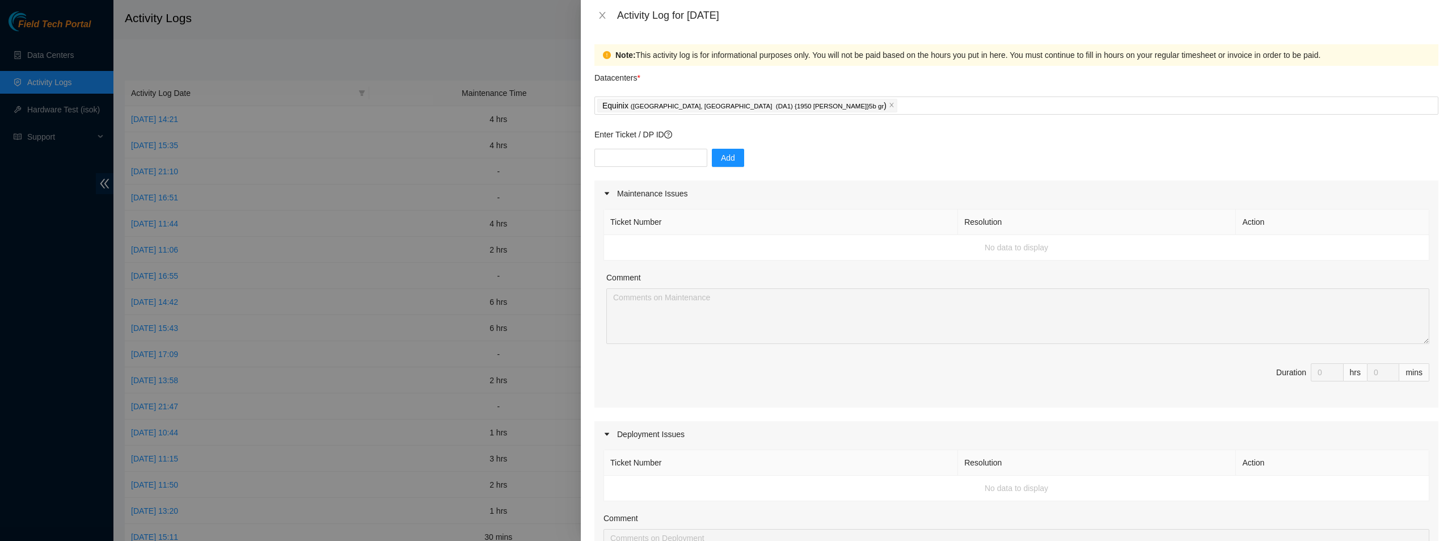
drag, startPoint x: 890, startPoint y: 41, endPoint x: 892, endPoint y: 47, distance: 6.6
click at [890, 41] on div "Note: This activity log is for informational purposes only. You will not be pai…" at bounding box center [1016, 286] width 871 height 510
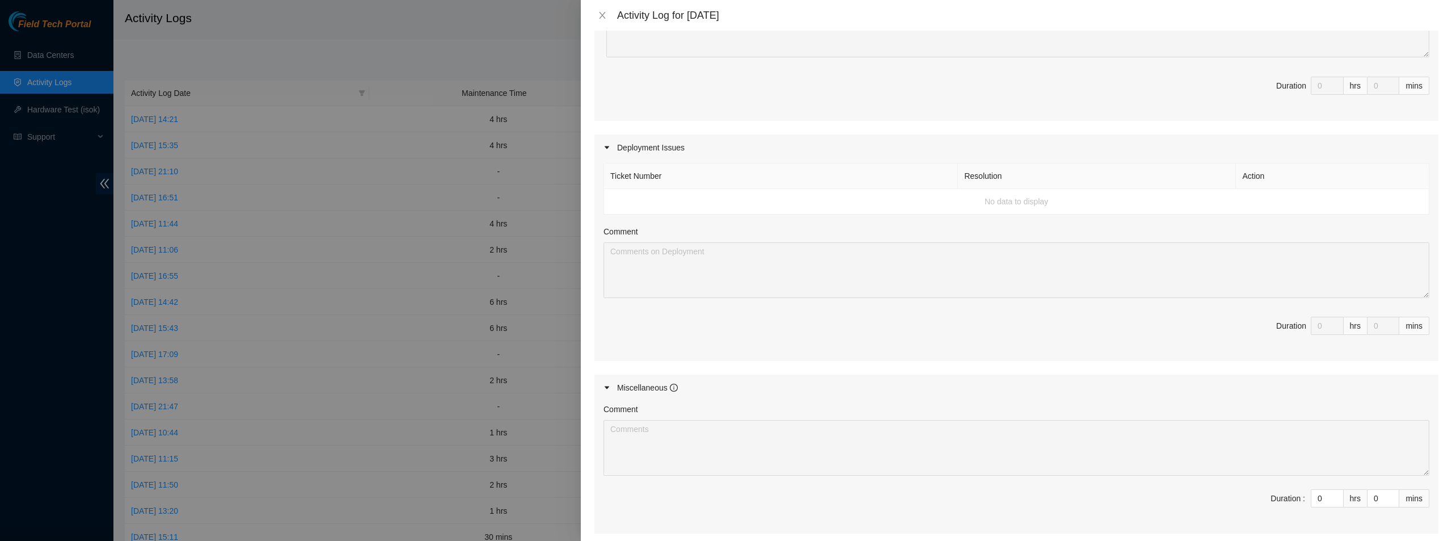
scroll to position [403, 0]
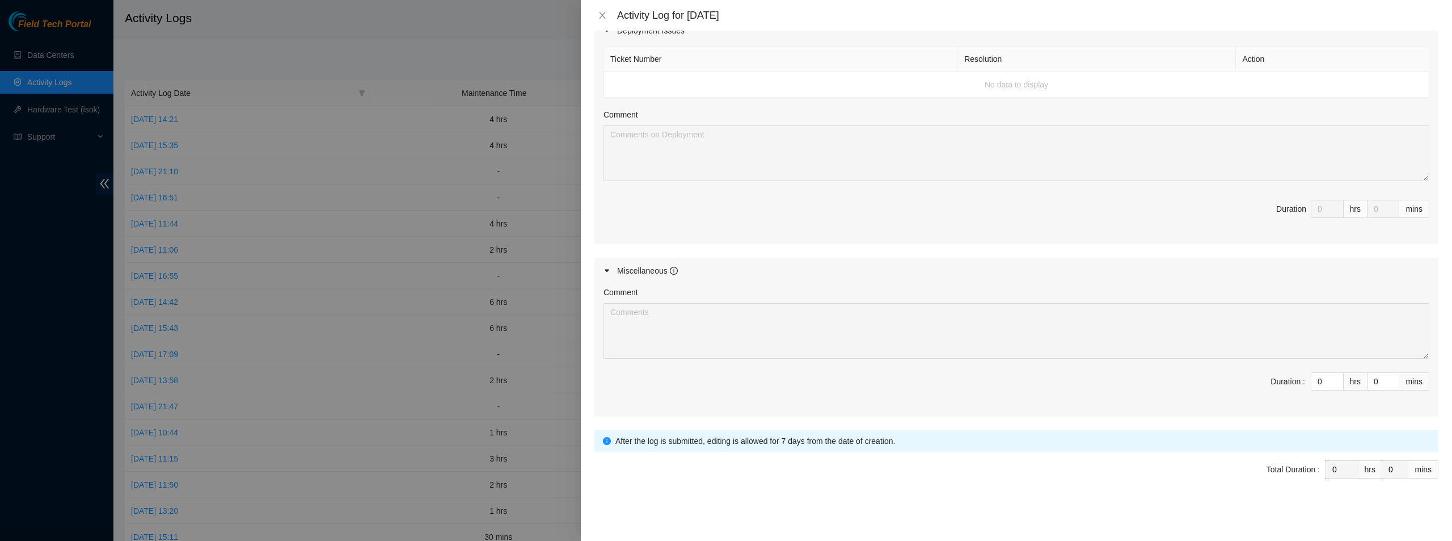
click at [1330, 372] on div "Comment Duration : 0 hrs 0 mins" at bounding box center [1017, 350] width 844 height 133
type input "1"
click at [1334, 376] on span "up" at bounding box center [1337, 378] width 7 height 7
type input "2"
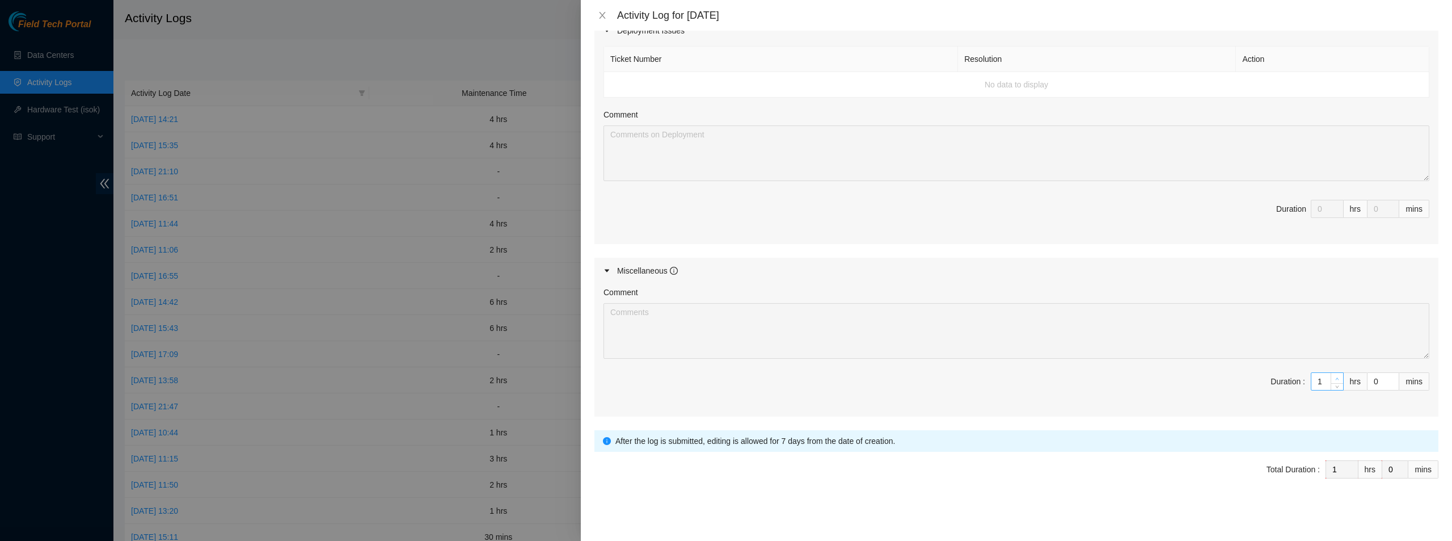
type input "2"
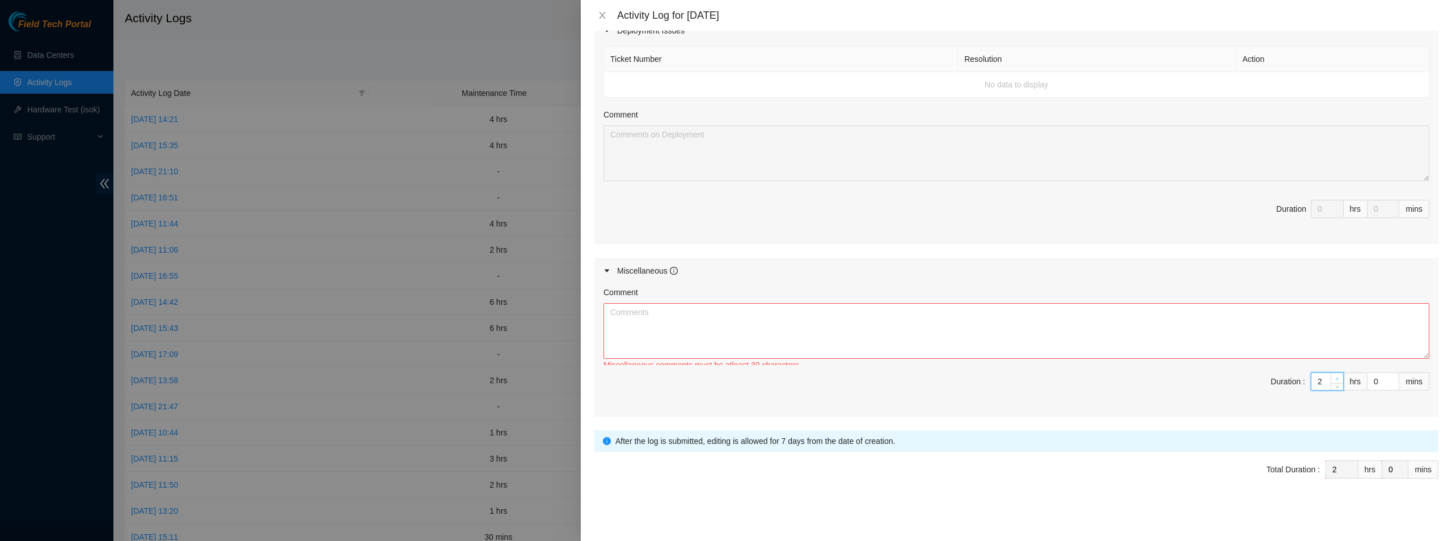
click at [1334, 376] on span "up" at bounding box center [1337, 378] width 7 height 7
type input "3"
click at [1334, 376] on span "up" at bounding box center [1337, 378] width 7 height 7
type input "4"
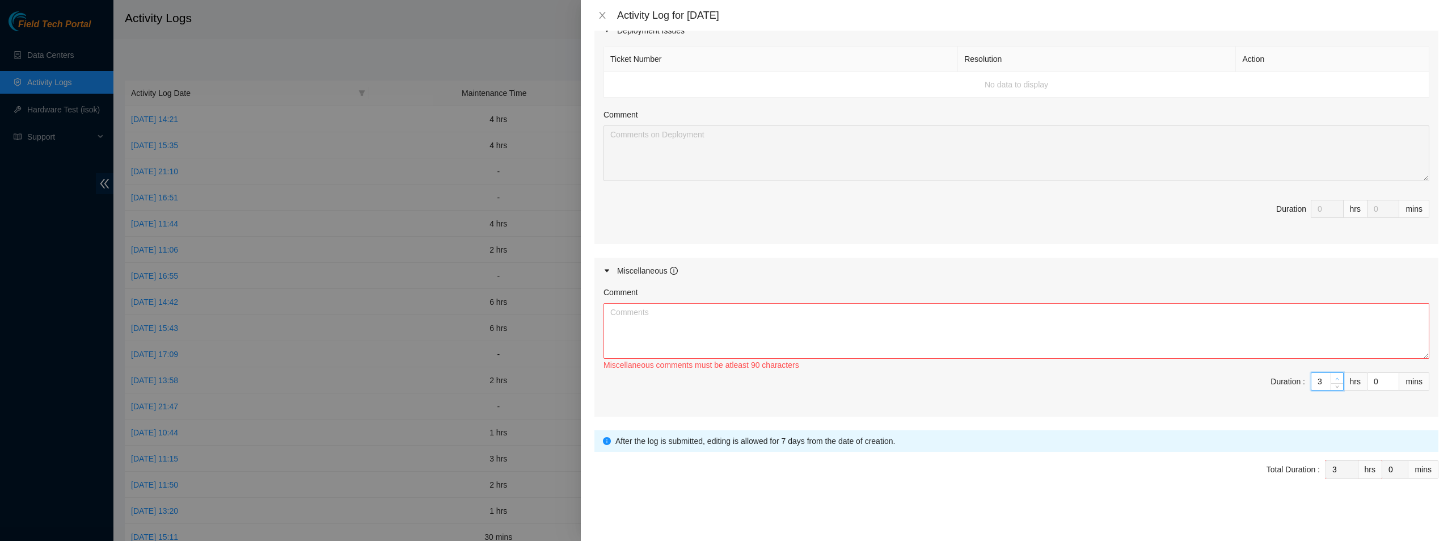
type input "4"
click at [1334, 376] on span "up" at bounding box center [1337, 378] width 7 height 7
type input "5"
click at [1334, 376] on span "up" at bounding box center [1337, 378] width 7 height 7
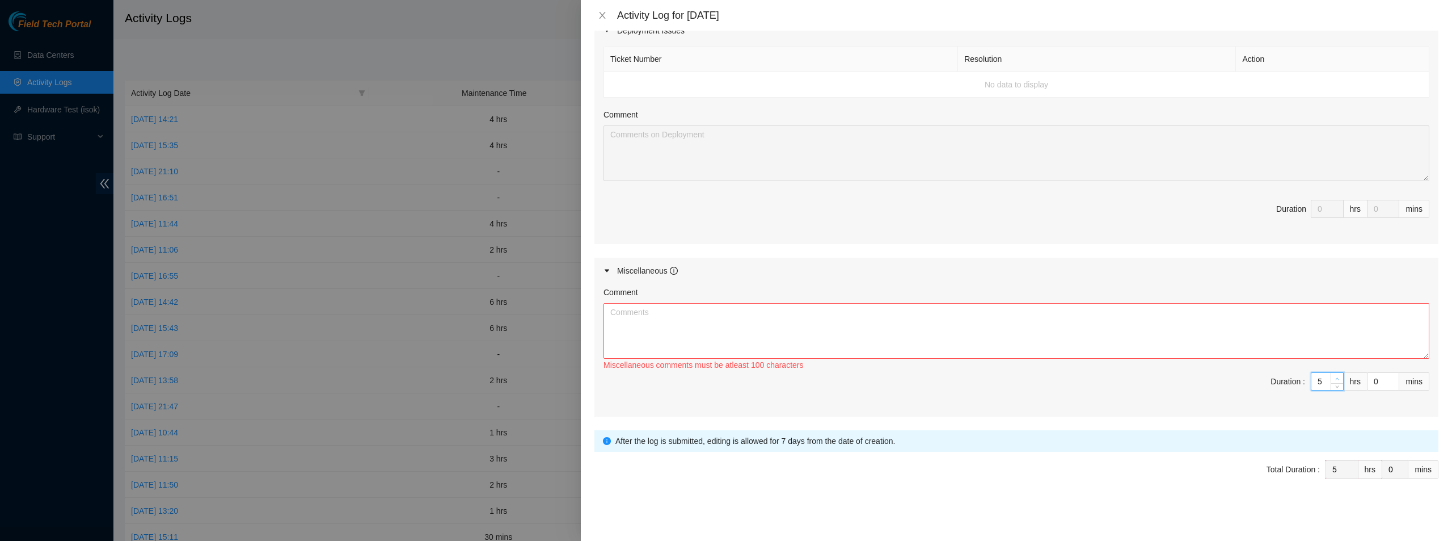
type input "6"
click at [1334, 376] on span "up" at bounding box center [1337, 378] width 7 height 7
type input "7"
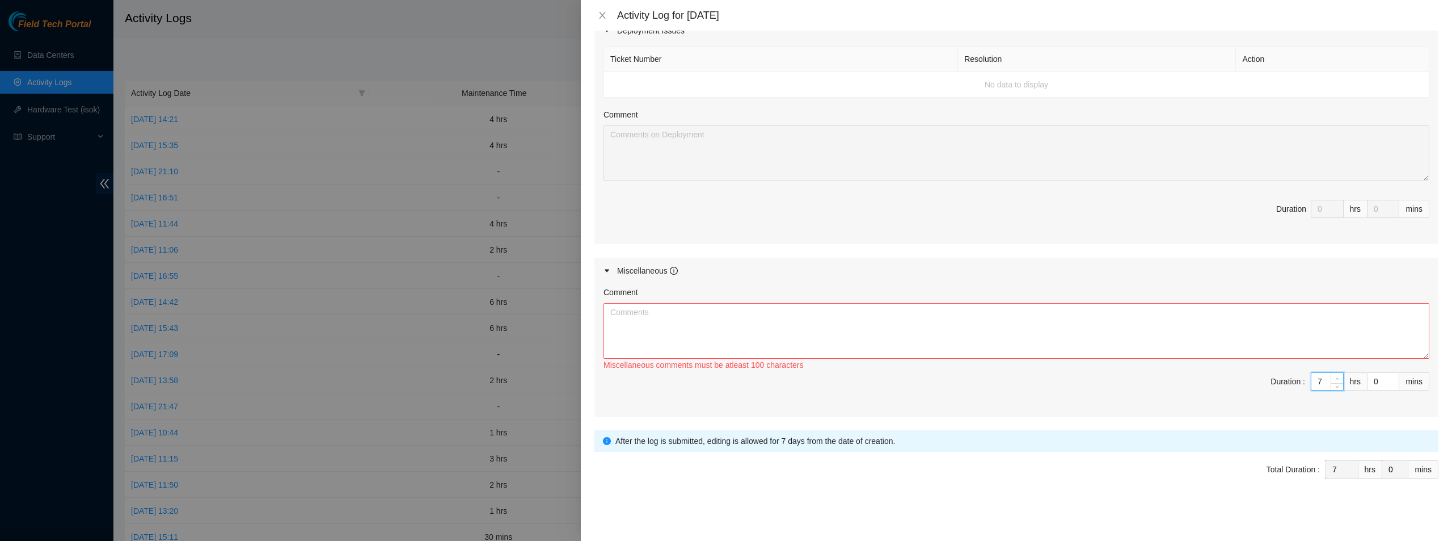
click at [1334, 376] on span "up" at bounding box center [1337, 378] width 7 height 7
type input "8"
click at [1334, 376] on span "up" at bounding box center [1337, 378] width 7 height 7
click at [1041, 321] on textarea "Comment" at bounding box center [1017, 331] width 826 height 56
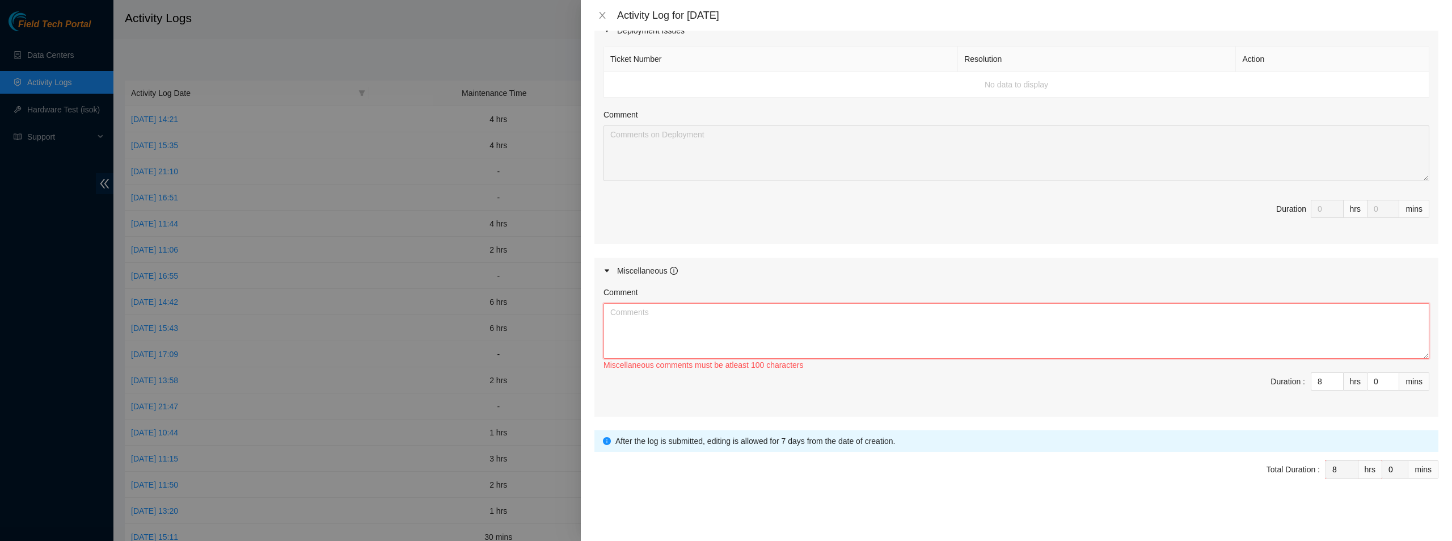
type textarea "w"
click at [625, 315] on textarea "had meeting with [PERSON_NAME] on status of new log system and general site upd…" at bounding box center [1017, 331] width 826 height 56
click at [1014, 316] on textarea "had inperson meeting with [PERSON_NAME] on status of new log system and general…" at bounding box center [1017, 331] width 826 height 56
click at [633, 311] on textarea "had inperson meeting with [PERSON_NAME] on status of new log system and general…" at bounding box center [1017, 331] width 826 height 56
click at [779, 362] on div "Miscellaneous comments must be atleast 100 characters" at bounding box center [1017, 365] width 826 height 12
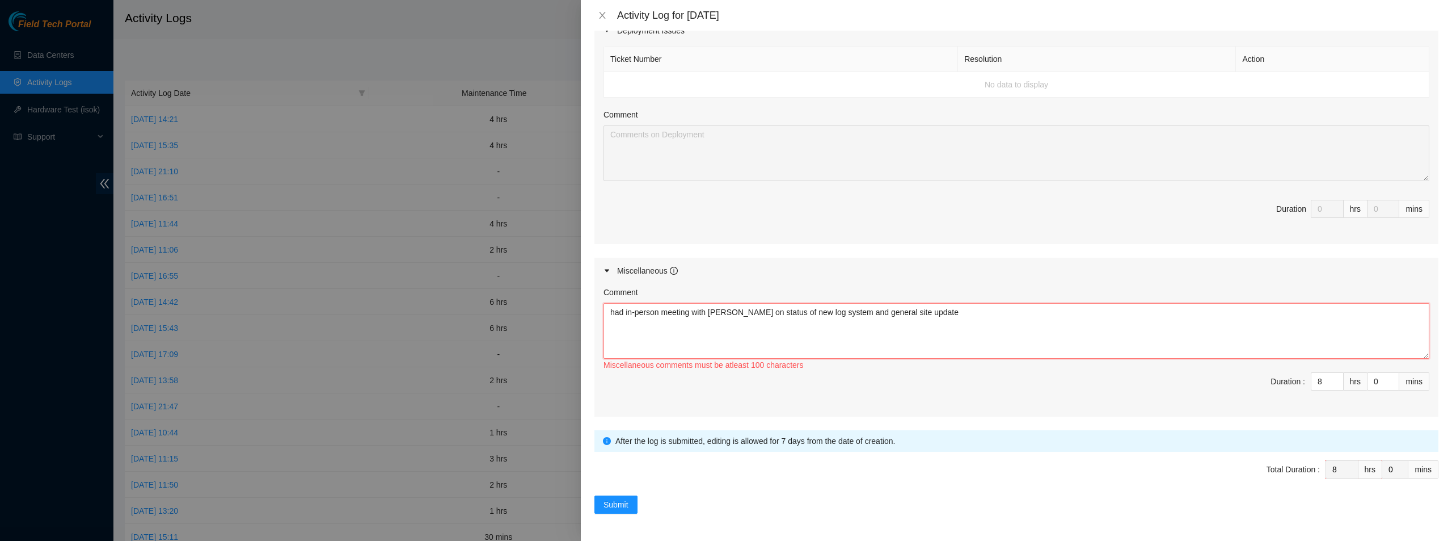
click at [791, 339] on textarea "had in-person meeting with [PERSON_NAME] on status of new log system and genera…" at bounding box center [1017, 331] width 826 height 56
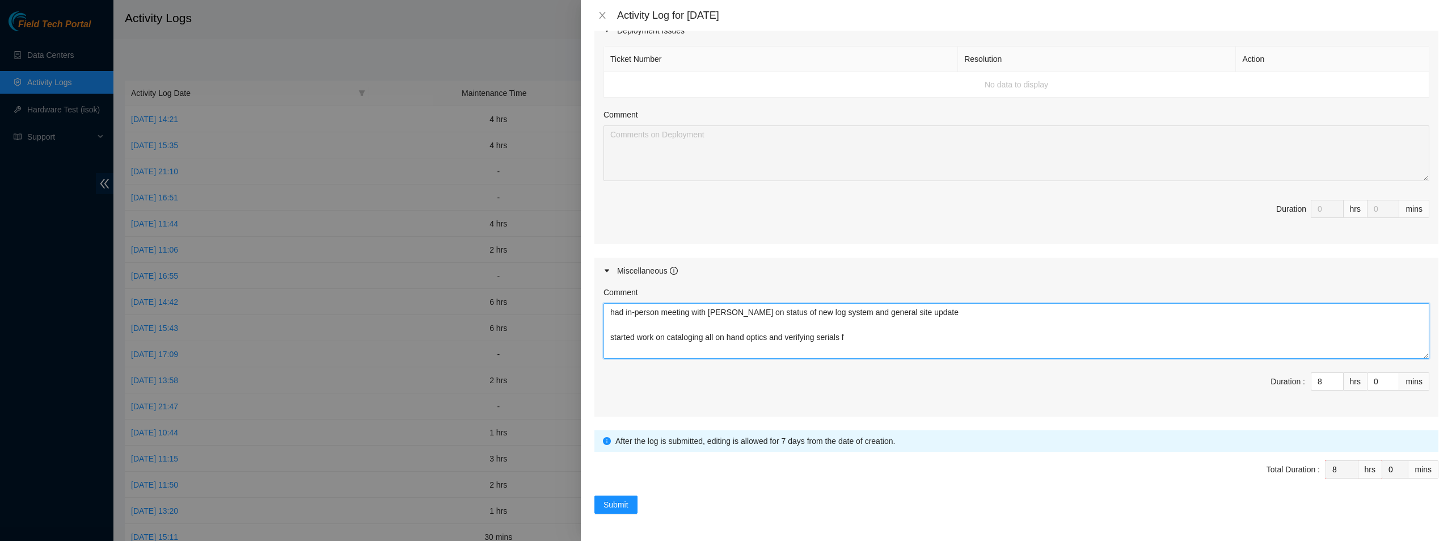
click at [880, 344] on textarea "had in-person meeting with [PERSON_NAME] on status of new log system and genera…" at bounding box center [1017, 331] width 826 height 56
click at [876, 338] on textarea "had in-person meeting with [PERSON_NAME] on status of new log system and genera…" at bounding box center [1017, 331] width 826 height 56
click at [883, 333] on textarea "had in-person meeting with [PERSON_NAME] on status of new log system and genera…" at bounding box center [1017, 331] width 826 height 56
click at [877, 338] on textarea "had in-person meeting with [PERSON_NAME] on status of new log system and genera…" at bounding box center [1017, 331] width 826 height 56
type textarea "had in-person meeting with [PERSON_NAME] on status of new log system and genera…"
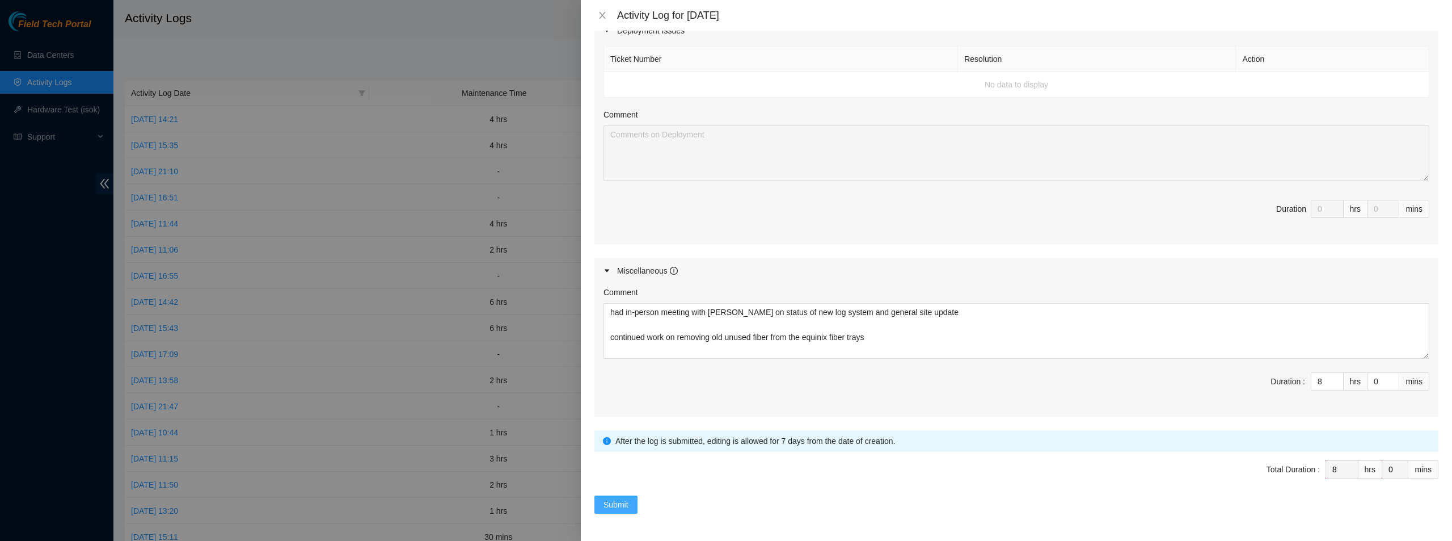
click at [631, 510] on button "Submit" at bounding box center [616, 504] width 43 height 18
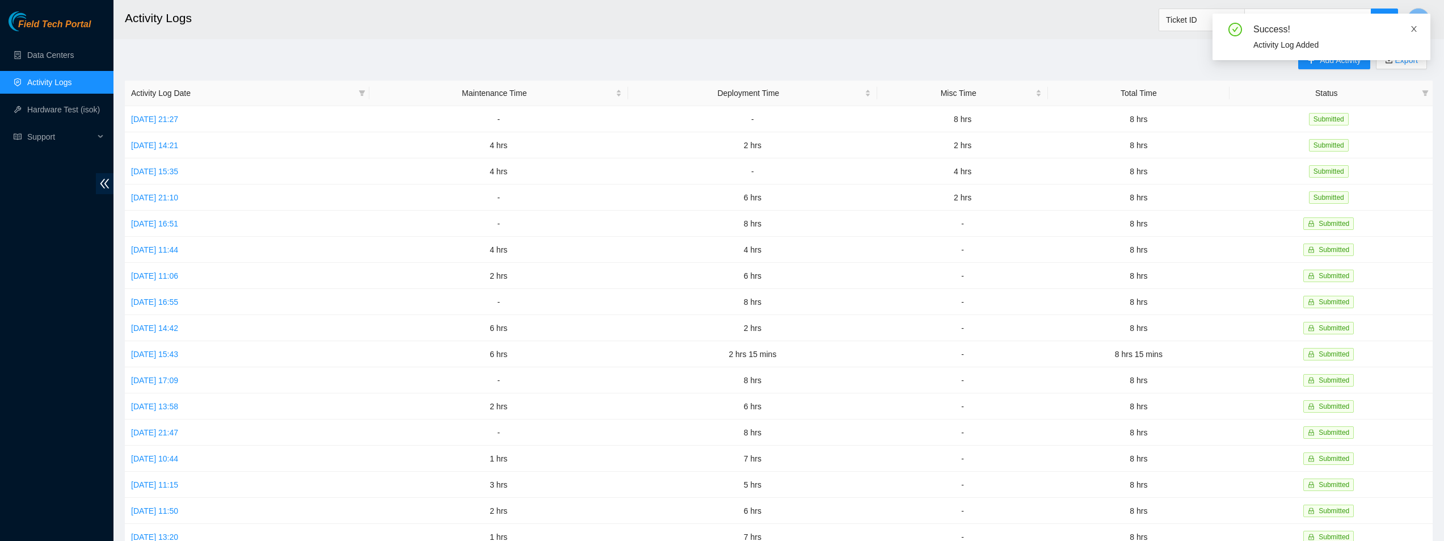
click at [1414, 32] on icon "close" at bounding box center [1414, 29] width 8 height 8
click at [1358, 60] on span "Add Activity" at bounding box center [1340, 60] width 41 height 12
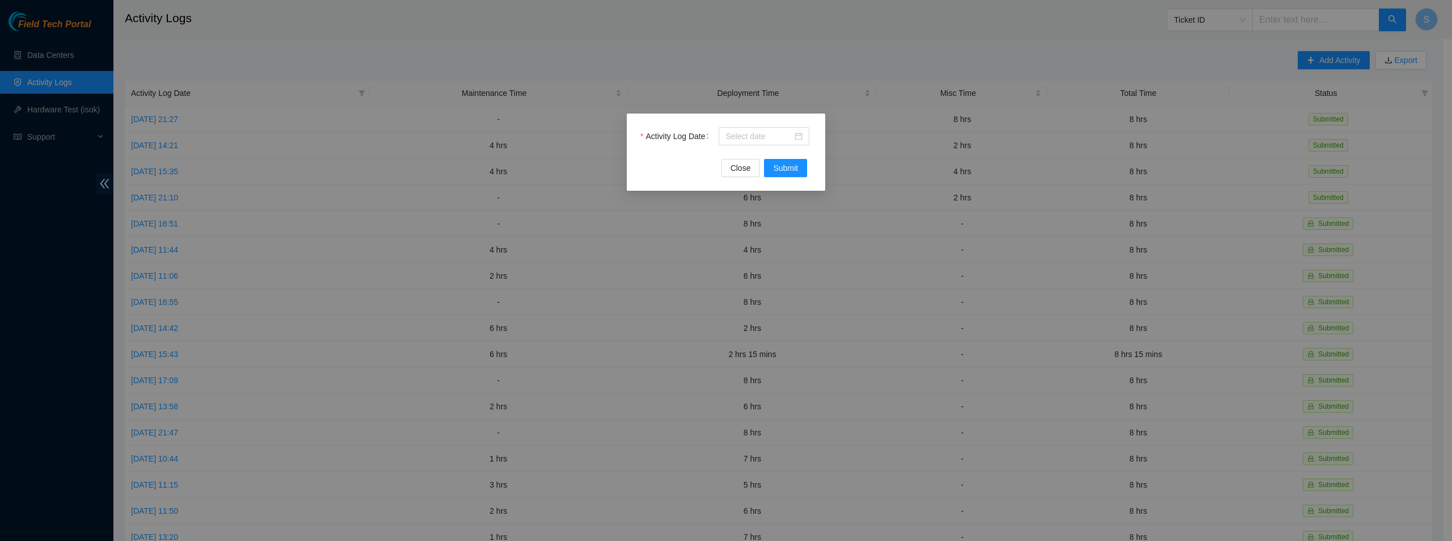
click at [758, 125] on div "Activity Log Date Close Submit" at bounding box center [726, 151] width 199 height 77
click at [761, 140] on input "Activity Log Date" at bounding box center [759, 136] width 67 height 12
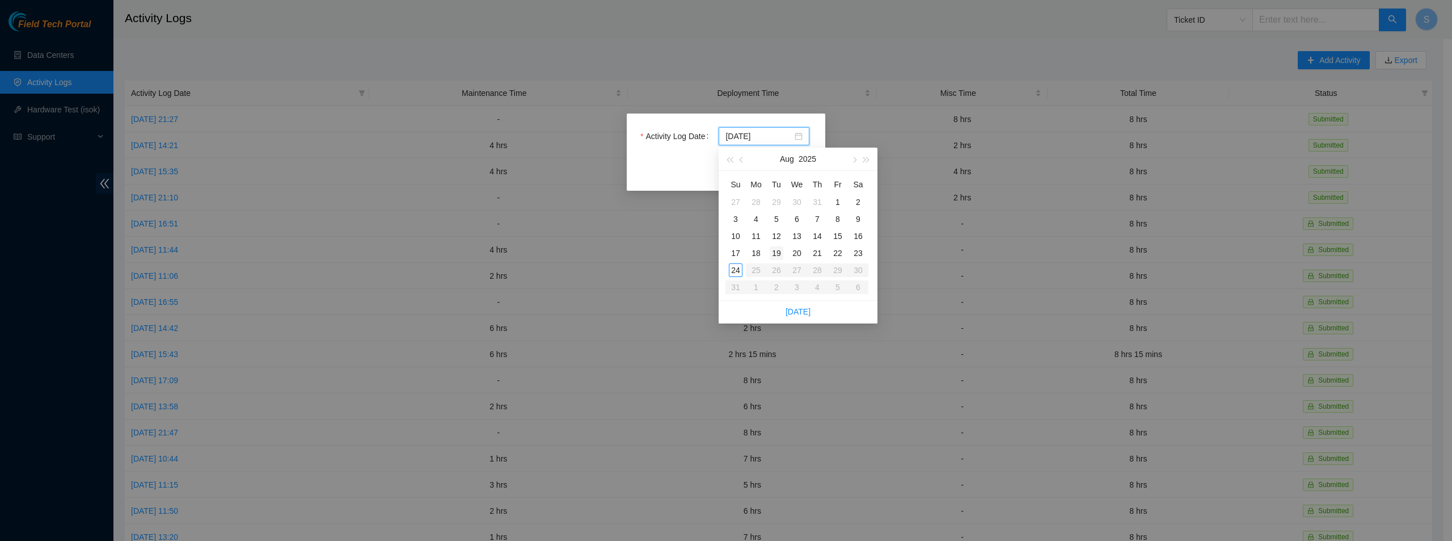
type input "[DATE]"
type input "2025-08-22"
click at [840, 251] on div "22" at bounding box center [838, 253] width 14 height 14
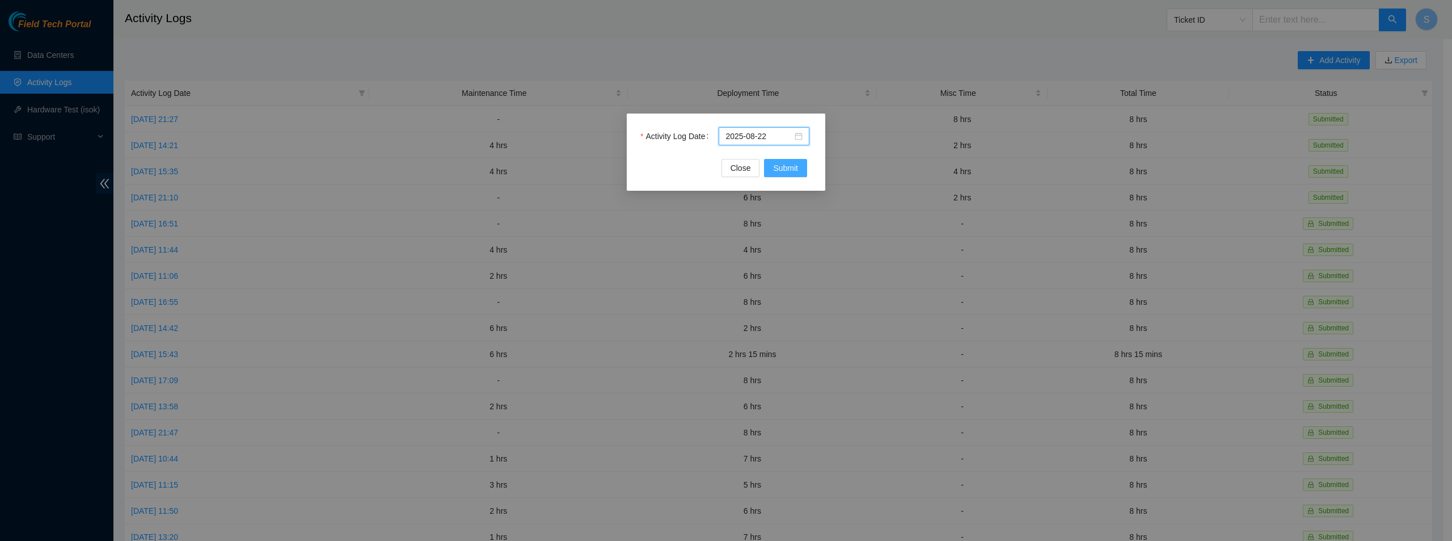
click at [786, 166] on span "Submit" at bounding box center [785, 168] width 25 height 12
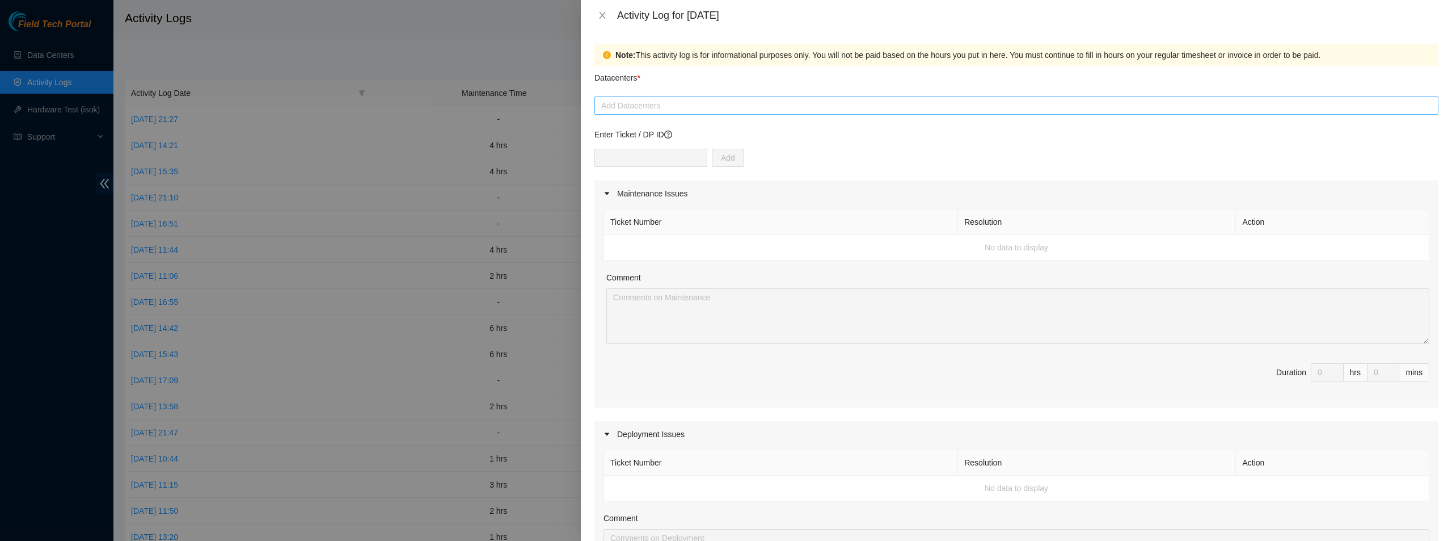
click at [677, 112] on div "Add Datacenters" at bounding box center [1017, 105] width 844 height 18
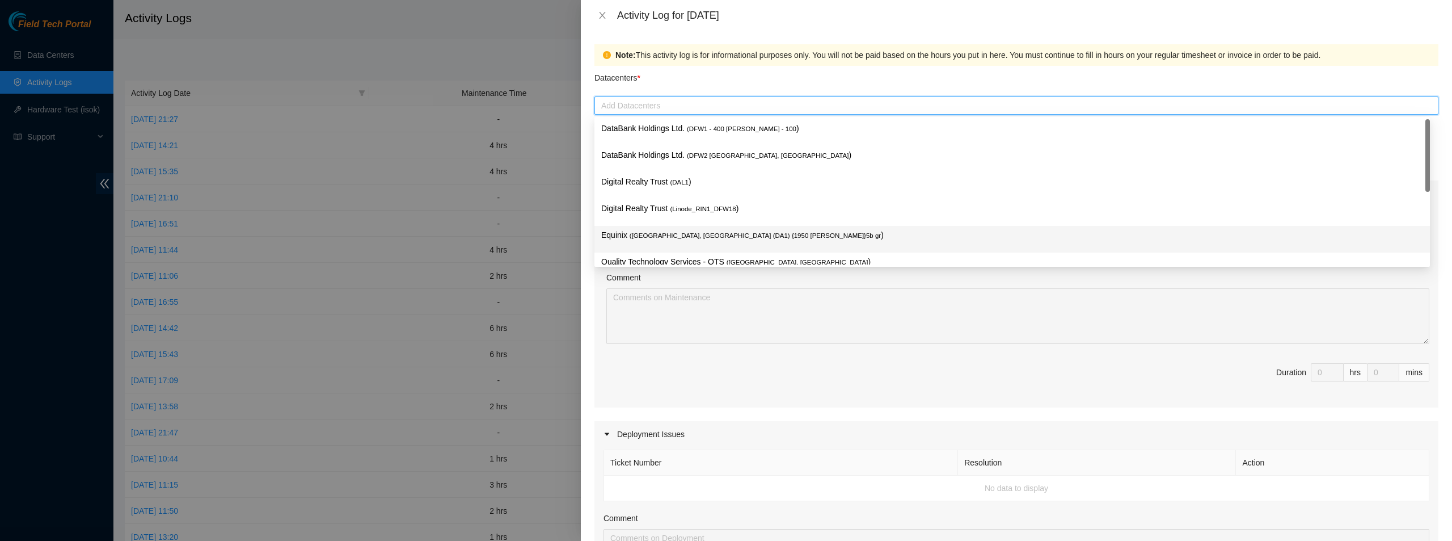
click at [662, 230] on p "Equinix ( [GEOGRAPHIC_DATA], [GEOGRAPHIC_DATA] (DA1) {1950 [PERSON_NAME]}5b gr )" at bounding box center [1012, 235] width 822 height 13
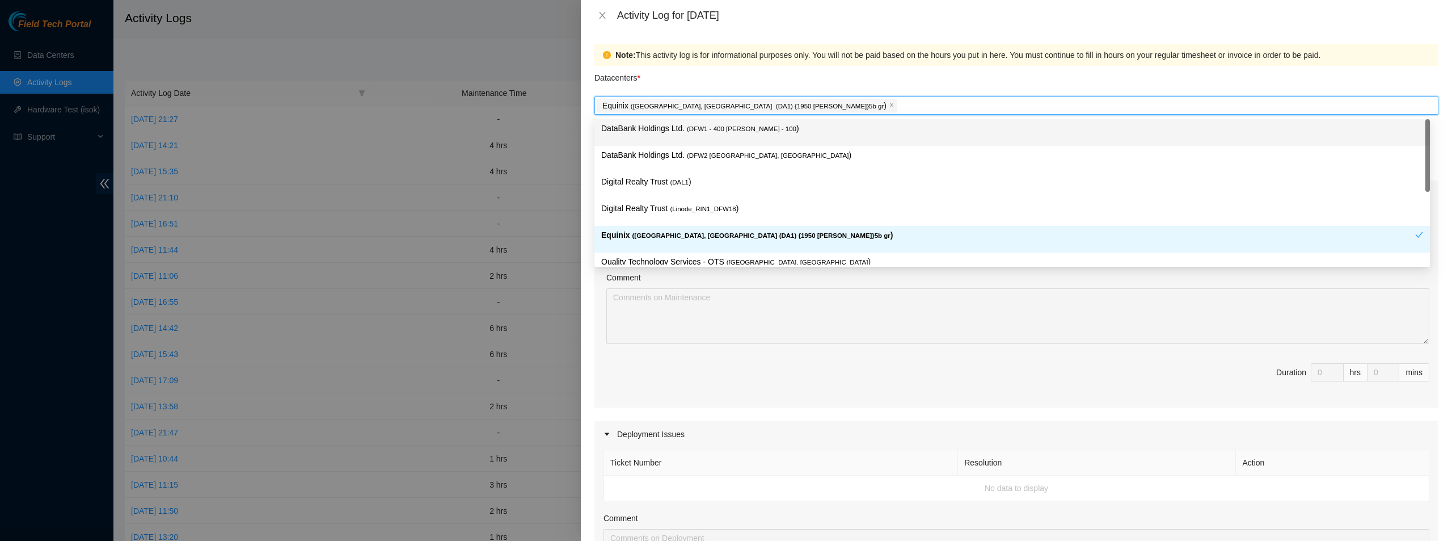
click at [996, 49] on div "Note: This activity log is for informational purposes only. You will not be pai…" at bounding box center [1023, 55] width 815 height 12
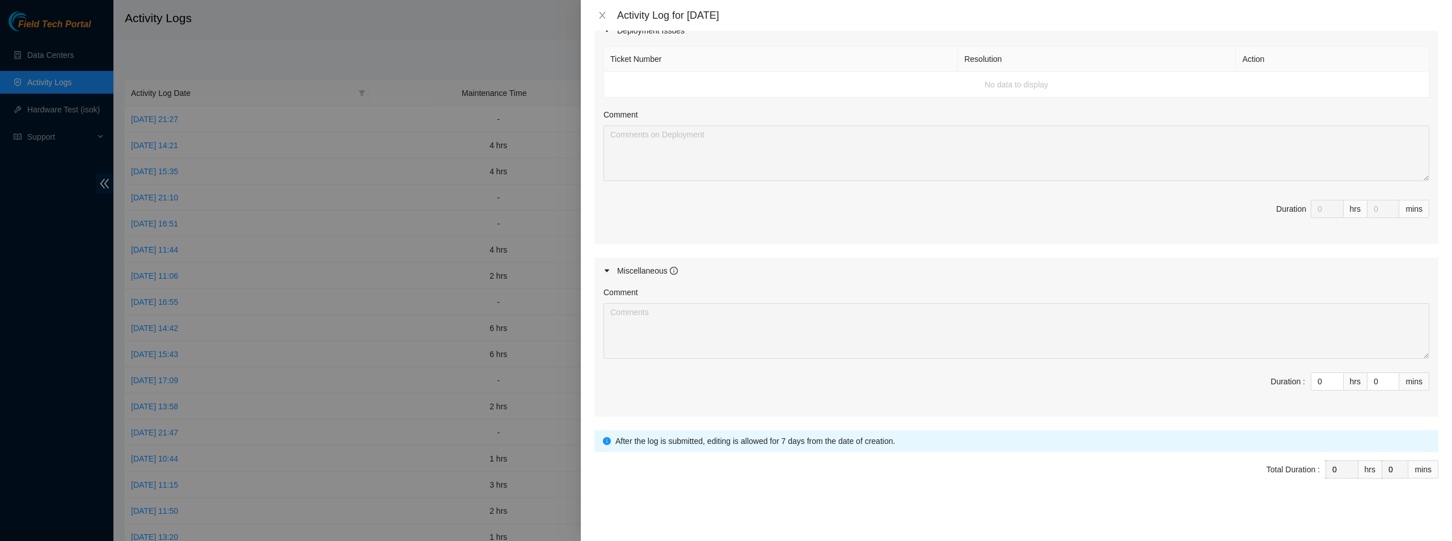
scroll to position [290, 0]
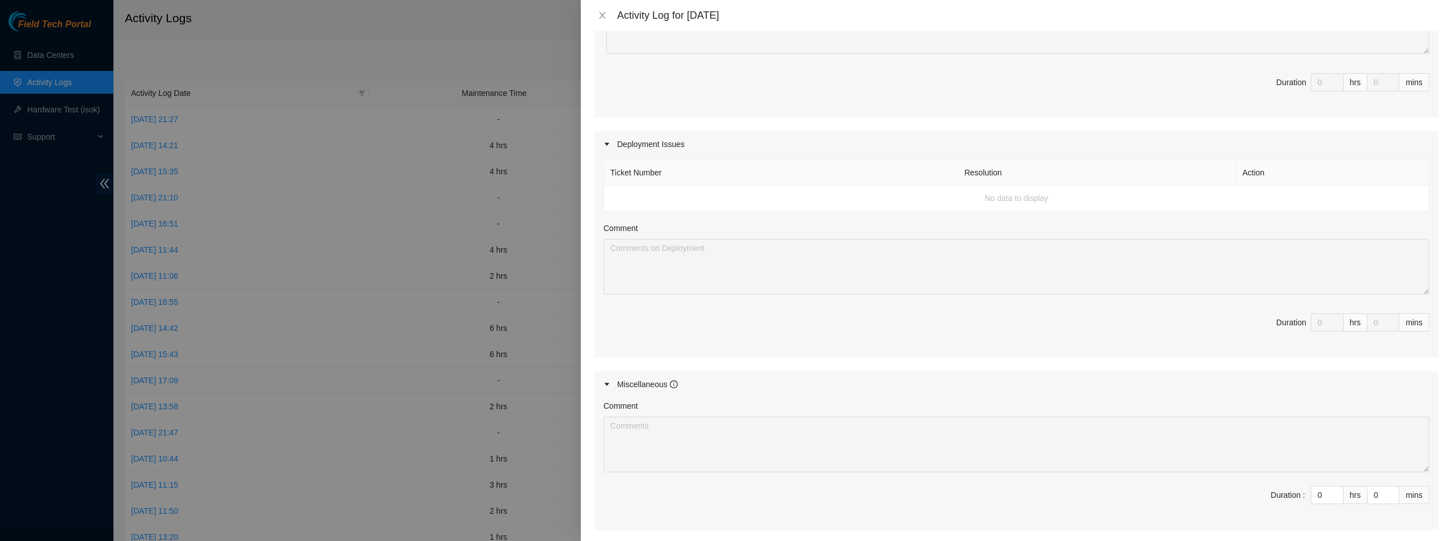
click at [638, 202] on td "No data to display" at bounding box center [1017, 199] width 826 height 26
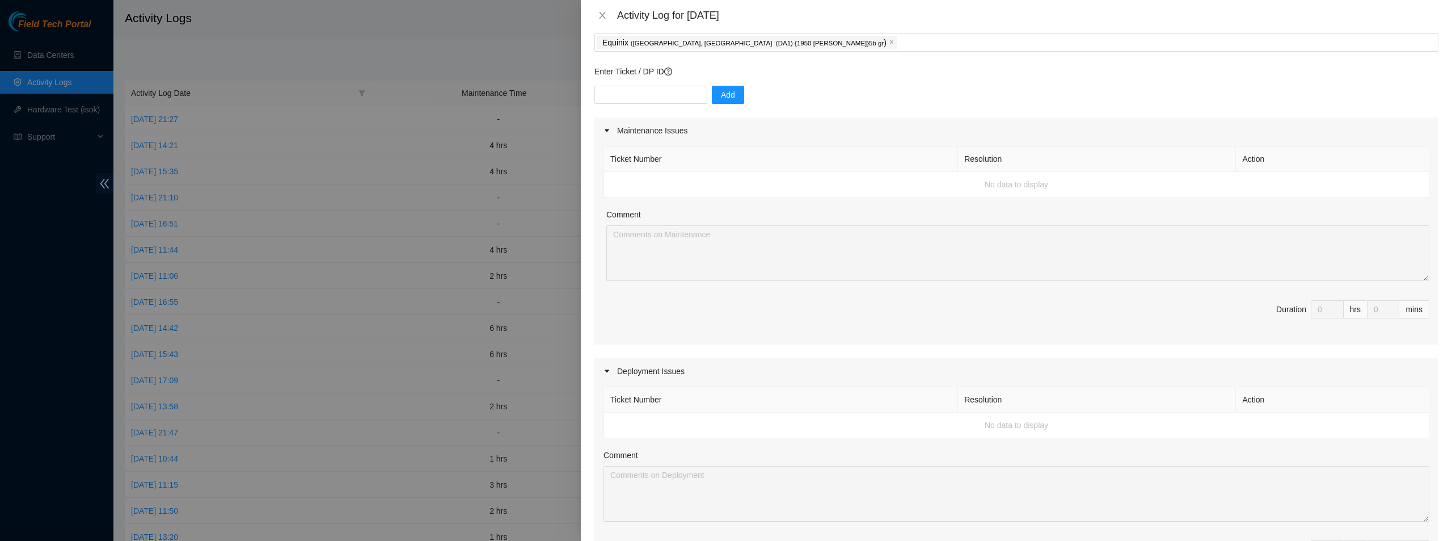
click at [645, 78] on div "Enter Ticket / DP ID Add" at bounding box center [1017, 91] width 844 height 52
click at [646, 97] on input "text" at bounding box center [651, 95] width 113 height 18
paste input "DP64851"
type input "DP64851"
click at [712, 103] on button "Add" at bounding box center [728, 95] width 32 height 18
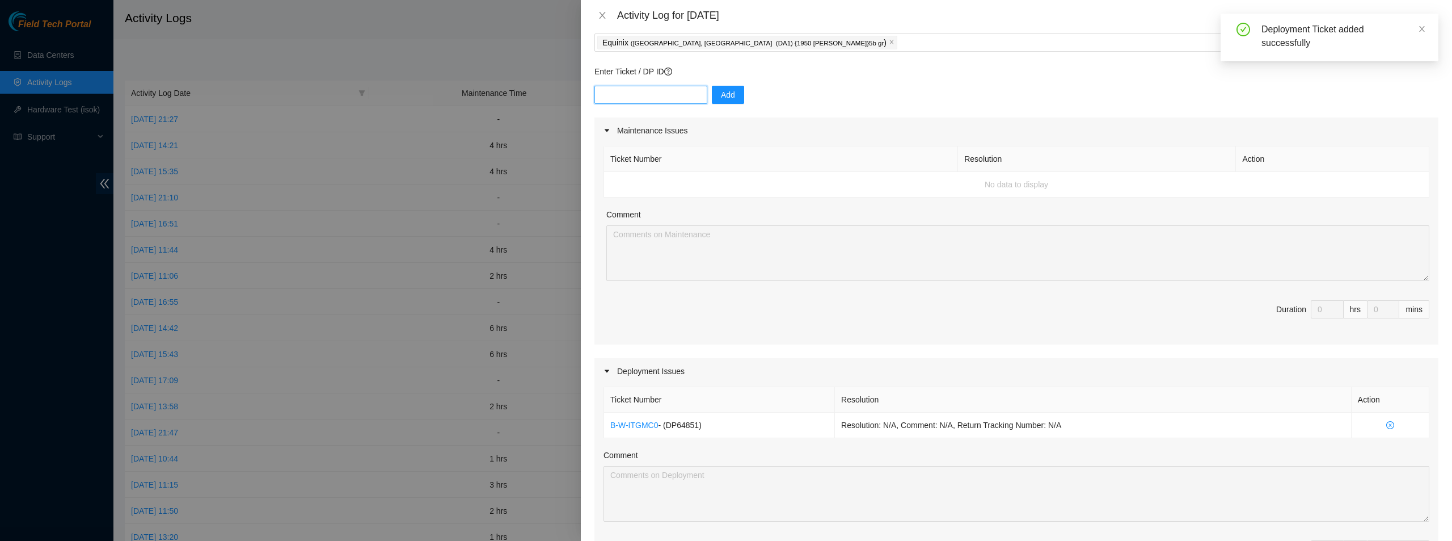
click at [663, 88] on input "text" at bounding box center [651, 95] width 113 height 18
paste input "DP64851"
type input "DP64853"
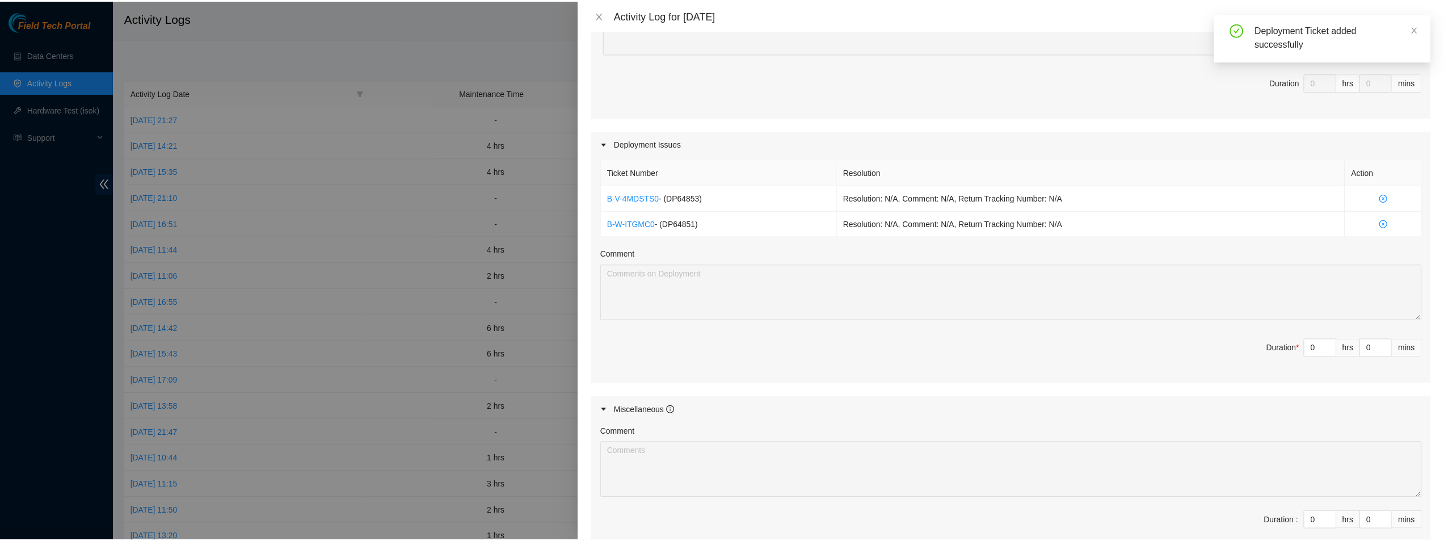
scroll to position [429, 0]
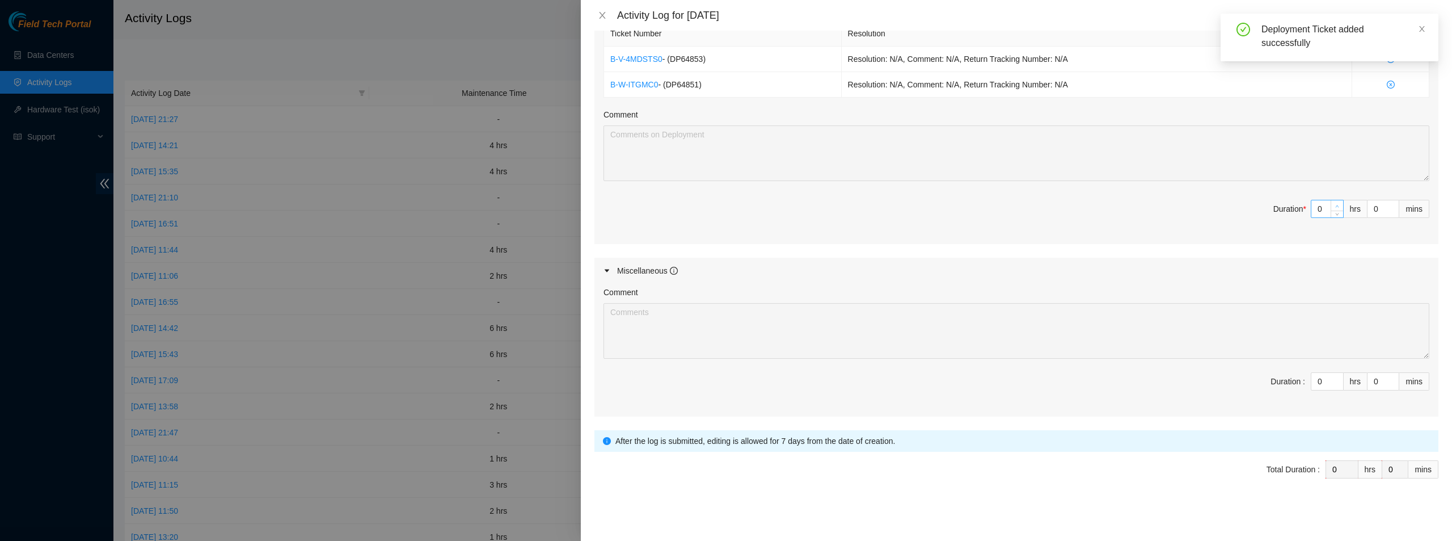
type input "1"
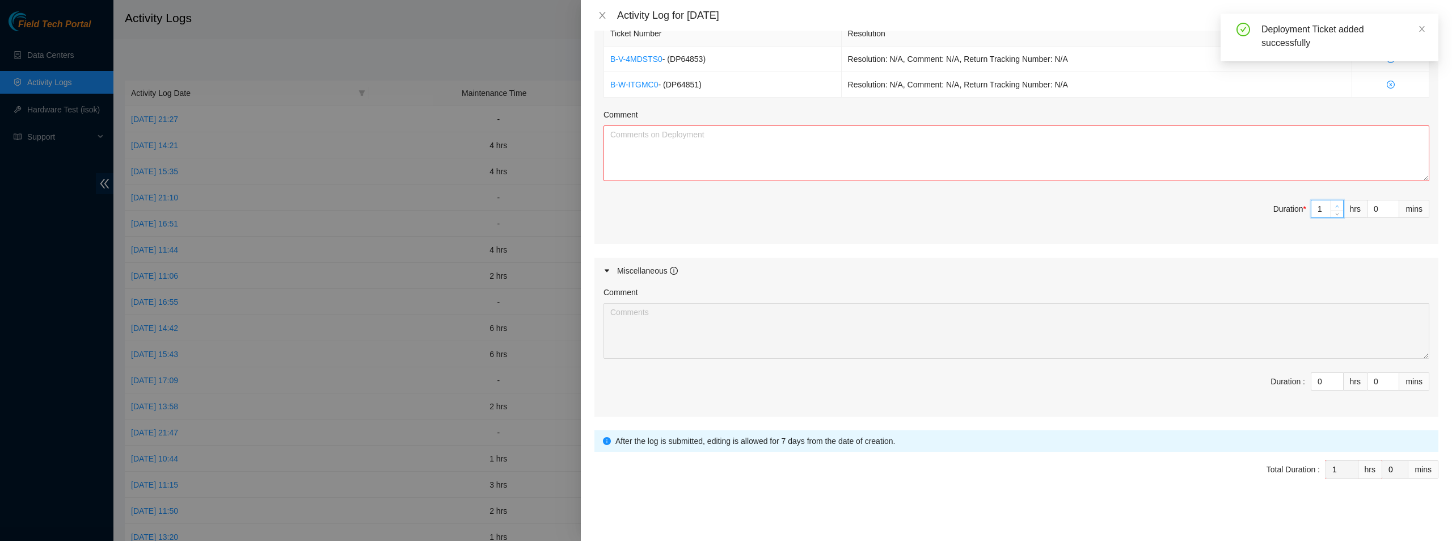
click at [1336, 205] on icon "up" at bounding box center [1338, 206] width 4 height 4
type input "2"
click at [1336, 205] on icon "up" at bounding box center [1338, 206] width 4 height 4
click at [1079, 140] on textarea "Comment" at bounding box center [1017, 153] width 826 height 56
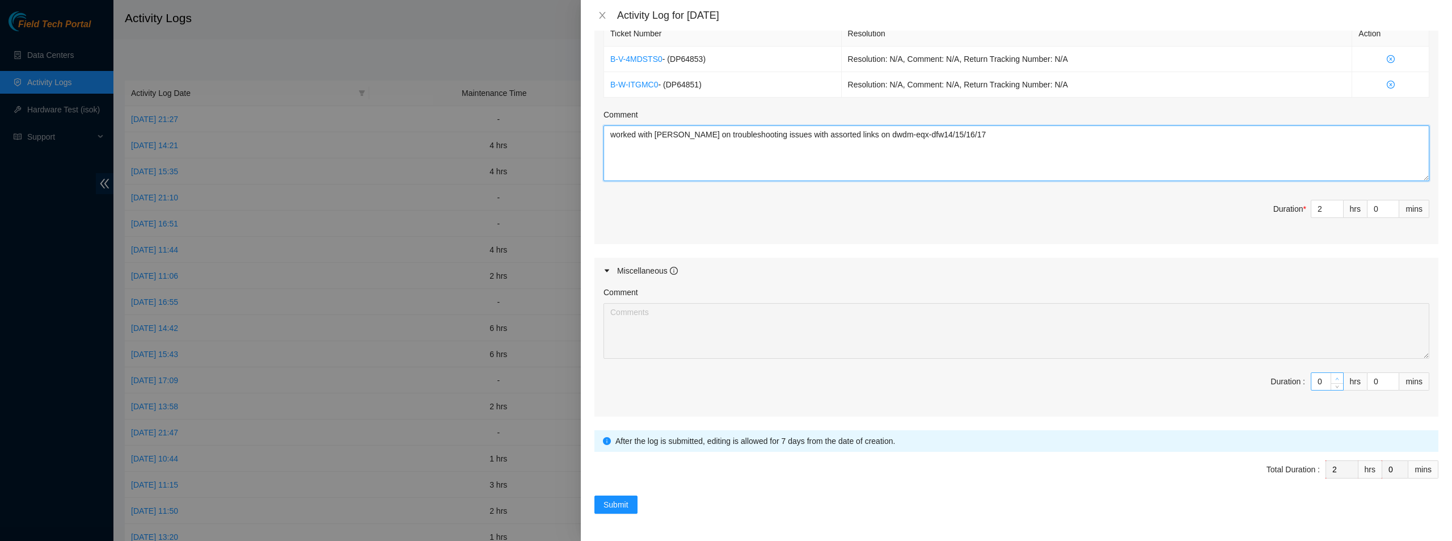
type textarea "worked with [PERSON_NAME] on troubleshooting issues with assorted links on dwdm…"
type input "1"
type input "3"
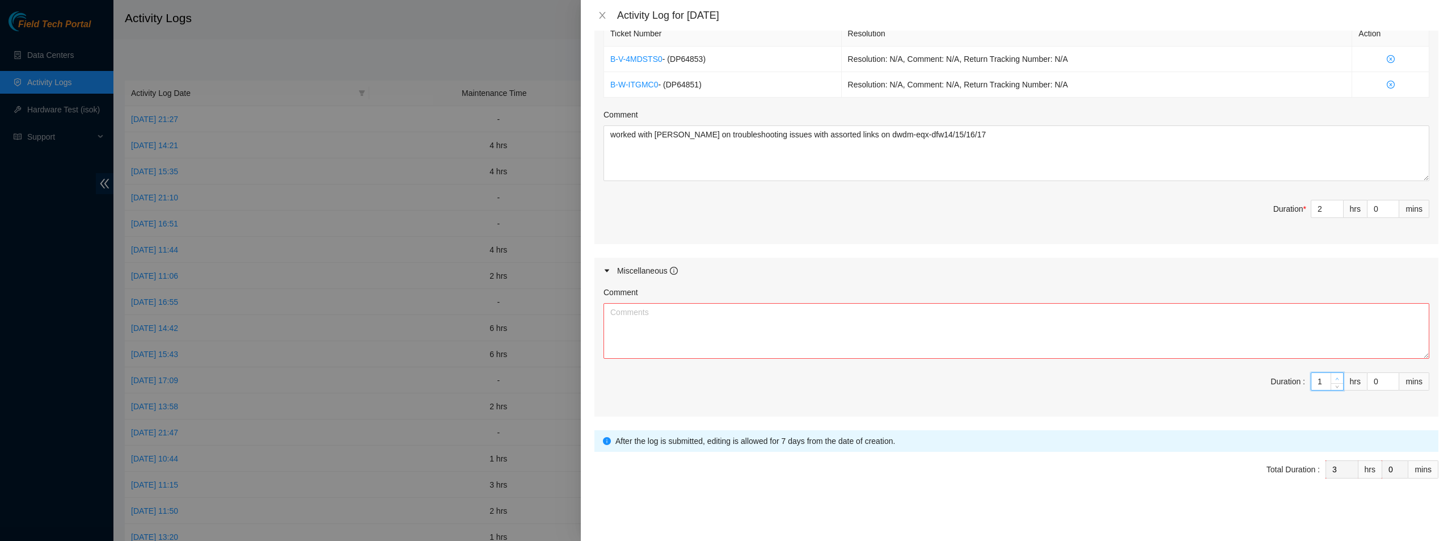
click at [1331, 378] on span "Increase Value" at bounding box center [1337, 378] width 12 height 10
type input "2"
type input "4"
click at [1331, 378] on span "Increase Value" at bounding box center [1337, 378] width 12 height 10
type input "3"
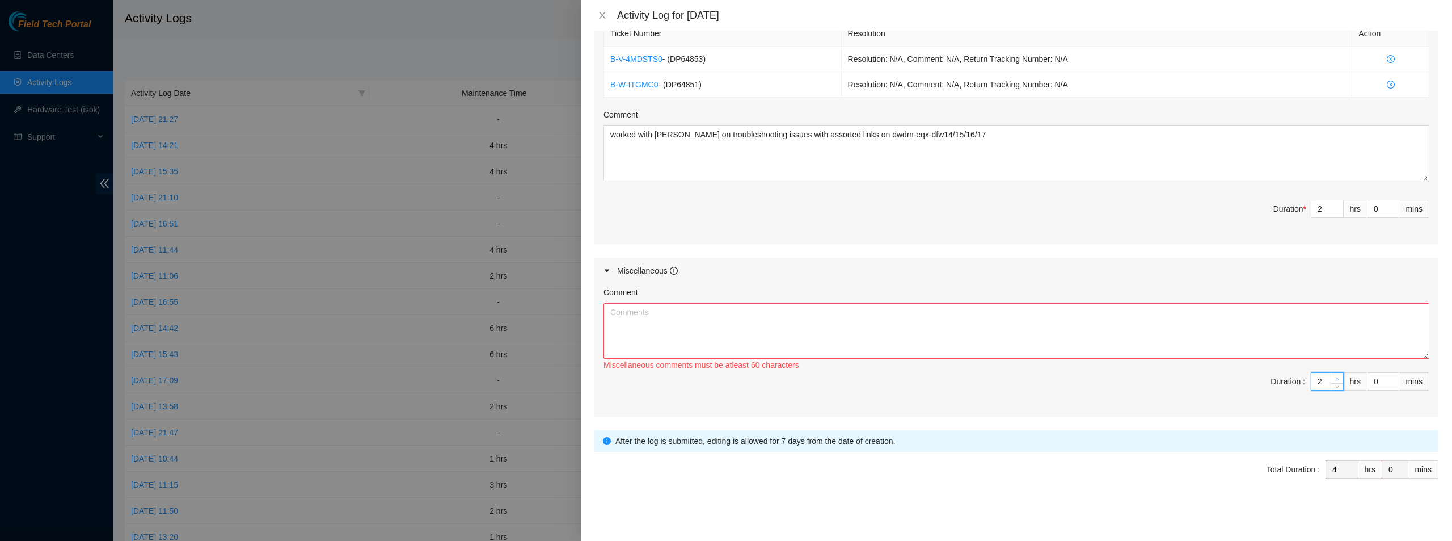
type input "5"
click at [1331, 378] on span "Increase Value" at bounding box center [1337, 378] width 12 height 10
type input "4"
type input "6"
click at [1331, 378] on span "Increase Value" at bounding box center [1337, 378] width 12 height 10
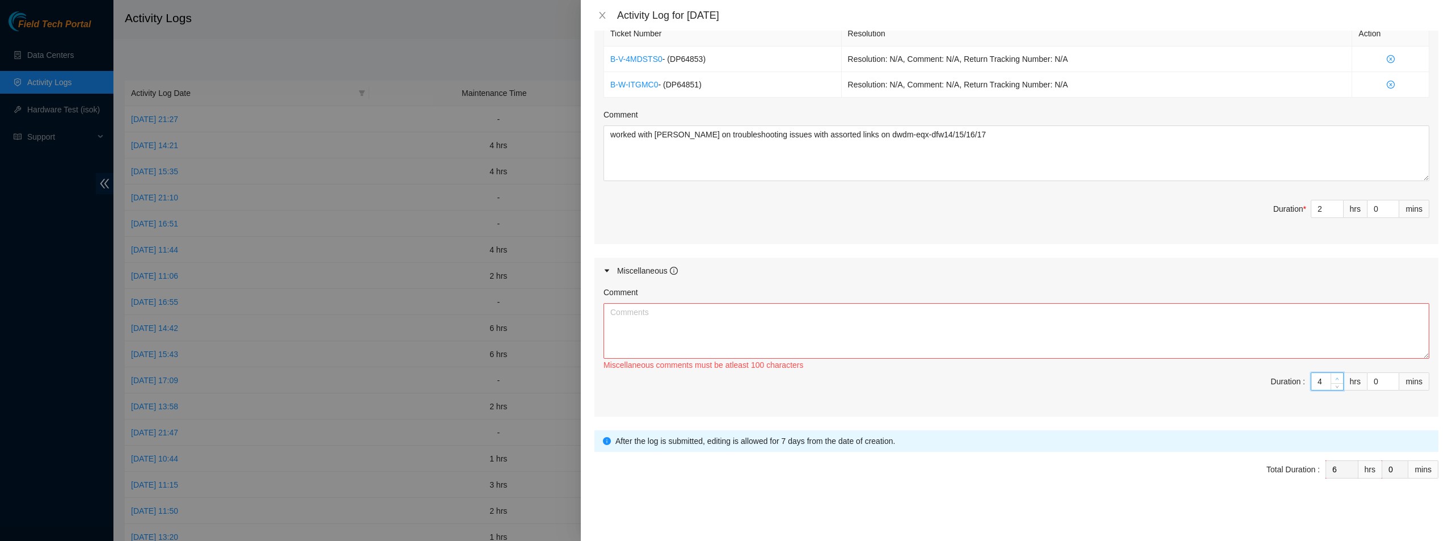
type input "5"
type input "7"
click at [1331, 378] on span "Increase Value" at bounding box center [1337, 378] width 12 height 10
type input "6"
type input "8"
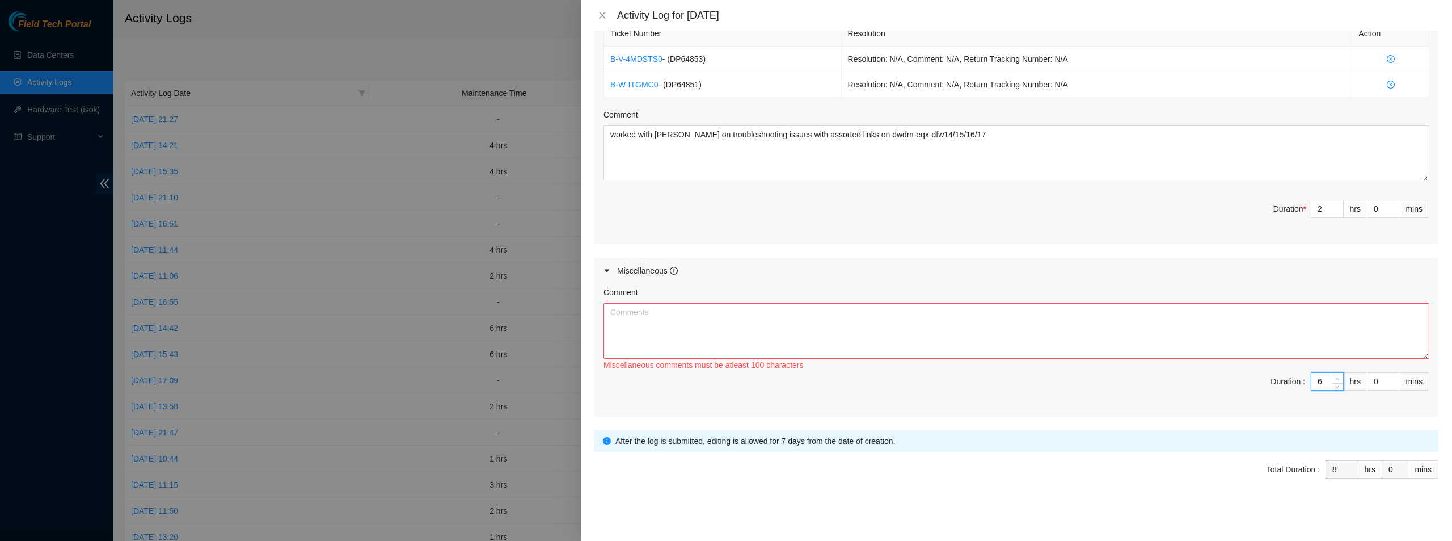
click at [1331, 378] on span "Increase Value" at bounding box center [1337, 378] width 12 height 10
click at [1177, 341] on textarea "Comment" at bounding box center [1017, 331] width 826 height 56
click at [672, 336] on textarea "Comment" at bounding box center [1017, 331] width 826 height 56
click at [656, 323] on textarea "Comment" at bounding box center [1017, 331] width 826 height 56
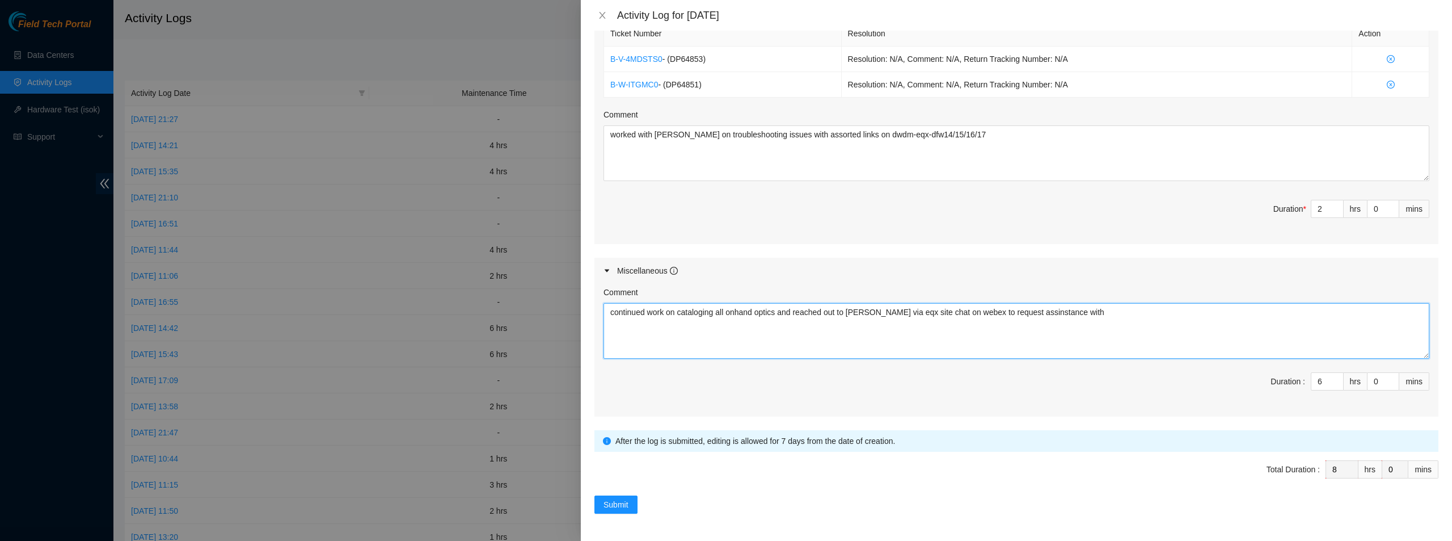
drag, startPoint x: 983, startPoint y: 317, endPoint x: 1000, endPoint y: 355, distance: 41.9
click at [1000, 355] on textarea "continued work on cataloging all onhand optics and reached out to [PERSON_NAME]…" at bounding box center [1017, 331] width 826 height 56
click at [1126, 308] on textarea "continued work on cataloging all onhand optics and reached out to [PERSON_NAME]…" at bounding box center [1017, 331] width 826 height 56
type textarea "continued work on cataloging all onhand optics and reached out to [PERSON_NAME]…"
click at [624, 508] on span "Submit" at bounding box center [616, 504] width 25 height 12
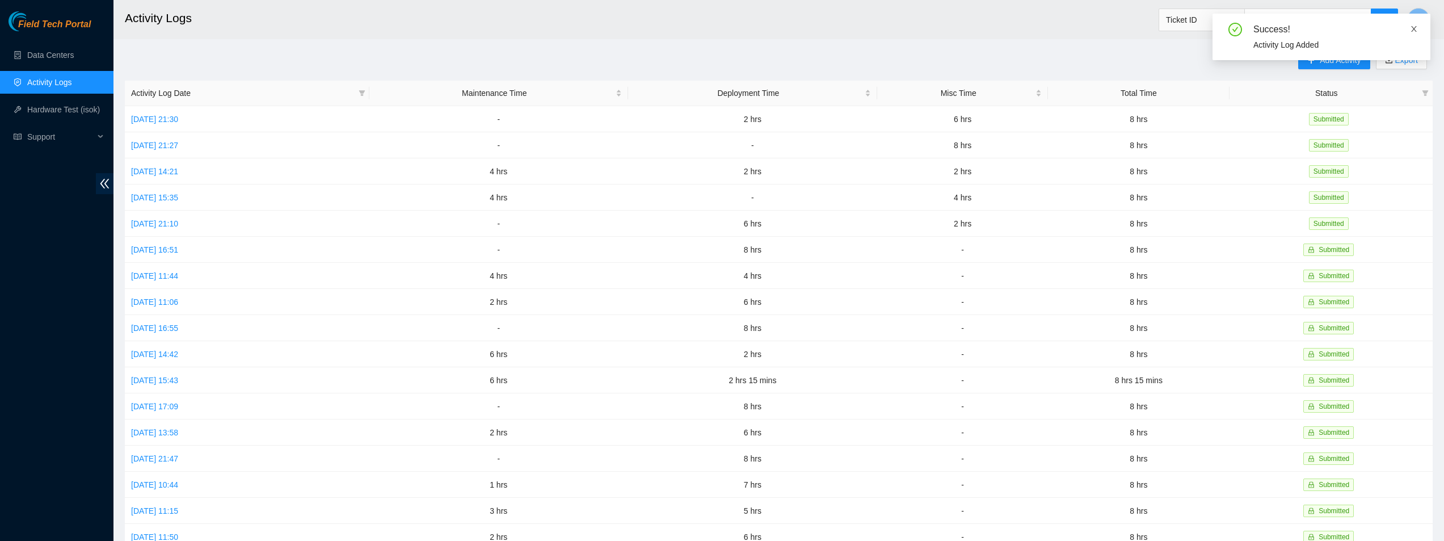
click at [1416, 23] on link at bounding box center [1414, 29] width 8 height 12
